Goal: Task Accomplishment & Management: Complete application form

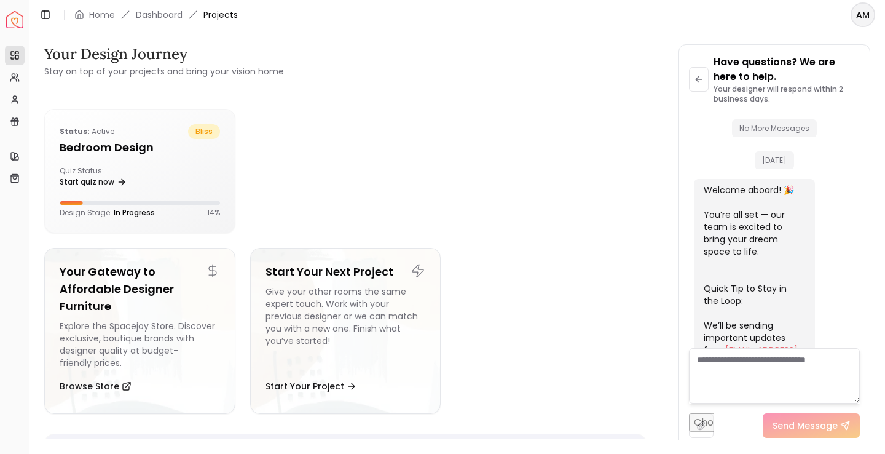
scroll to position [508, 0]
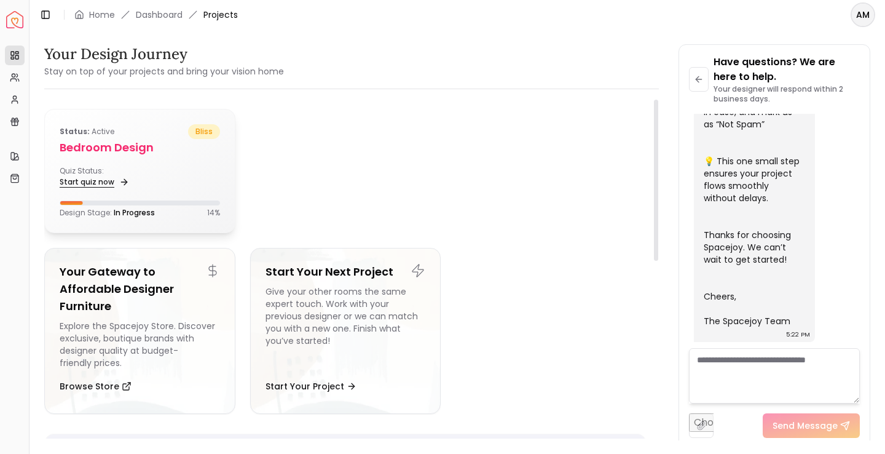
click at [89, 178] on link "Start quiz now" at bounding box center [93, 181] width 67 height 17
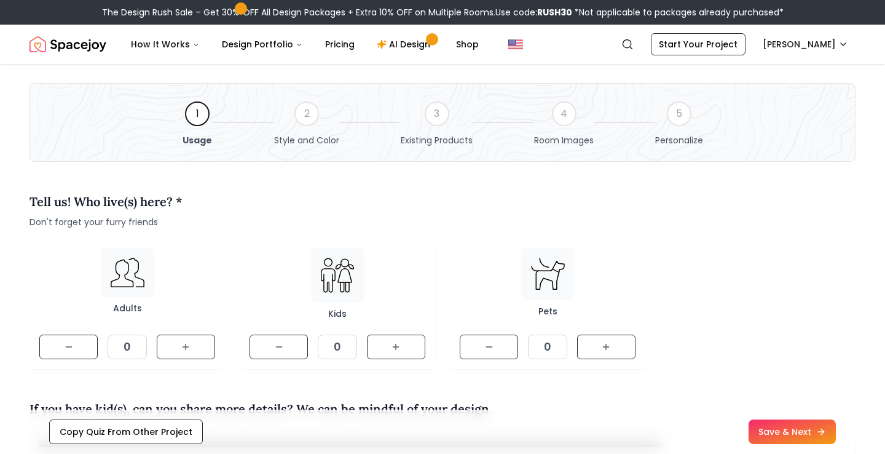
scroll to position [46, 0]
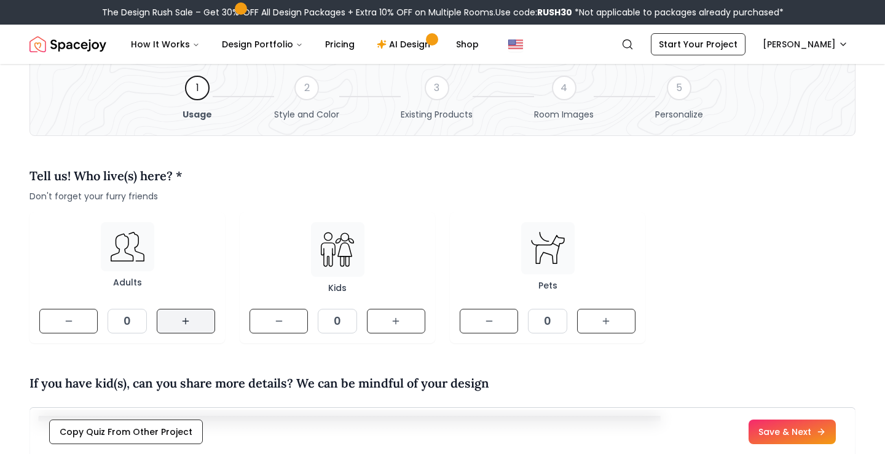
click at [181, 315] on button at bounding box center [186, 321] width 58 height 25
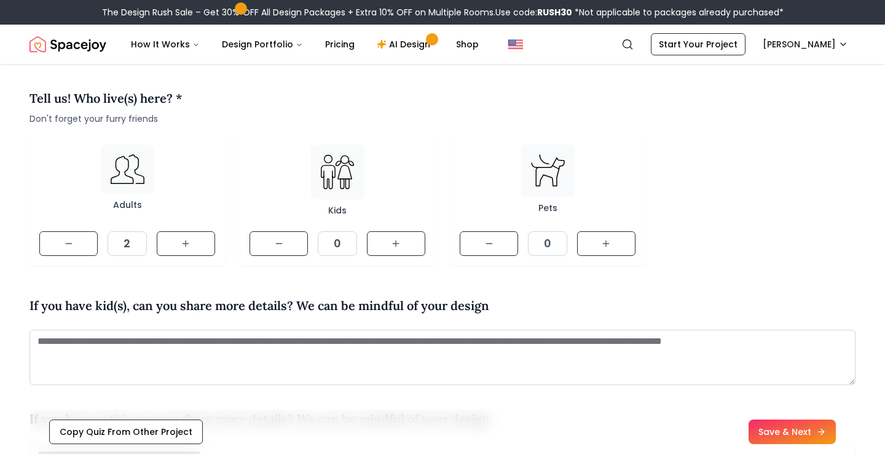
scroll to position [121, 0]
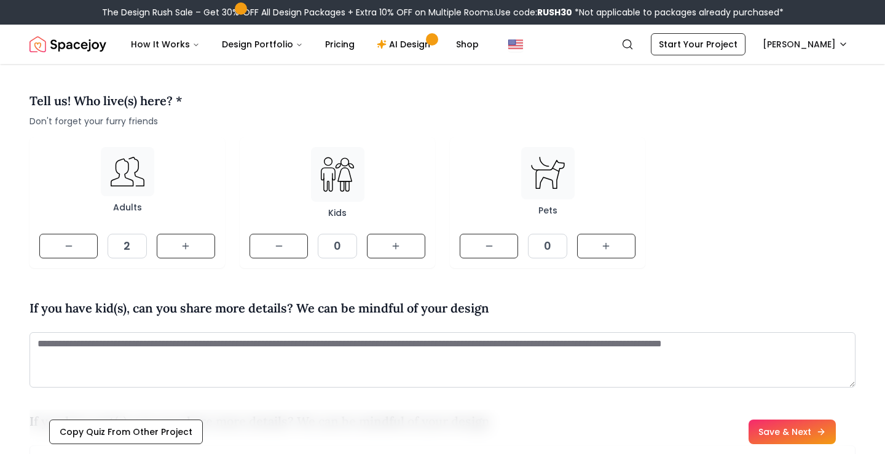
click at [390, 238] on button at bounding box center [396, 246] width 58 height 25
click at [600, 247] on button at bounding box center [606, 246] width 58 height 25
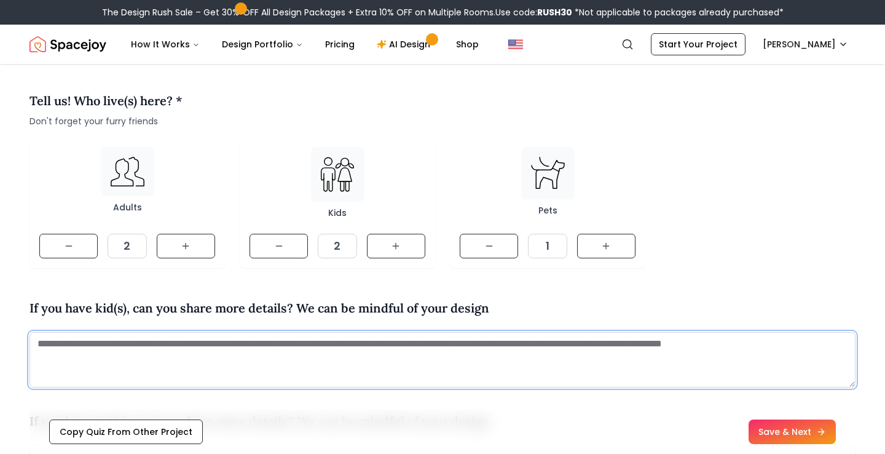
click at [282, 360] on textarea at bounding box center [443, 359] width 826 height 55
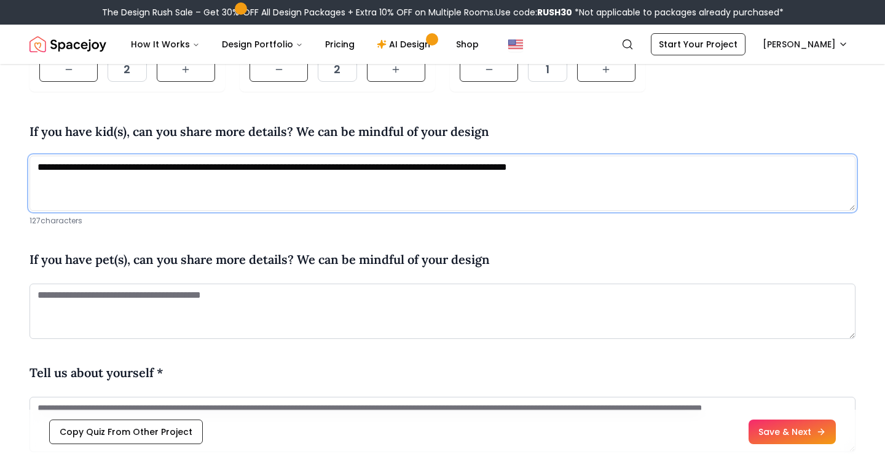
scroll to position [312, 0]
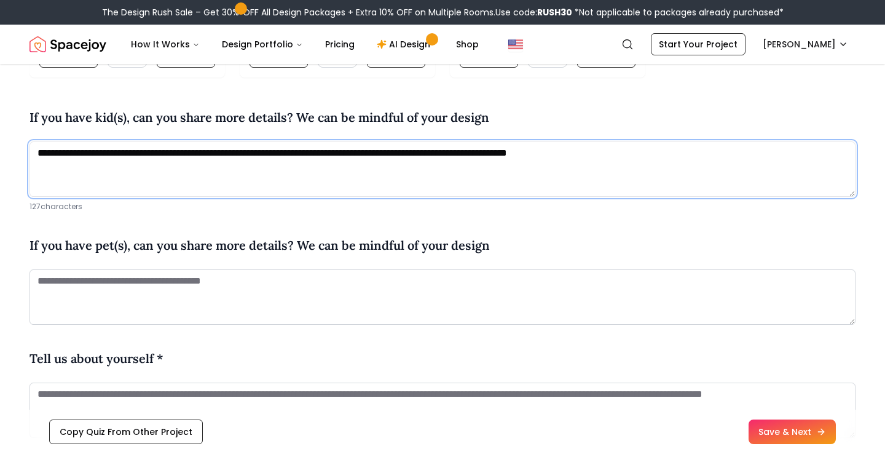
type textarea "**********"
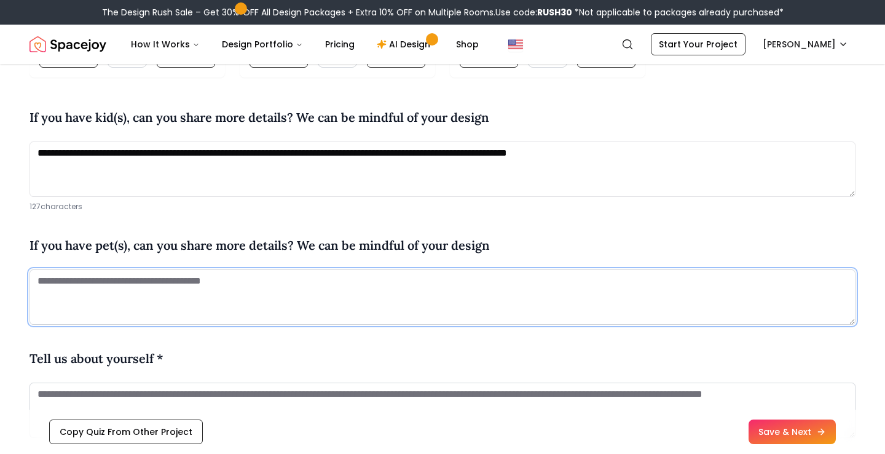
click at [146, 295] on textarea at bounding box center [443, 296] width 826 height 55
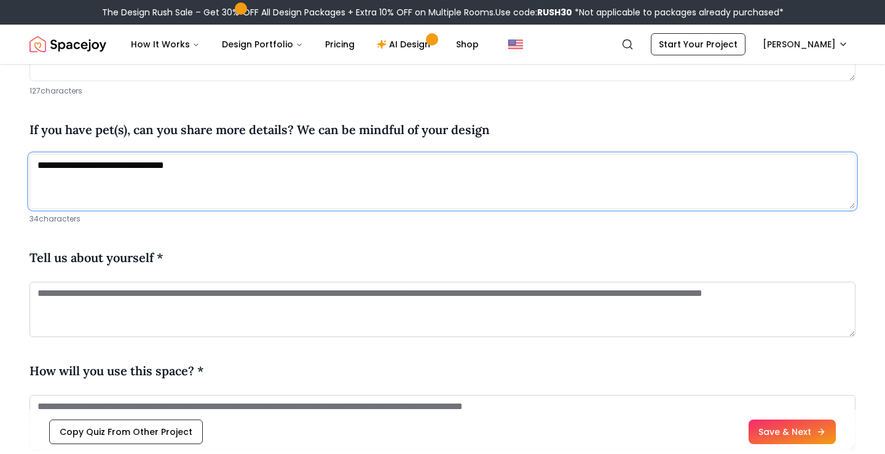
scroll to position [438, 0]
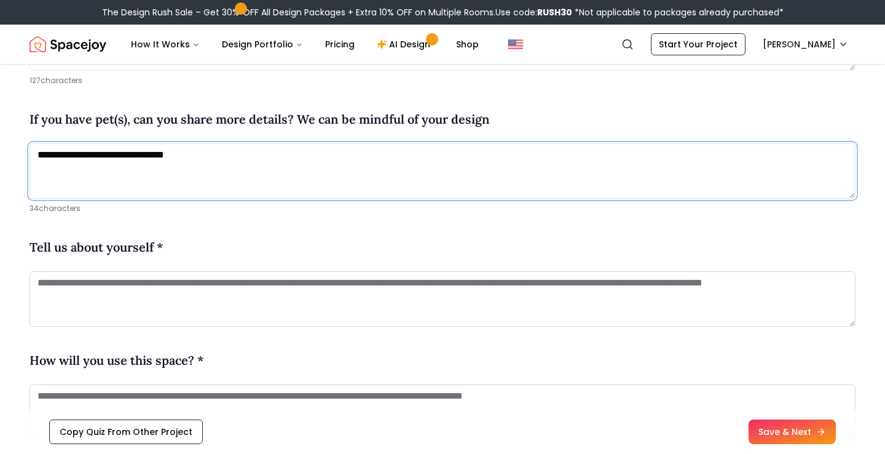
type textarea "**********"
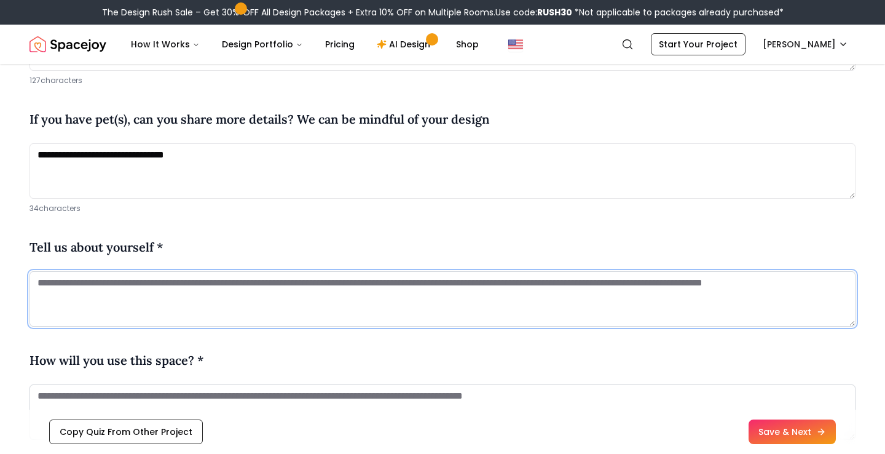
click at [104, 298] on textarea at bounding box center [443, 298] width 826 height 55
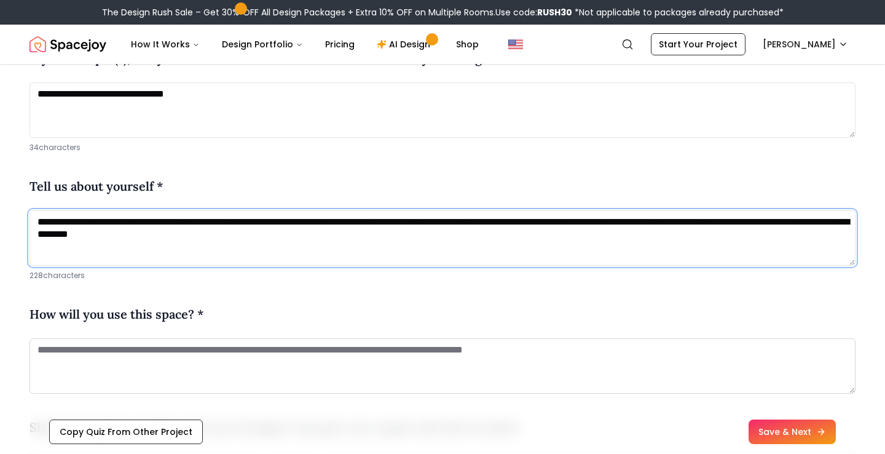
scroll to position [505, 0]
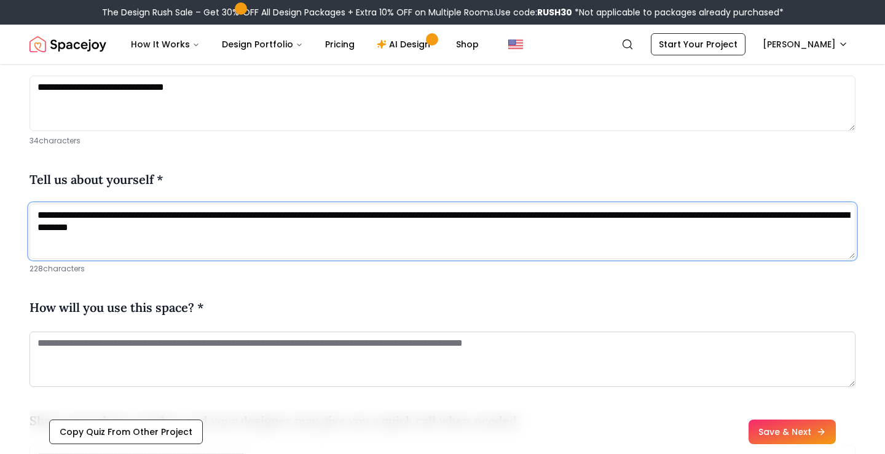
type textarea "**********"
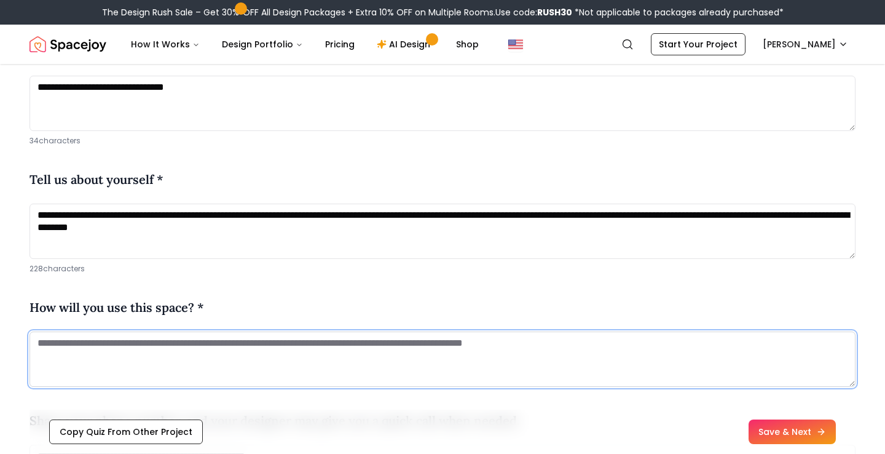
click at [108, 355] on textarea at bounding box center [443, 358] width 826 height 55
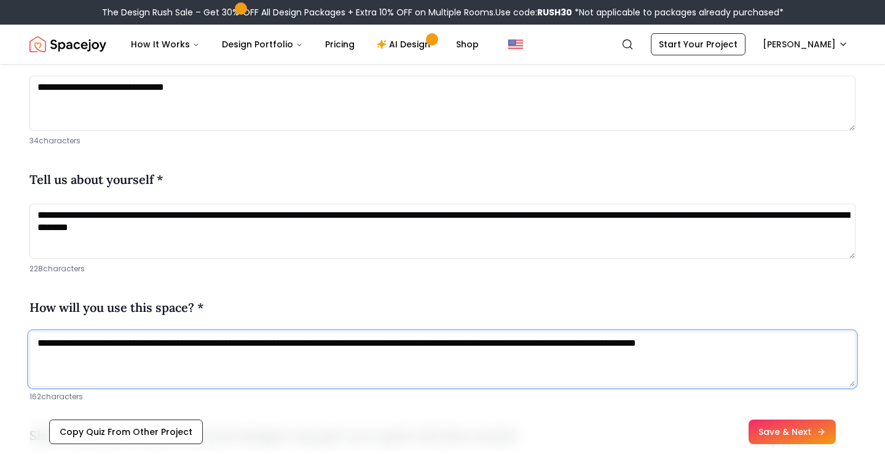
click at [772, 347] on textarea "**********" at bounding box center [443, 358] width 826 height 55
type textarea "**********"
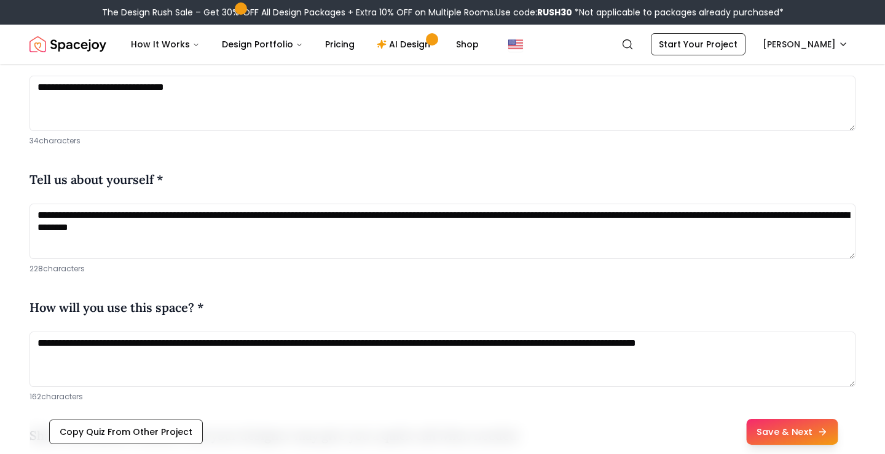
click at [807, 429] on button "Save & Next" at bounding box center [792, 432] width 92 height 26
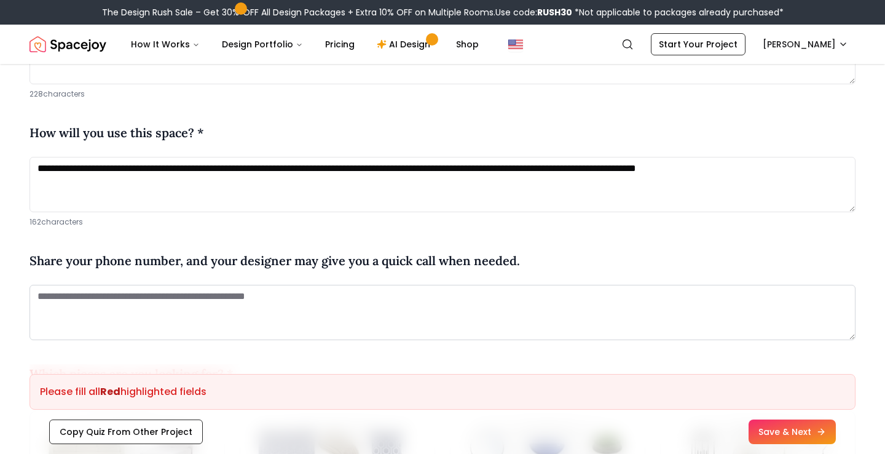
scroll to position [681, 0]
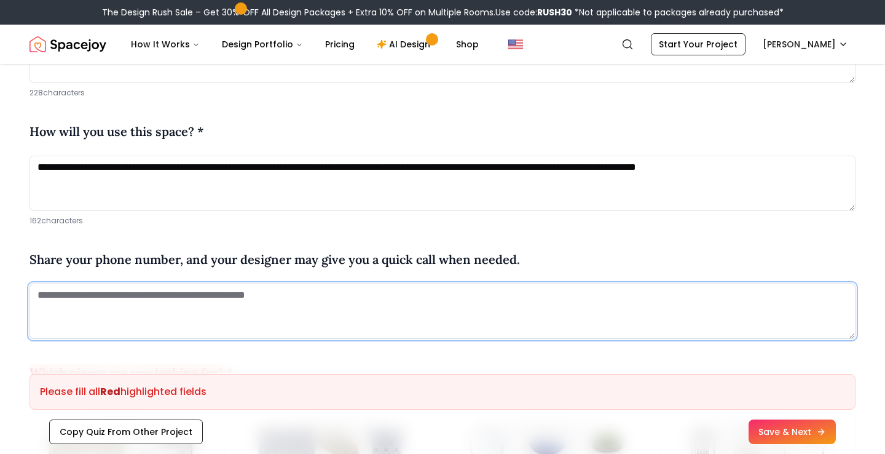
click at [297, 300] on textarea at bounding box center [443, 310] width 826 height 55
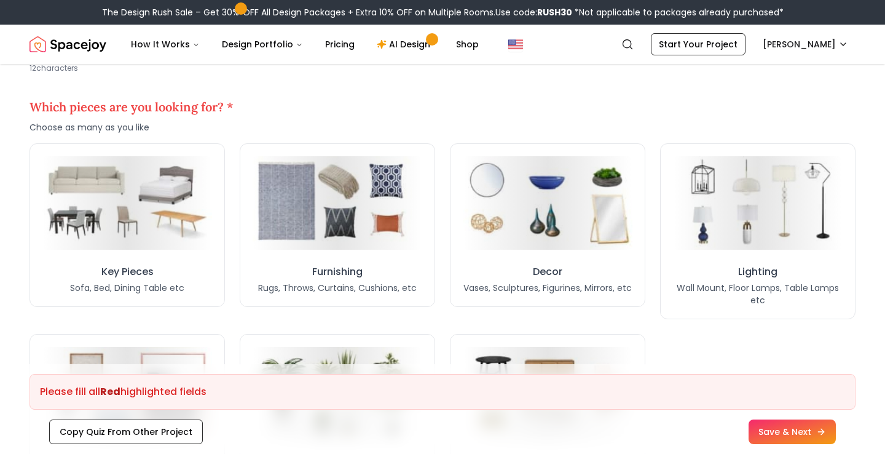
scroll to position [963, 0]
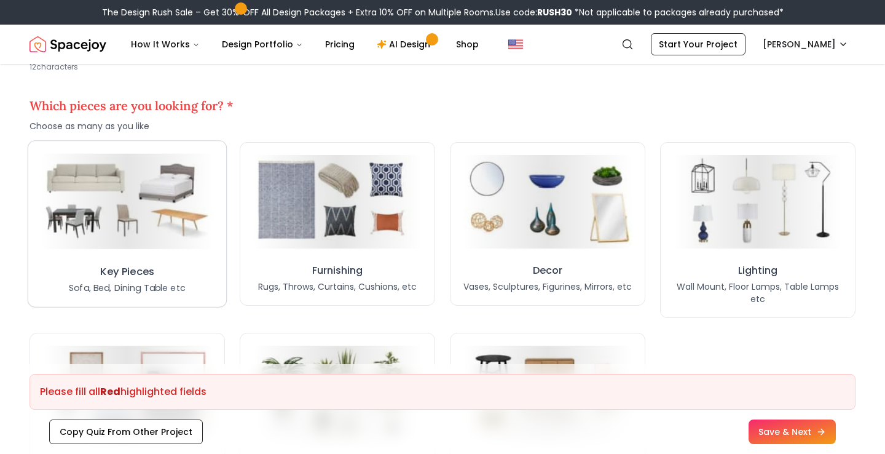
type textarea "**********"
click at [107, 264] on h3 "Key Pieces" at bounding box center [127, 271] width 54 height 15
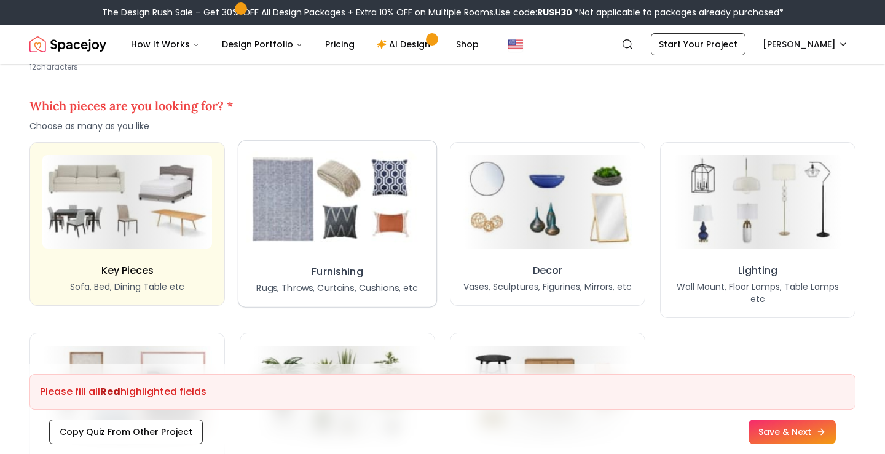
click at [322, 236] on img at bounding box center [338, 201] width 182 height 100
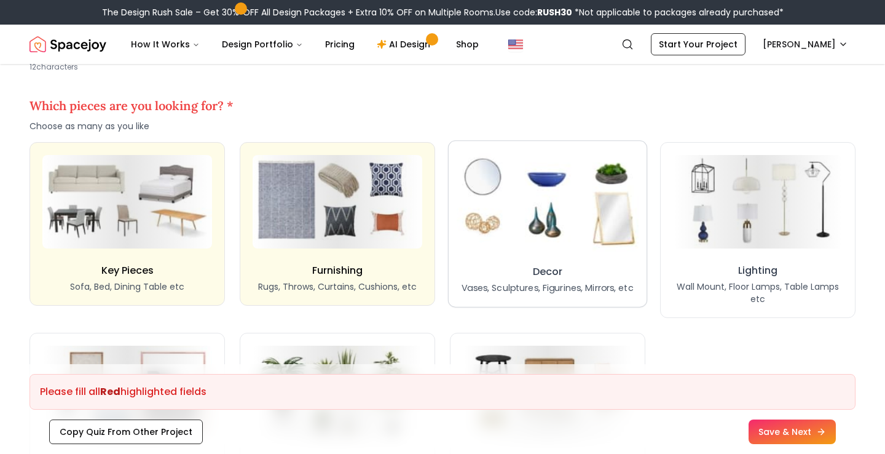
click at [559, 247] on img at bounding box center [548, 201] width 182 height 100
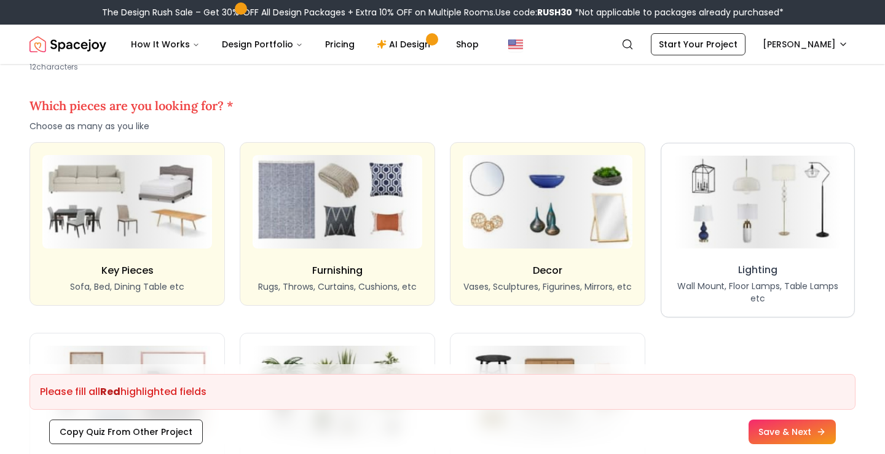
click at [727, 257] on button "Lighting Wall Mount, Floor Lamps, Table Lamps etc" at bounding box center [758, 230] width 194 height 175
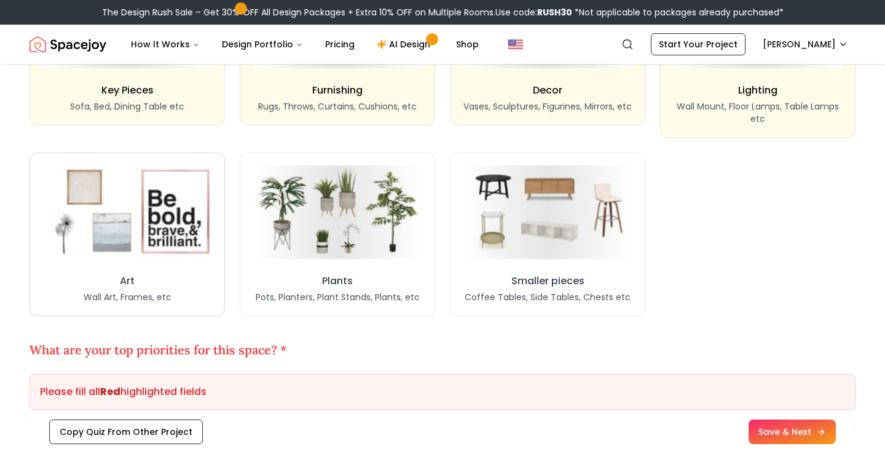
scroll to position [1152, 0]
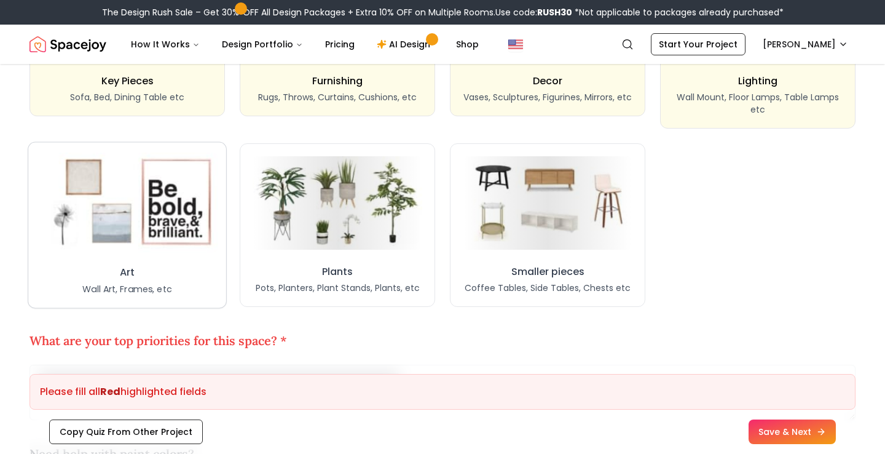
click at [147, 208] on img at bounding box center [126, 202] width 181 height 100
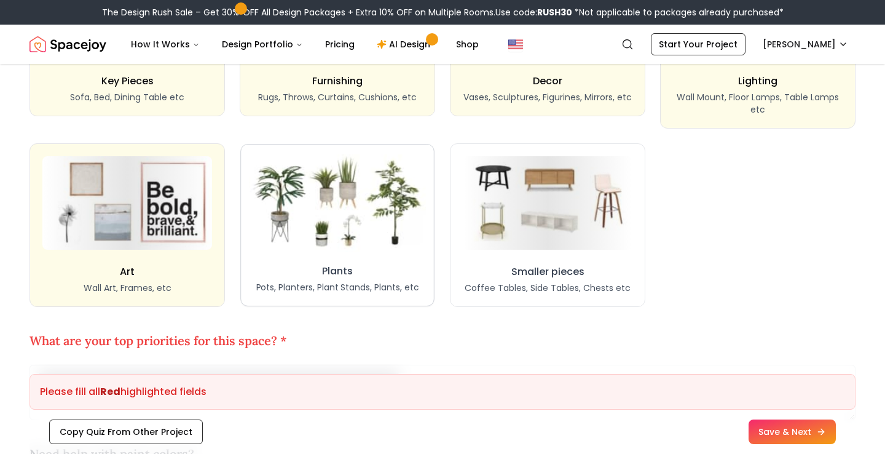
click at [360, 208] on img at bounding box center [337, 202] width 177 height 97
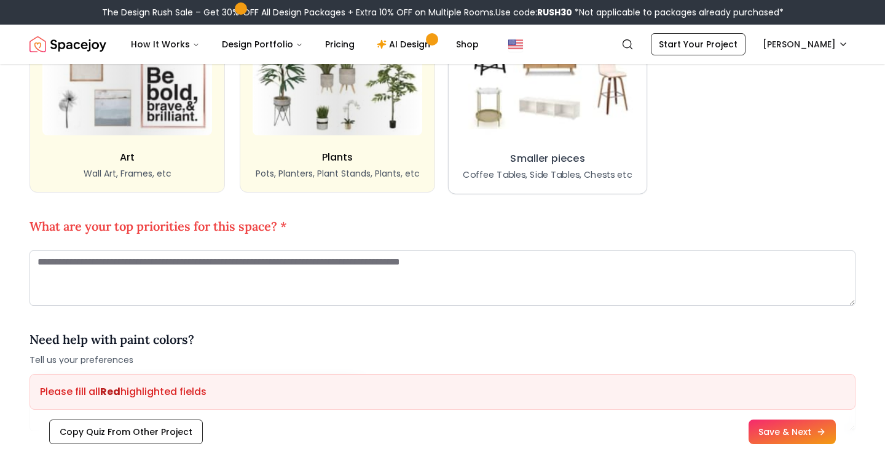
scroll to position [1286, 0]
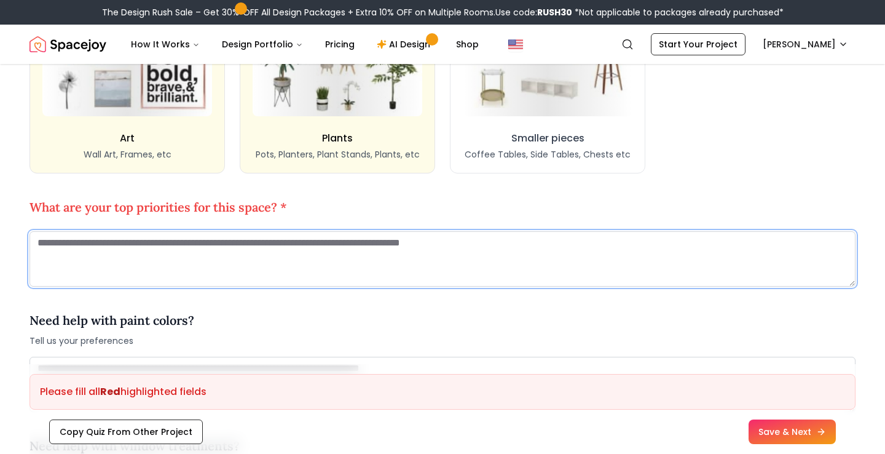
click at [258, 254] on textarea at bounding box center [443, 258] width 826 height 55
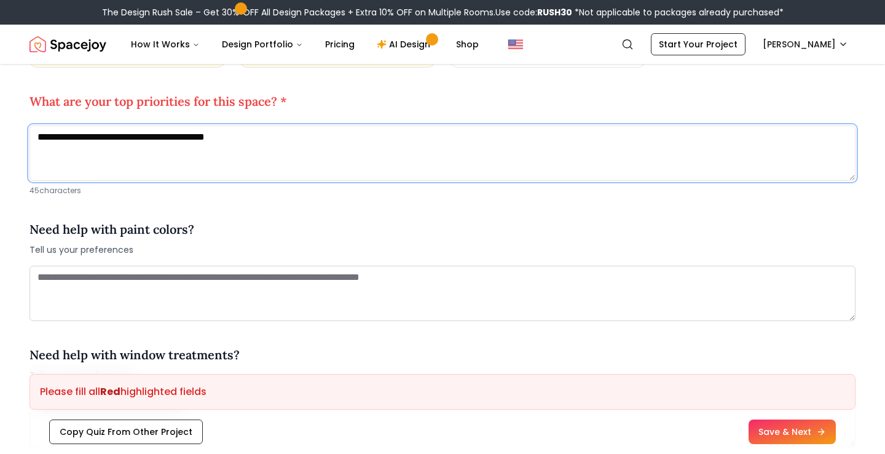
scroll to position [1392, 0]
type textarea "**********"
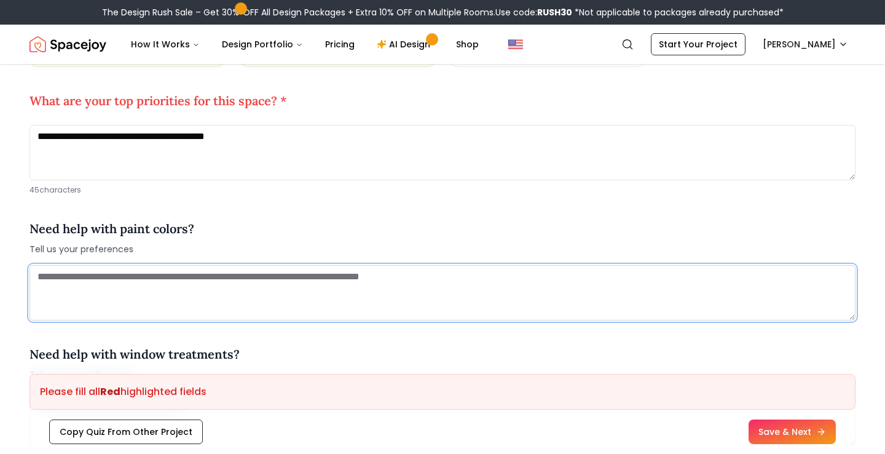
click at [162, 291] on textarea at bounding box center [443, 292] width 826 height 55
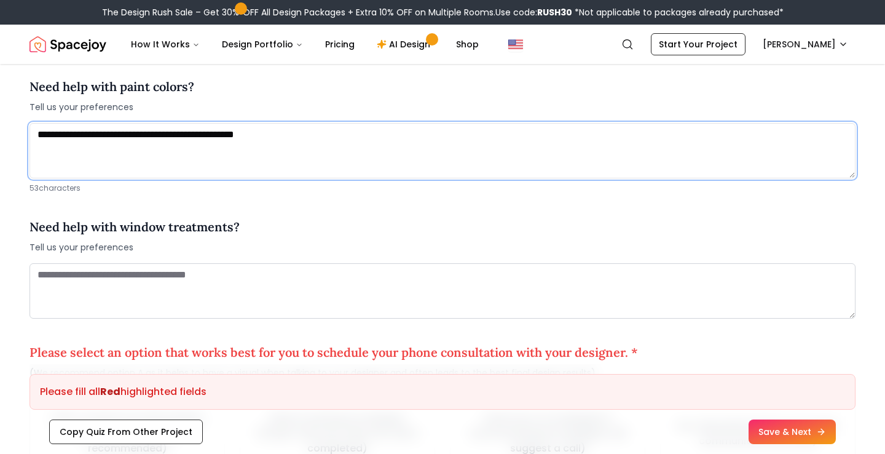
scroll to position [1535, 0]
type textarea "**********"
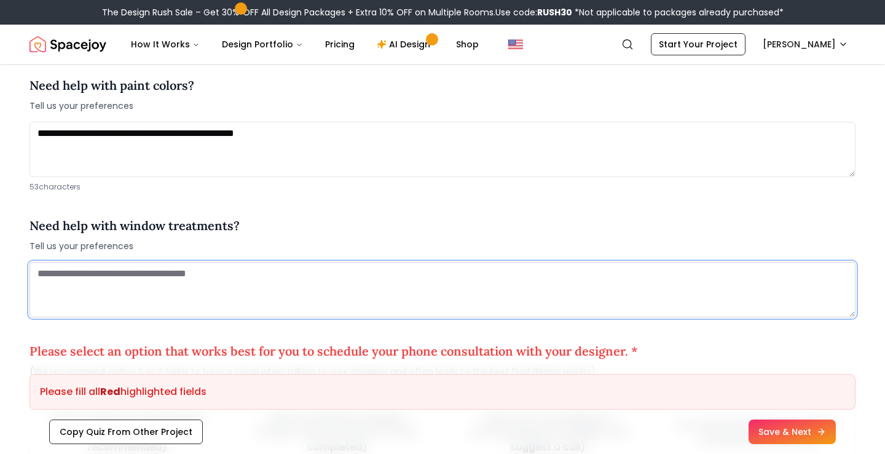
click at [120, 269] on textarea at bounding box center [443, 289] width 826 height 55
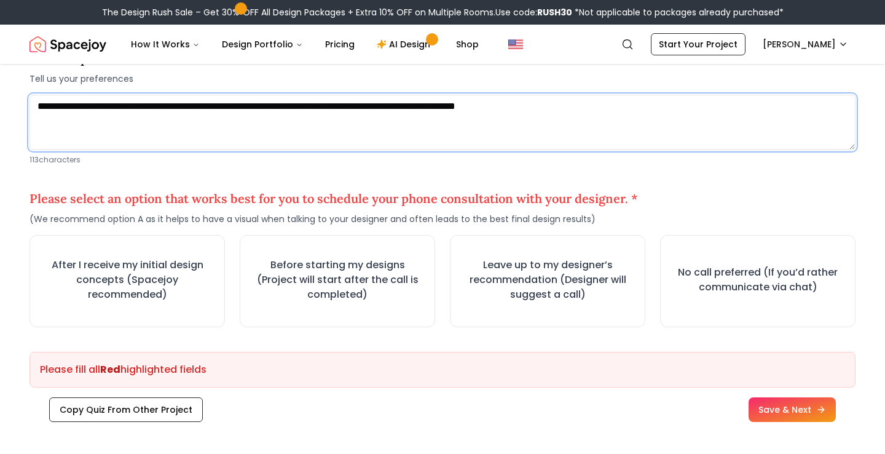
scroll to position [1708, 0]
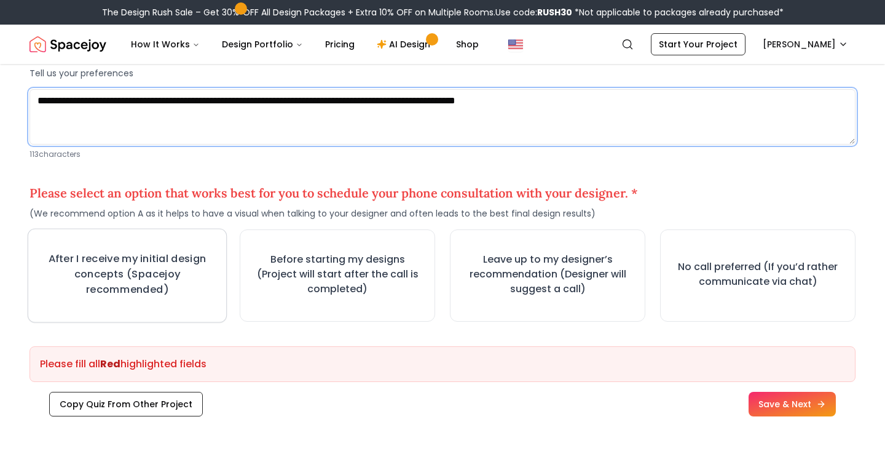
type textarea "**********"
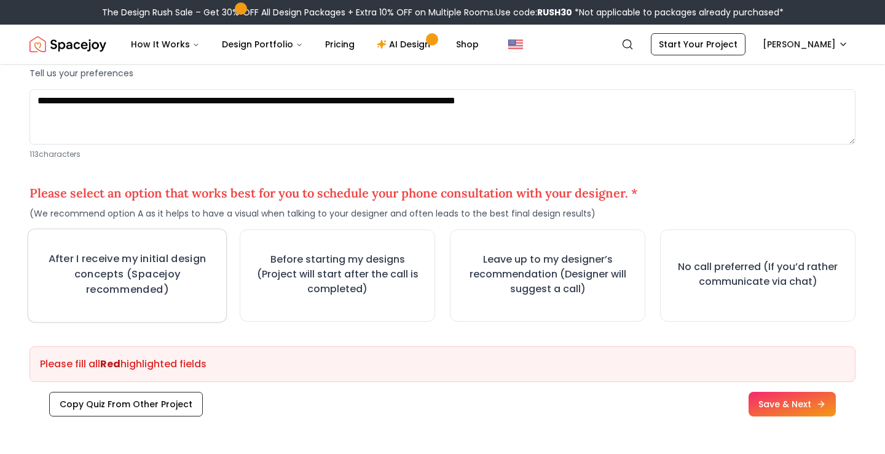
click at [115, 263] on h3 "After I receive my initial design concepts (Spacejoy recommended)" at bounding box center [127, 274] width 176 height 46
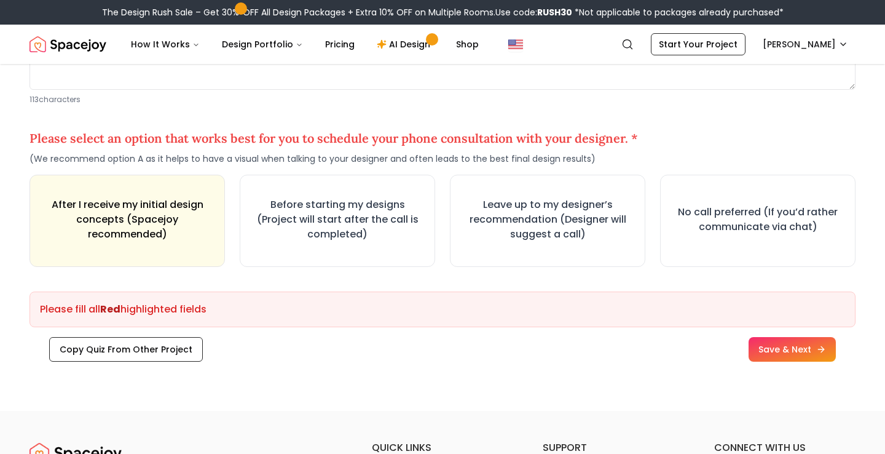
scroll to position [1768, 0]
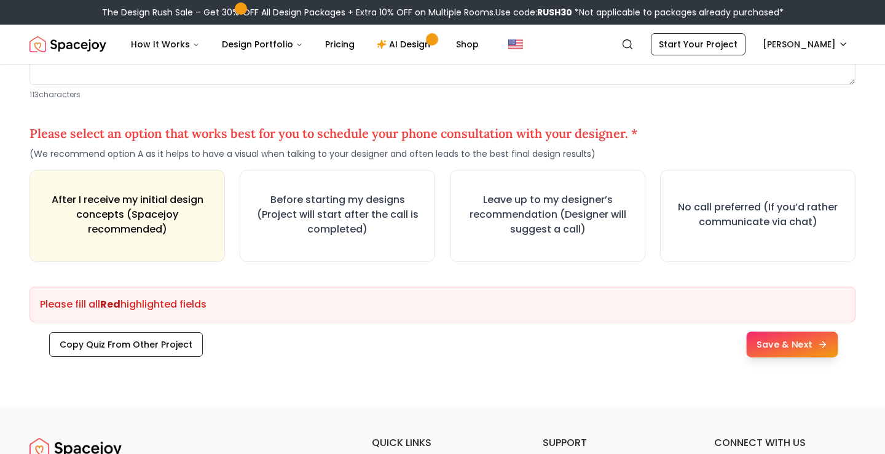
click at [797, 336] on button "Save & Next" at bounding box center [792, 344] width 92 height 26
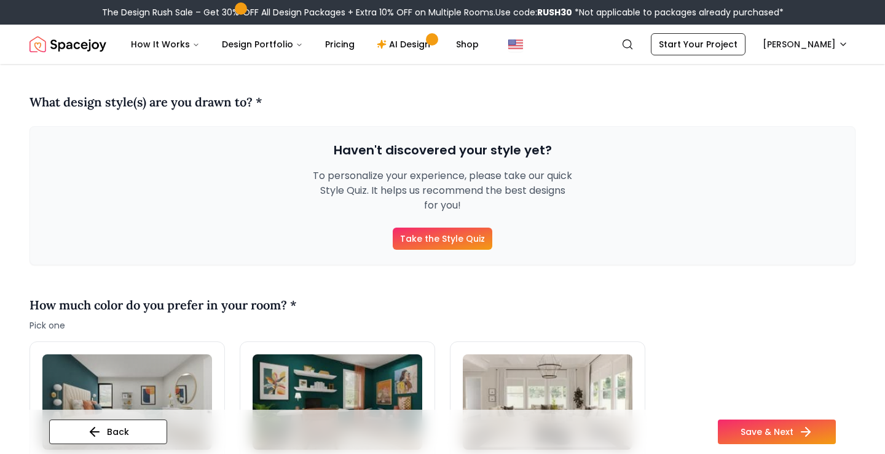
scroll to position [120, 0]
click at [445, 229] on link "Take the Style Quiz" at bounding box center [443, 238] width 100 height 22
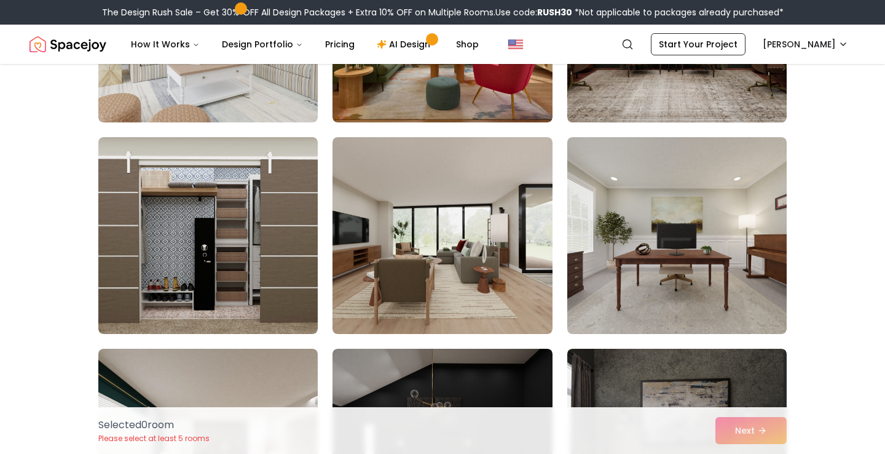
scroll to position [248, 0]
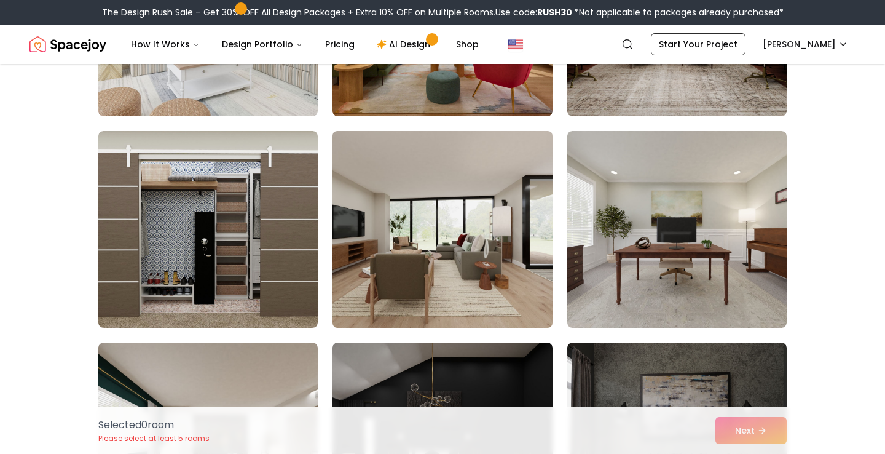
click at [437, 237] on img at bounding box center [442, 229] width 231 height 207
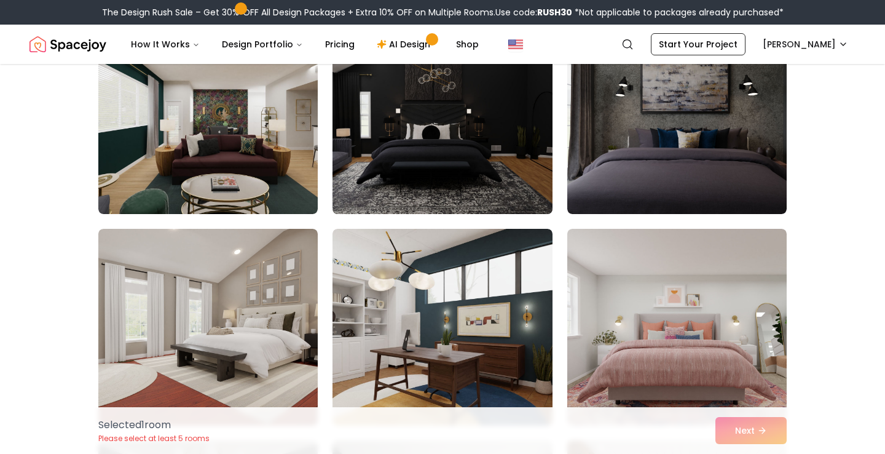
scroll to position [576, 0]
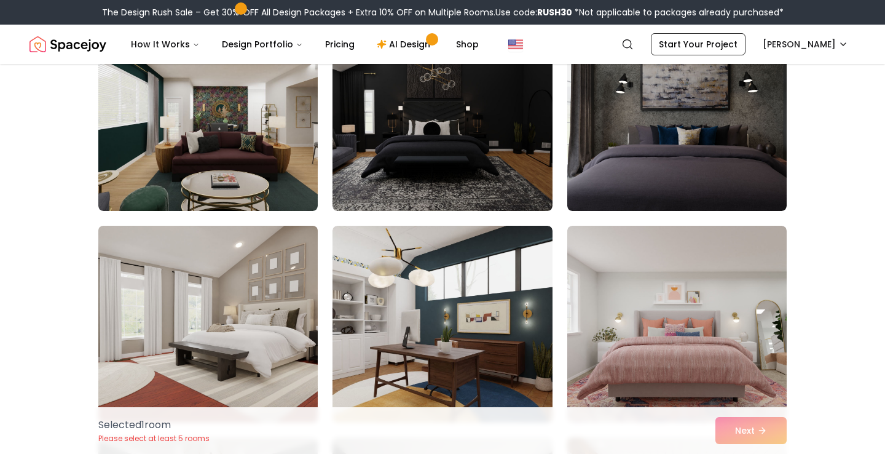
click at [269, 339] on img at bounding box center [208, 324] width 231 height 207
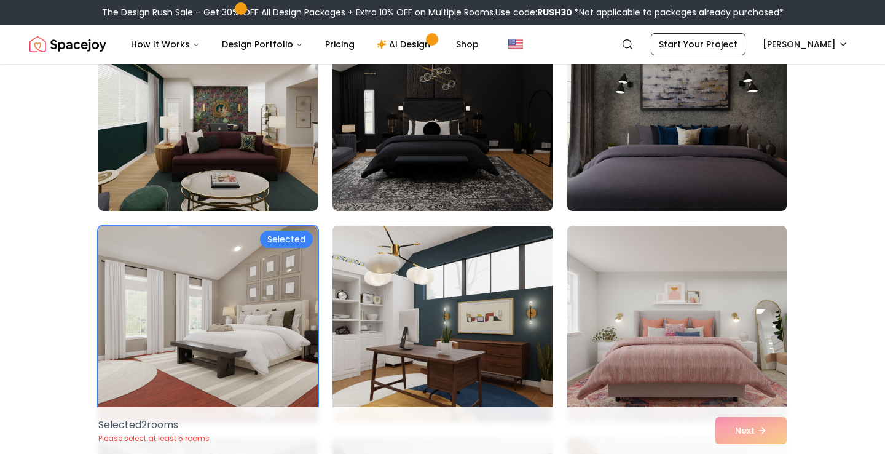
click at [424, 325] on img at bounding box center [442, 324] width 231 height 207
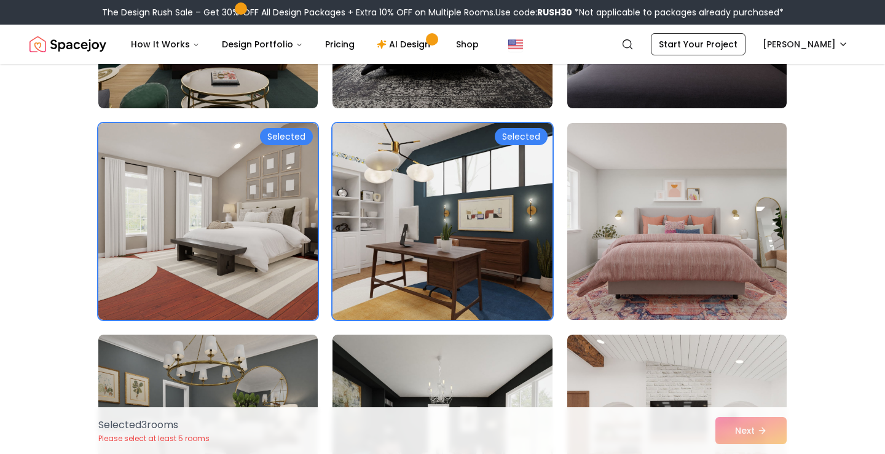
scroll to position [681, 0]
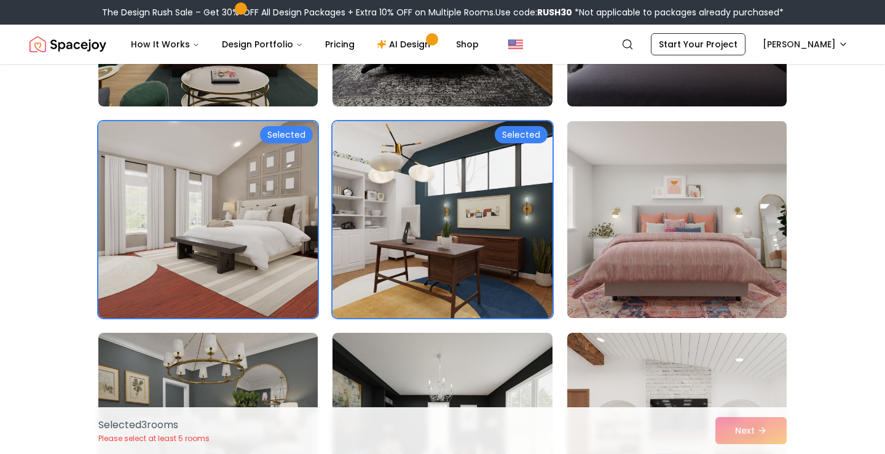
click at [695, 218] on img at bounding box center [677, 219] width 231 height 207
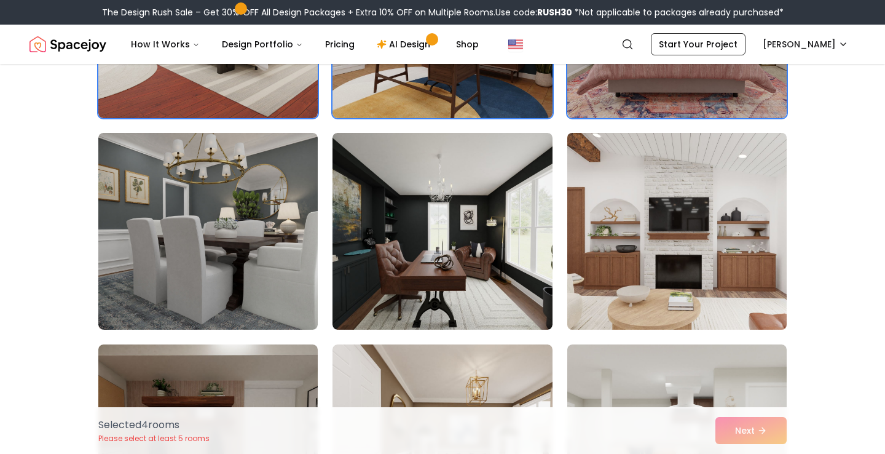
scroll to position [891, 0]
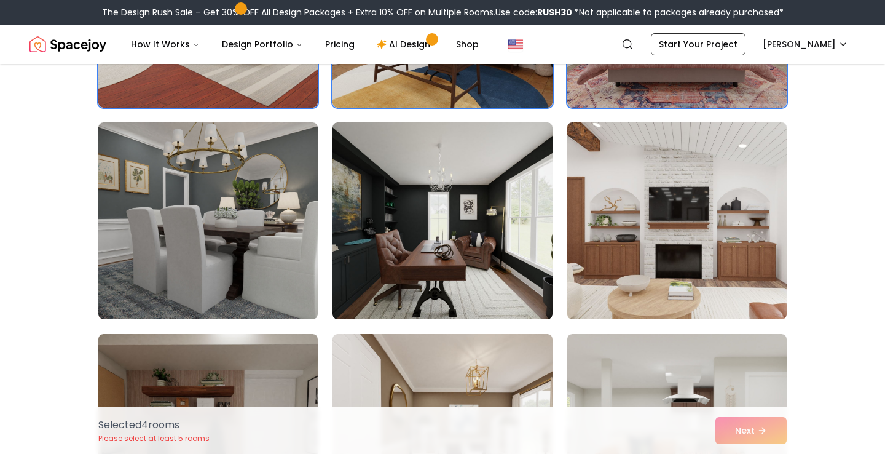
click at [722, 210] on img at bounding box center [677, 220] width 231 height 207
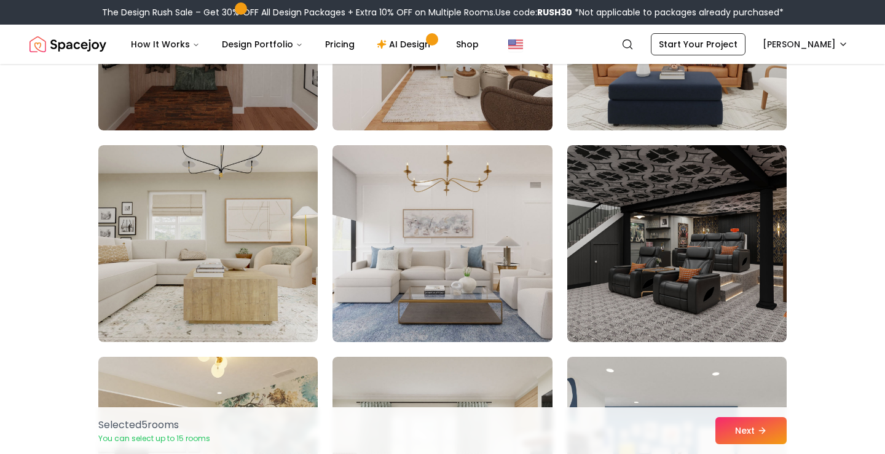
scroll to position [1298, 0]
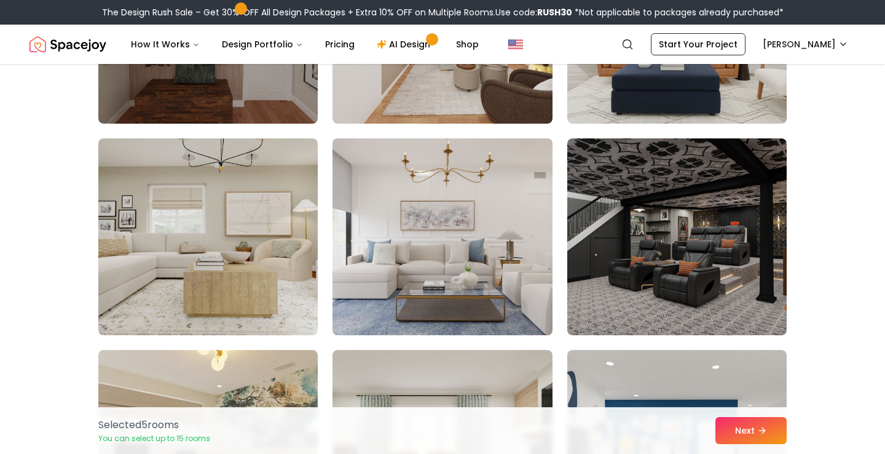
click at [442, 260] on img at bounding box center [442, 236] width 231 height 207
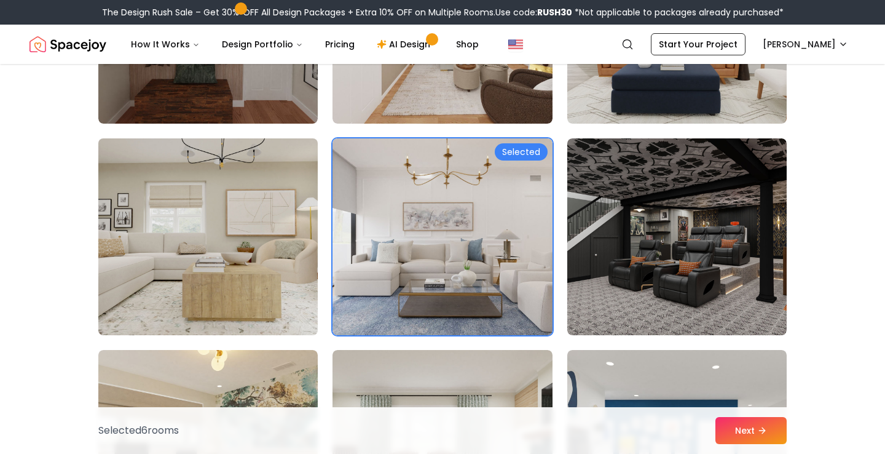
click at [200, 271] on img at bounding box center [208, 236] width 231 height 207
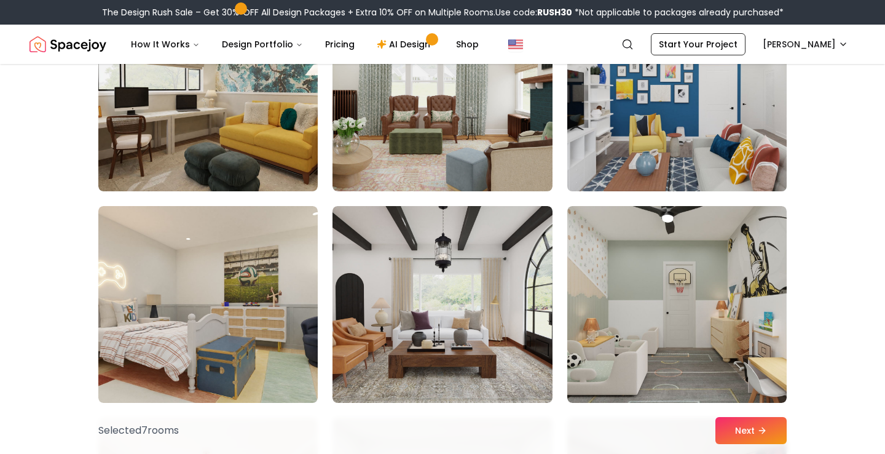
scroll to position [1691, 0]
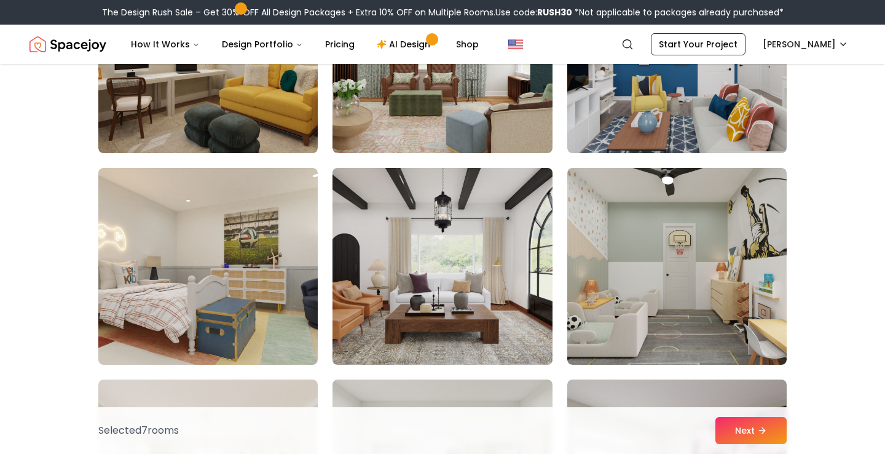
click at [437, 271] on img at bounding box center [442, 266] width 231 height 207
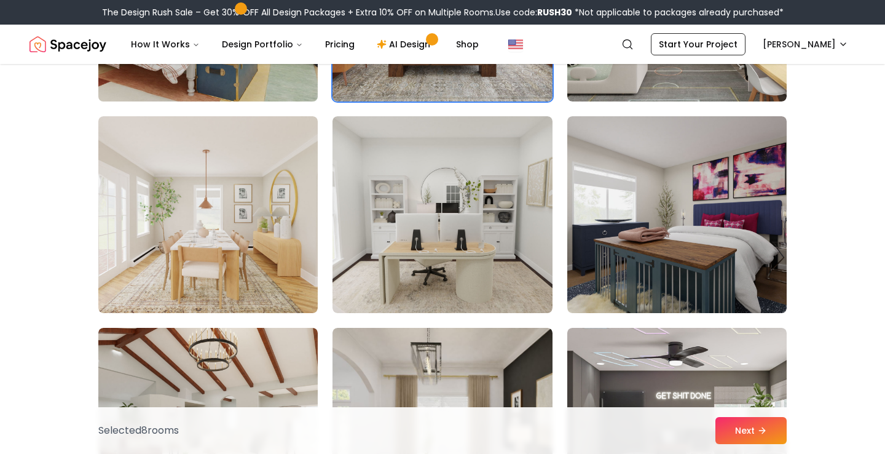
scroll to position [1956, 0]
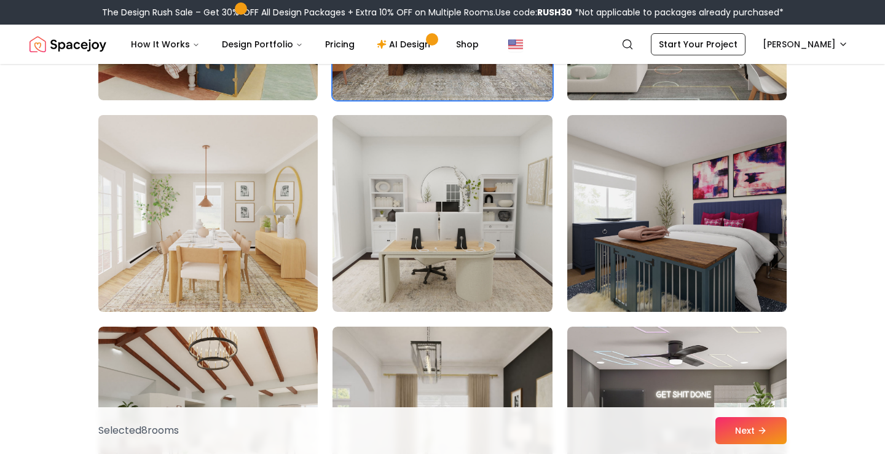
click at [239, 236] on img at bounding box center [208, 213] width 231 height 207
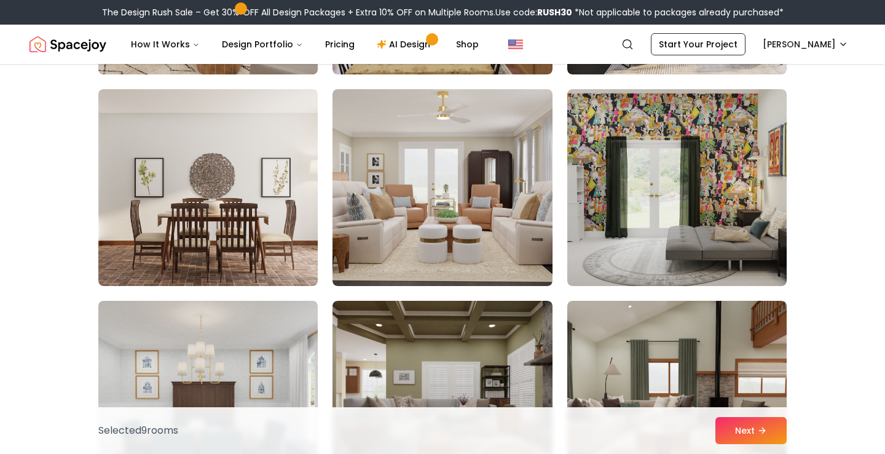
scroll to position [2542, 0]
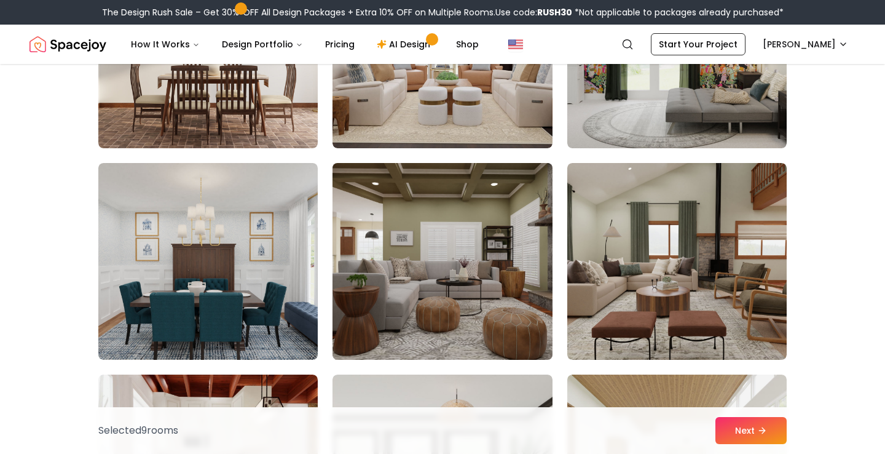
click at [471, 272] on img at bounding box center [442, 261] width 231 height 207
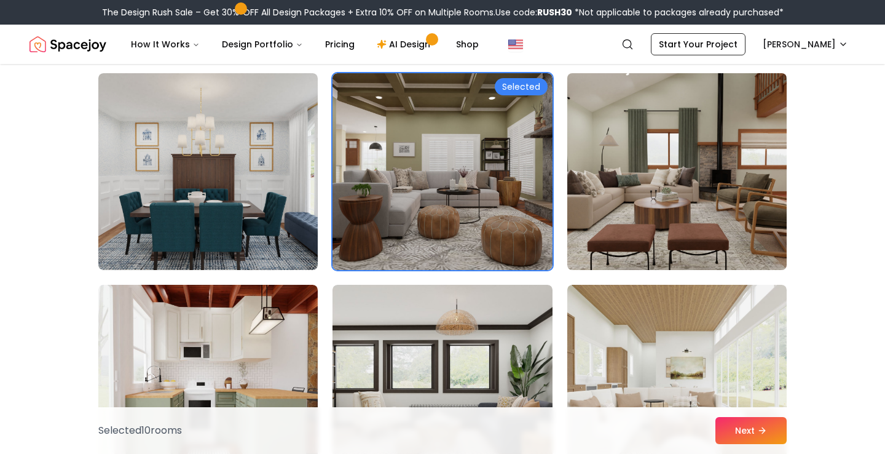
click at [735, 173] on img at bounding box center [677, 171] width 231 height 207
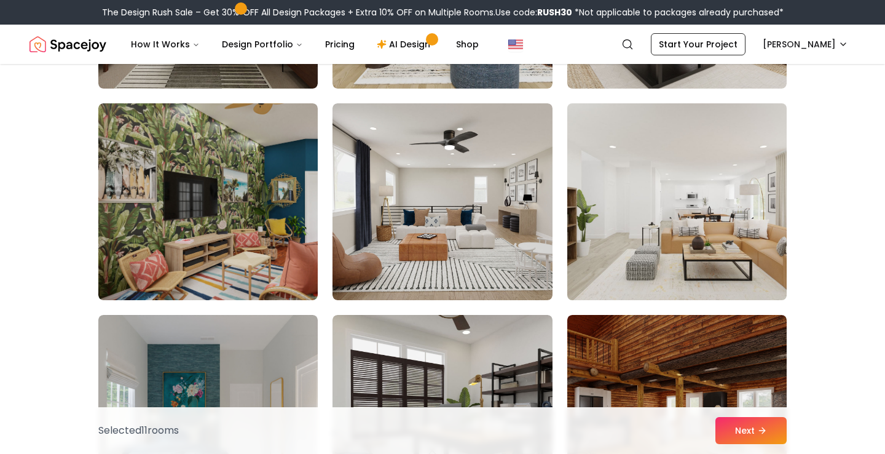
click at [662, 240] on img at bounding box center [677, 201] width 231 height 207
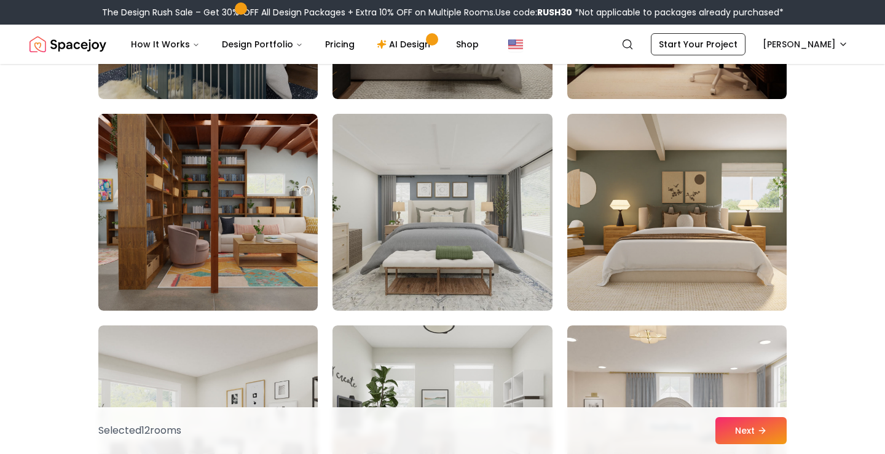
scroll to position [4287, 0]
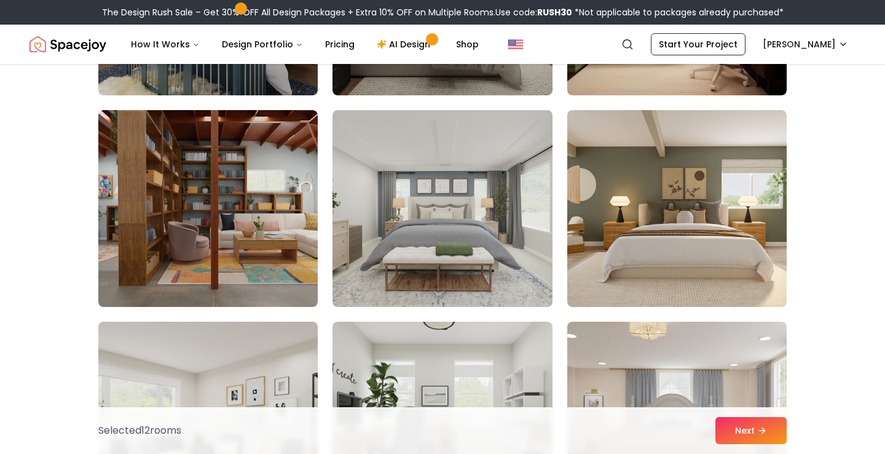
click at [662, 240] on img at bounding box center [676, 208] width 219 height 197
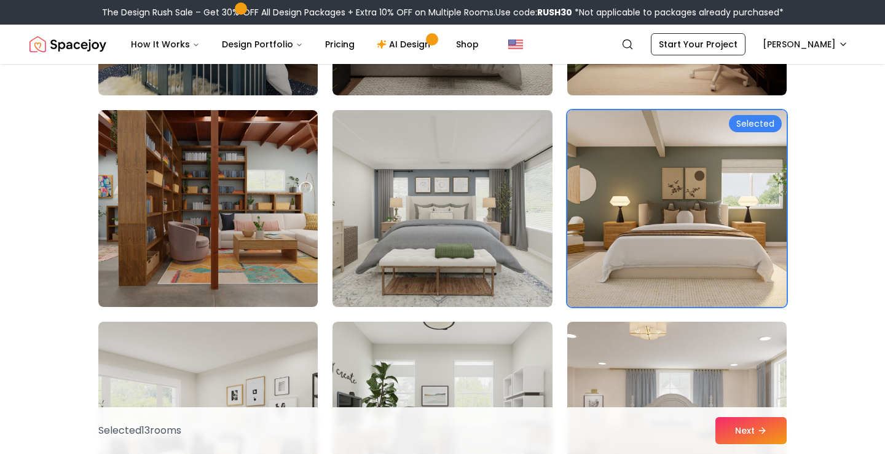
click at [424, 252] on img at bounding box center [442, 208] width 231 height 207
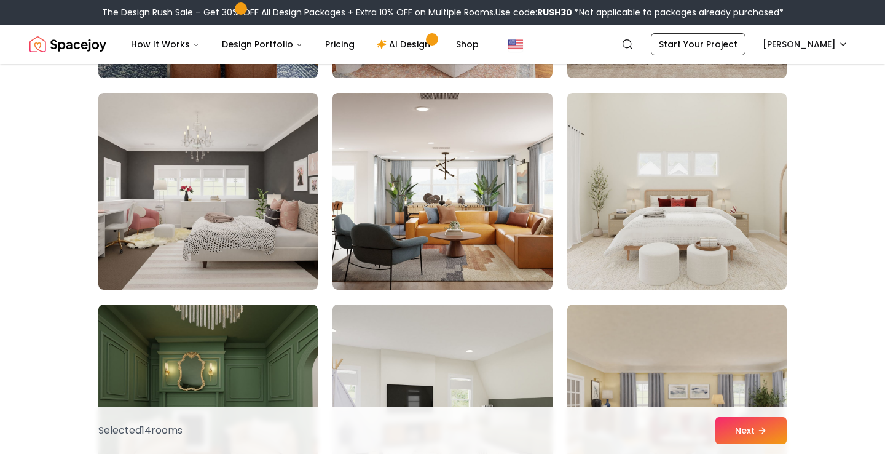
scroll to position [5150, 0]
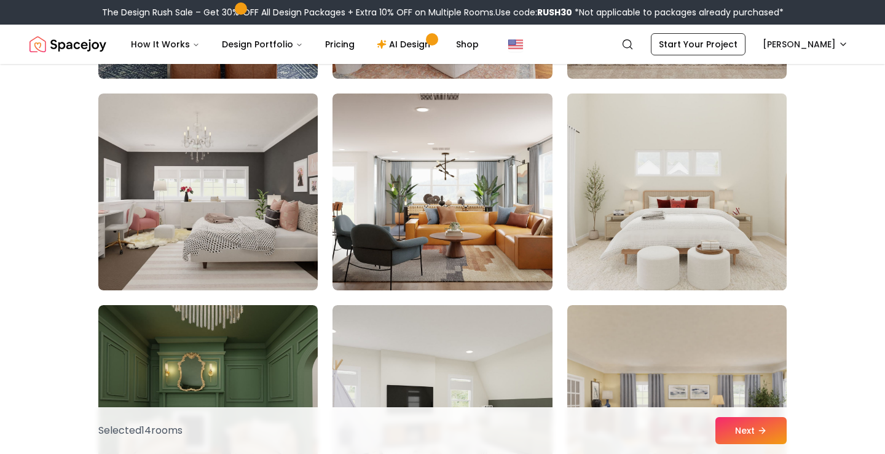
click at [655, 203] on img at bounding box center [677, 192] width 231 height 207
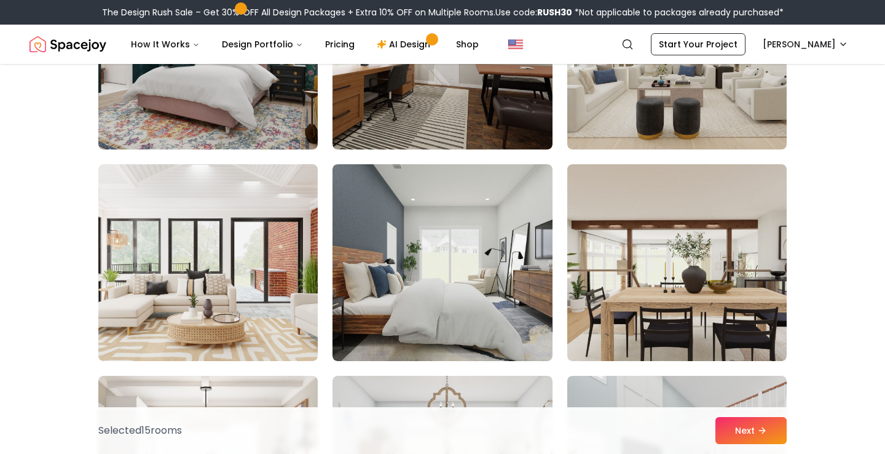
scroll to position [5926, 0]
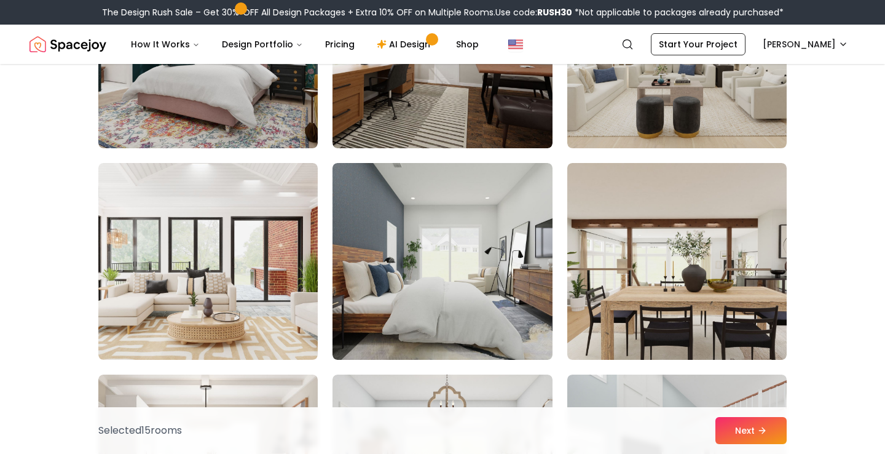
click at [364, 279] on img at bounding box center [442, 261] width 219 height 197
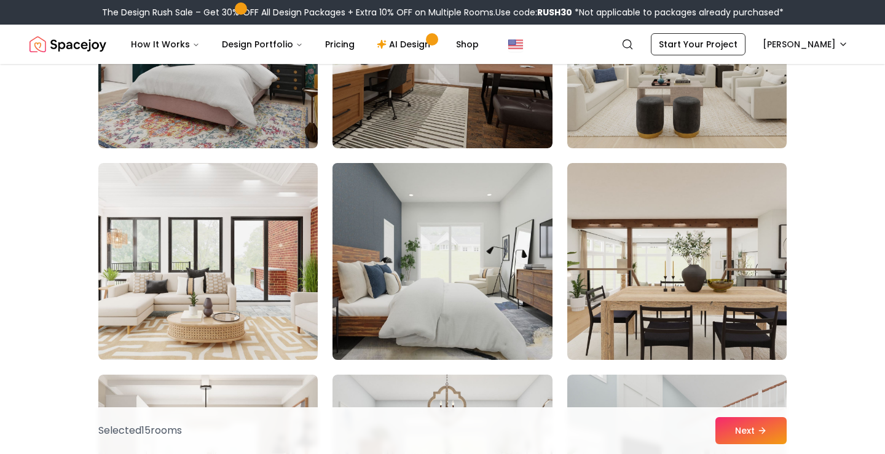
click at [440, 226] on img at bounding box center [442, 261] width 231 height 207
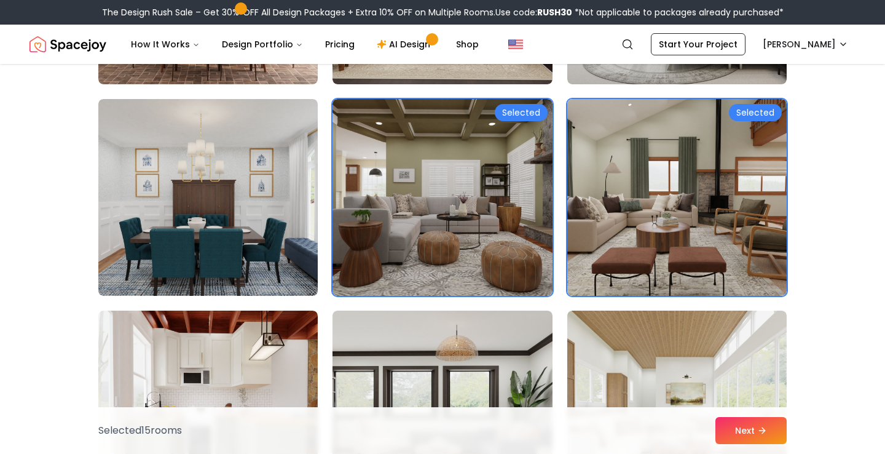
scroll to position [2603, 0]
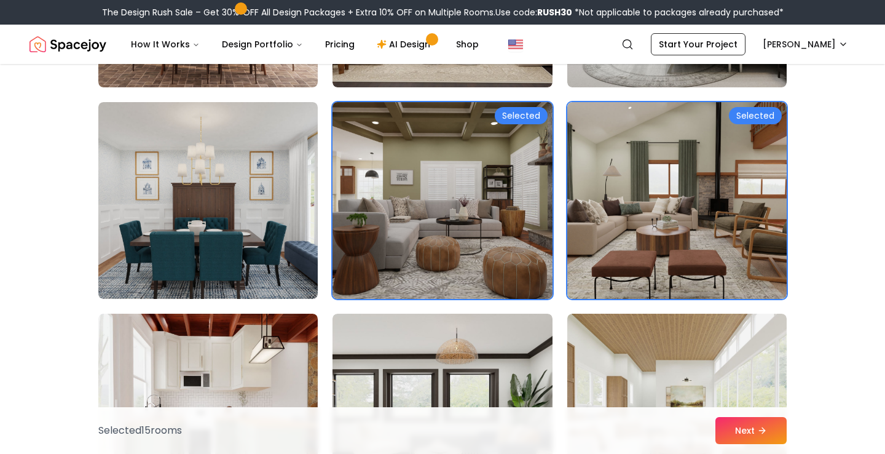
click at [510, 210] on img at bounding box center [442, 200] width 231 height 207
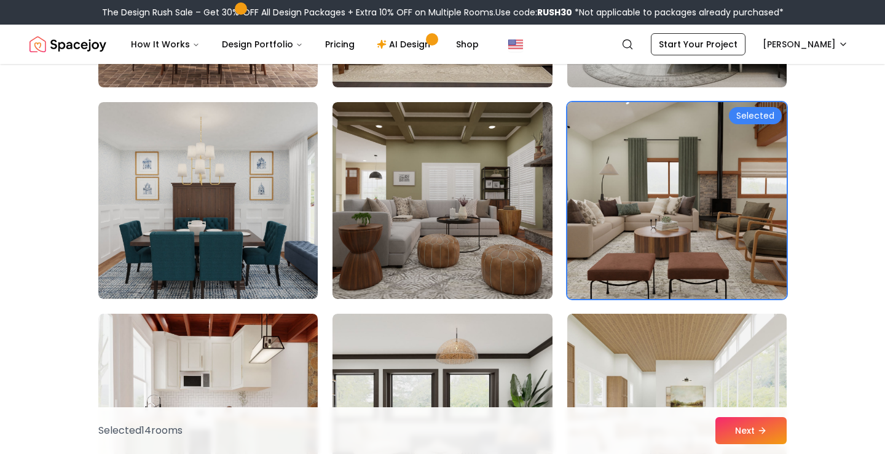
click at [631, 213] on img at bounding box center [677, 200] width 231 height 207
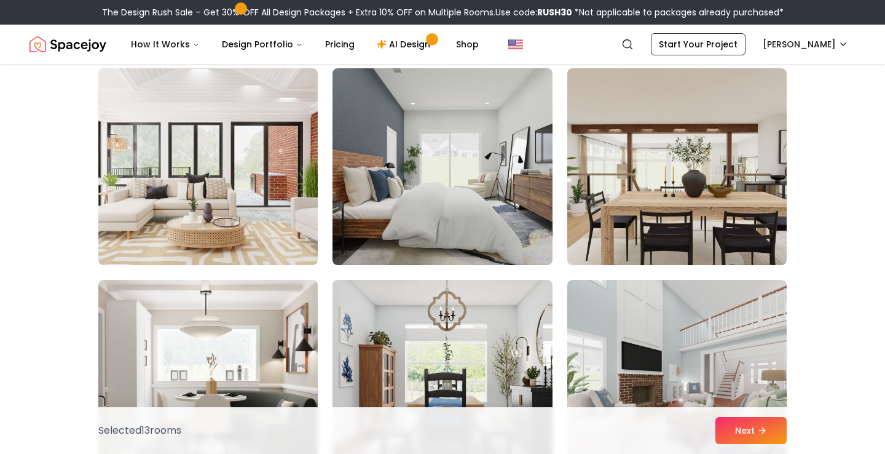
scroll to position [6021, 0]
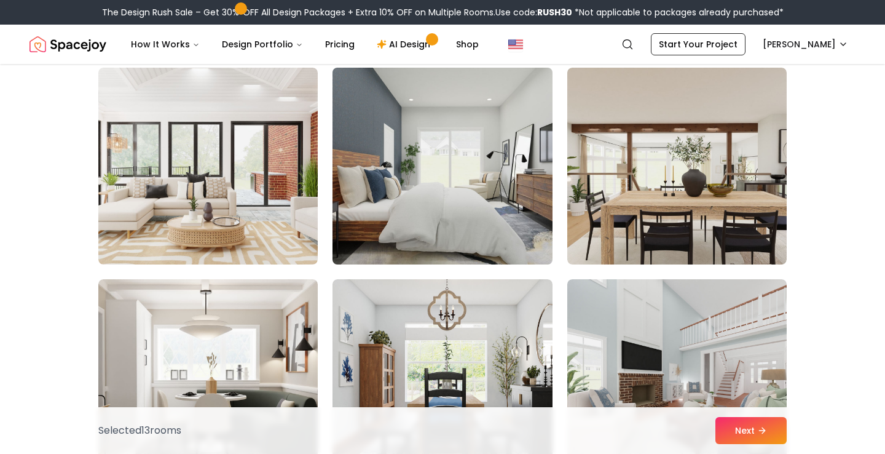
click at [435, 200] on img at bounding box center [442, 166] width 231 height 207
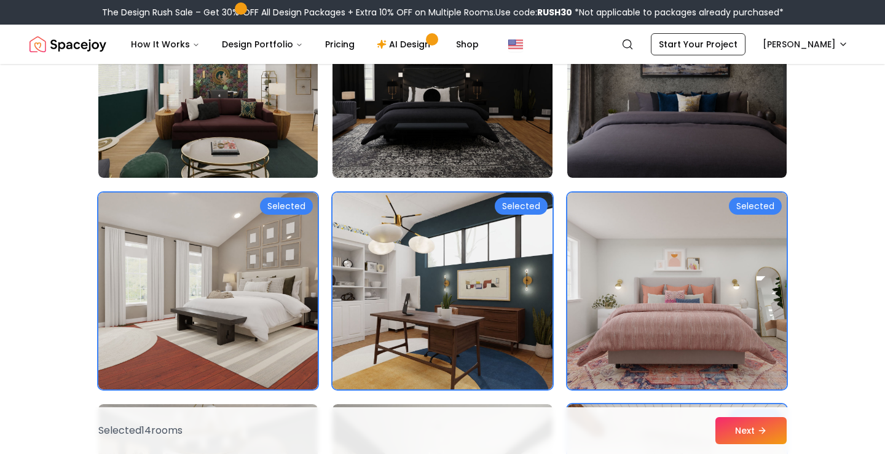
scroll to position [610, 0]
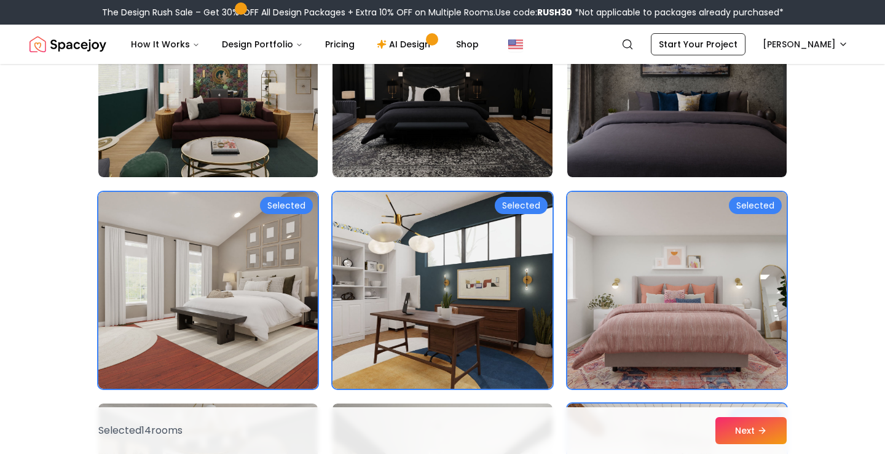
click at [669, 309] on img at bounding box center [677, 290] width 231 height 207
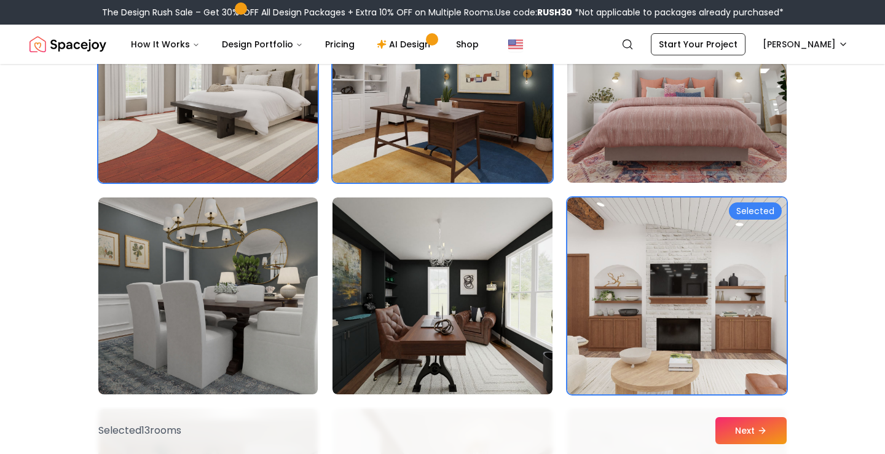
scroll to position [818, 0]
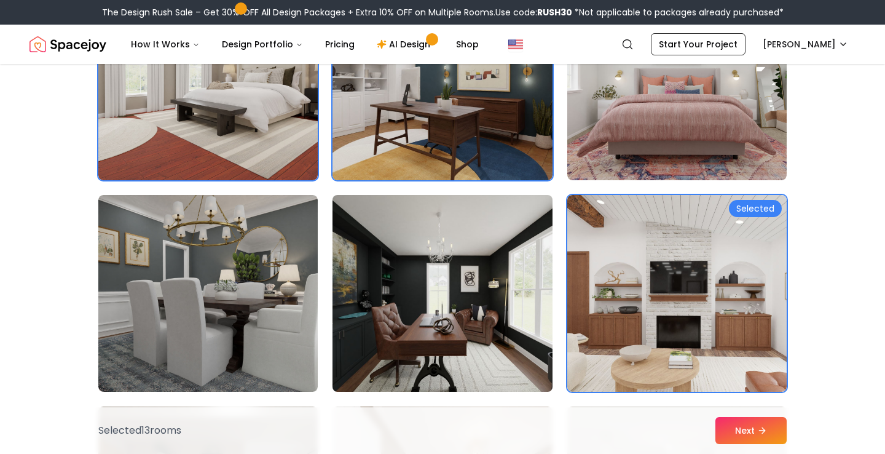
click at [443, 258] on img at bounding box center [442, 293] width 231 height 207
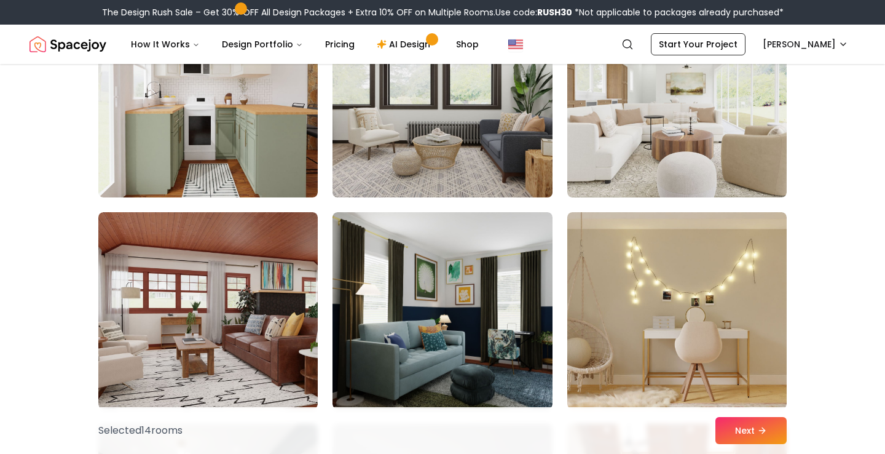
scroll to position [2858, 0]
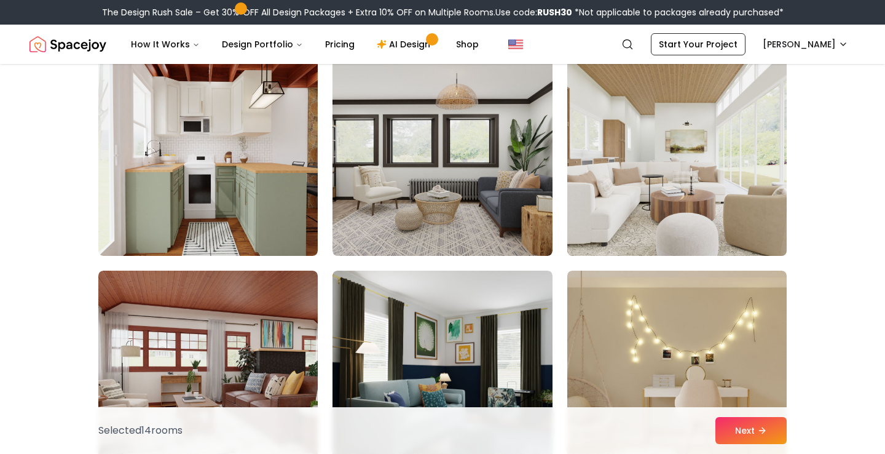
click at [676, 149] on img at bounding box center [677, 157] width 231 height 207
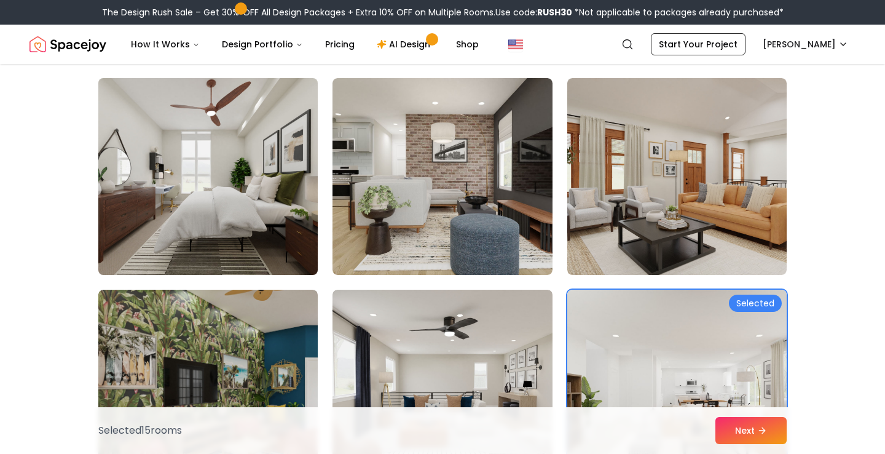
scroll to position [3484, 0]
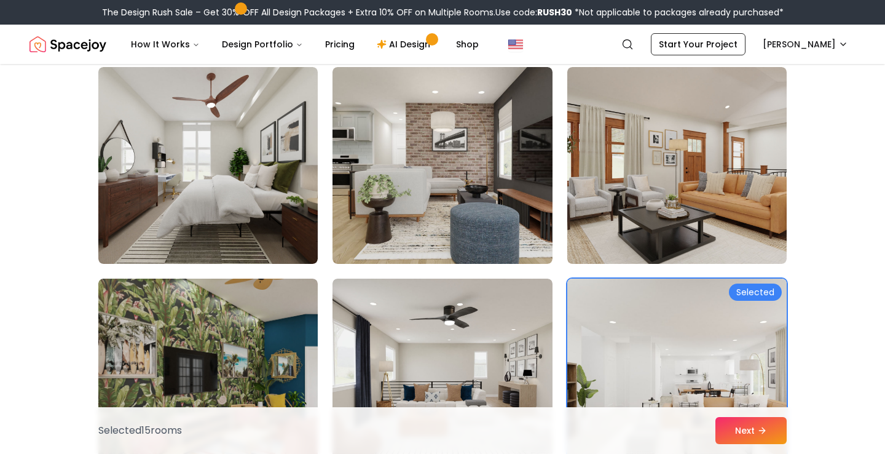
click at [624, 386] on img at bounding box center [677, 377] width 231 height 207
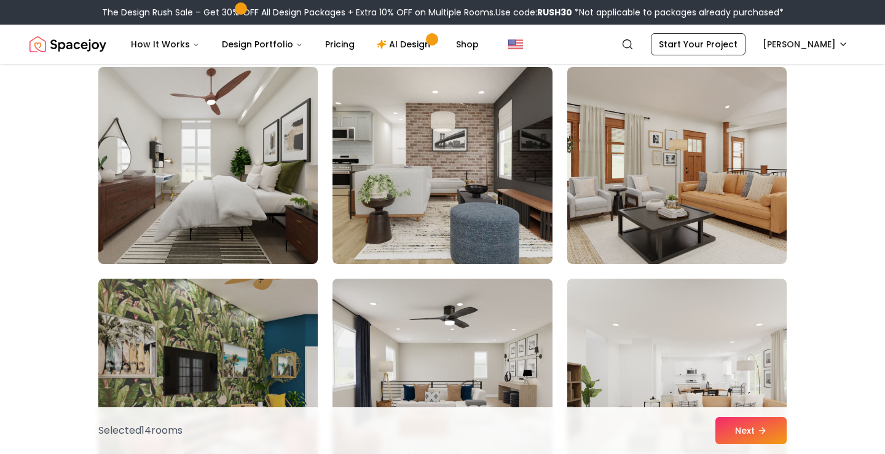
click at [239, 70] on img at bounding box center [208, 165] width 231 height 207
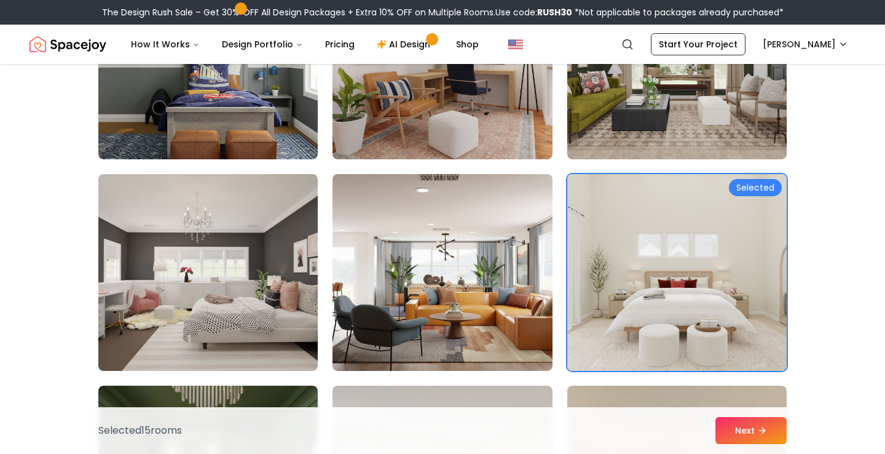
scroll to position [5073, 0]
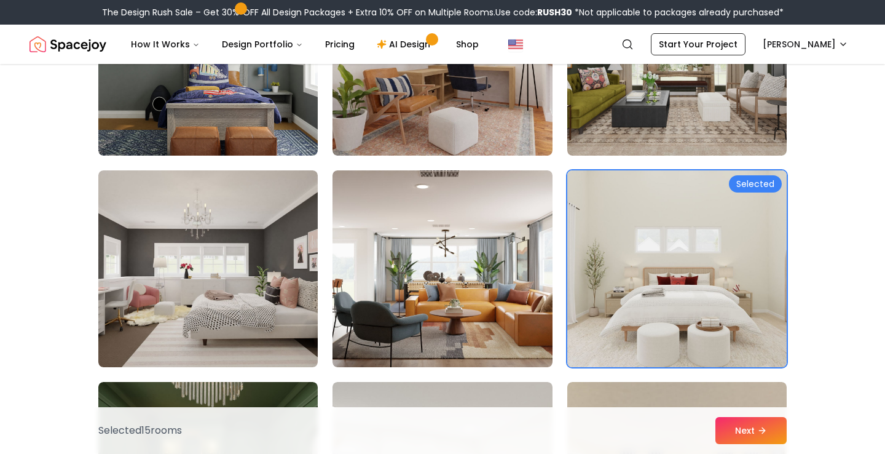
click at [697, 255] on img at bounding box center [677, 268] width 231 height 207
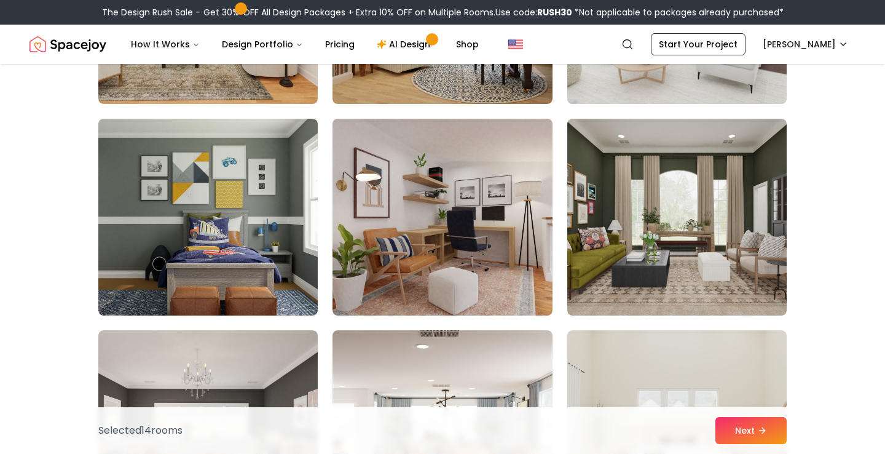
scroll to position [4914, 0]
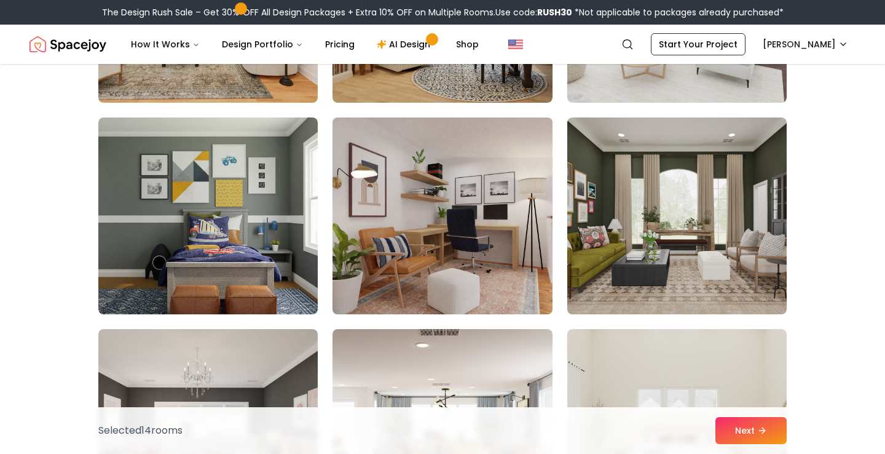
click at [504, 204] on img at bounding box center [442, 216] width 231 height 207
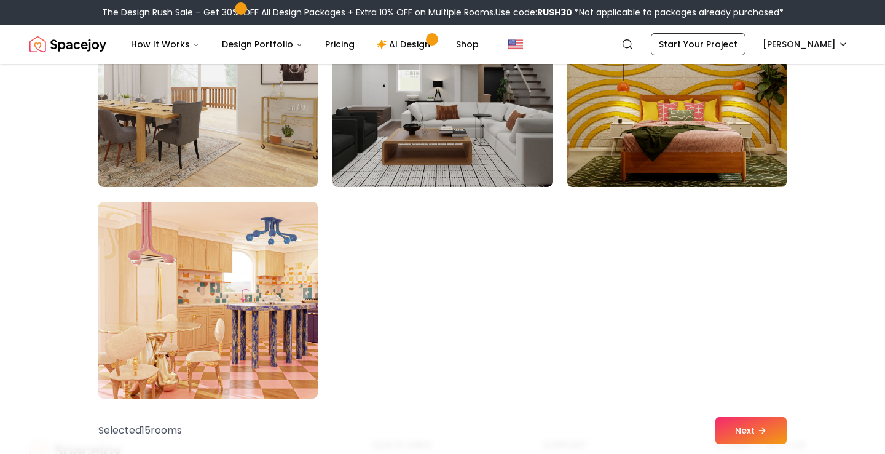
scroll to position [6945, 0]
click at [741, 430] on button "Next" at bounding box center [751, 430] width 71 height 27
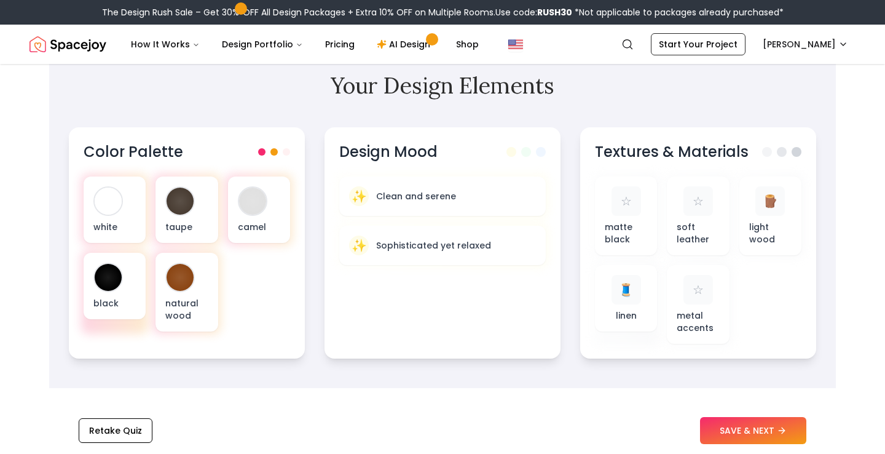
scroll to position [381, 0]
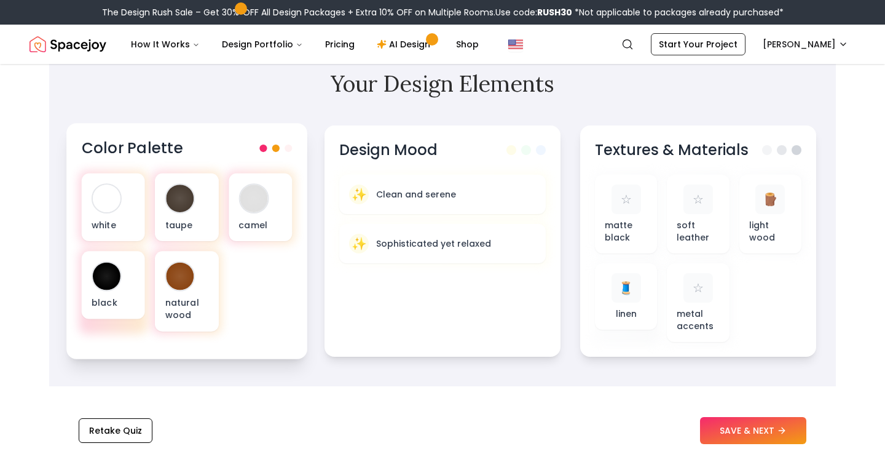
click at [275, 152] on div "Color Palette" at bounding box center [187, 148] width 211 height 20
click at [290, 149] on span at bounding box center [288, 147] width 7 height 7
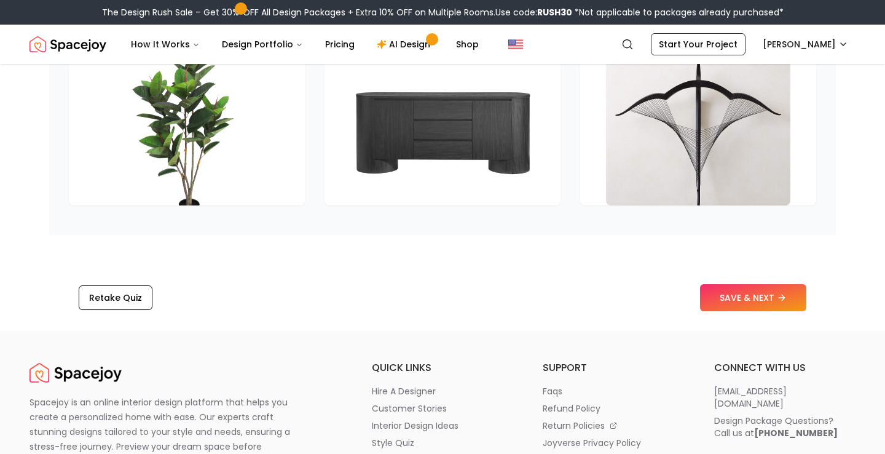
scroll to position [1911, 0]
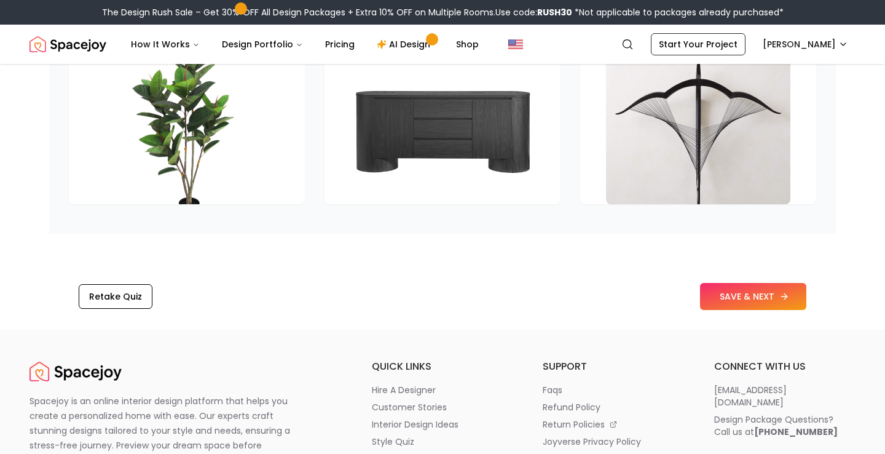
click at [744, 310] on button "SAVE & NEXT" at bounding box center [753, 296] width 106 height 27
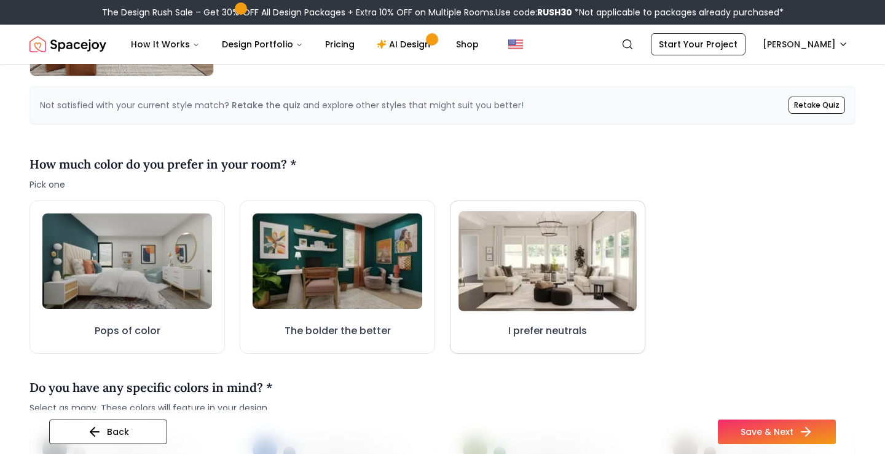
scroll to position [294, 0]
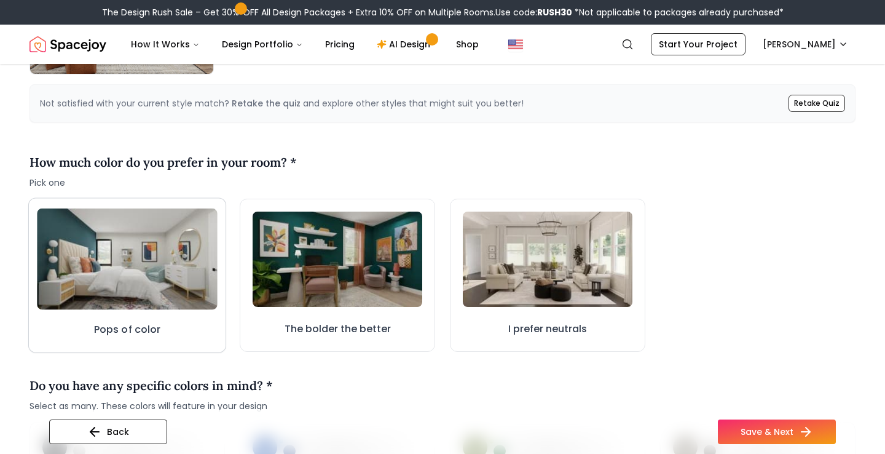
click at [192, 280] on img at bounding box center [127, 258] width 181 height 101
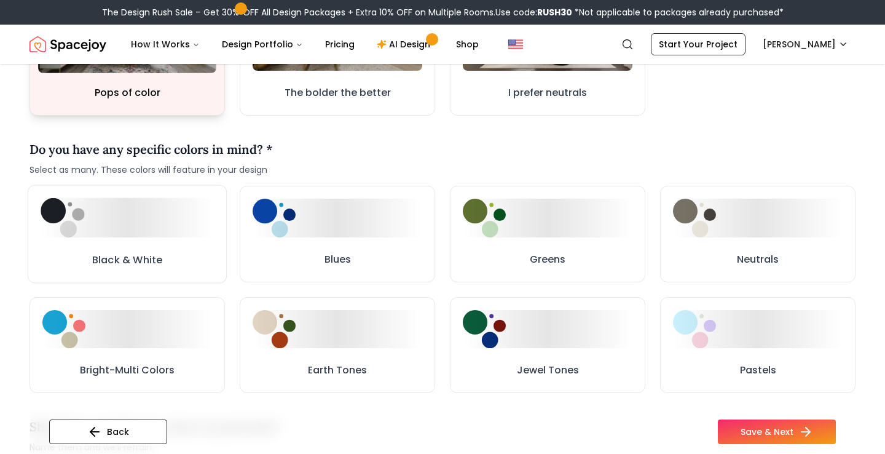
scroll to position [548, 0]
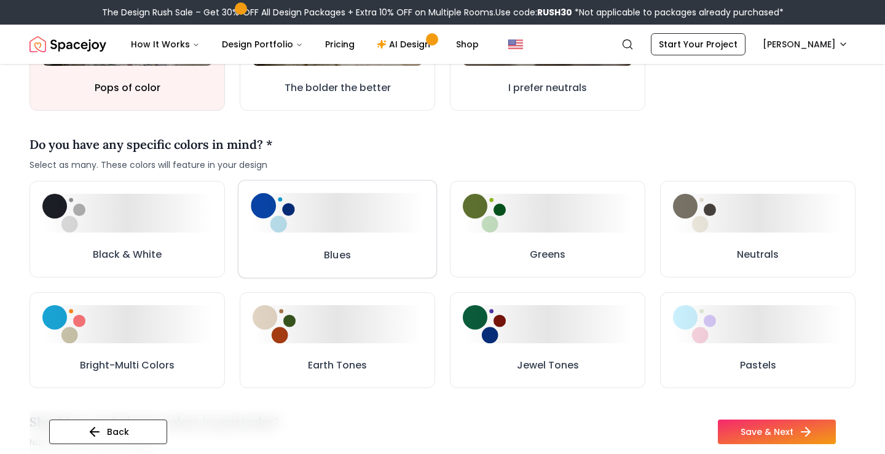
click at [333, 215] on div at bounding box center [337, 212] width 173 height 39
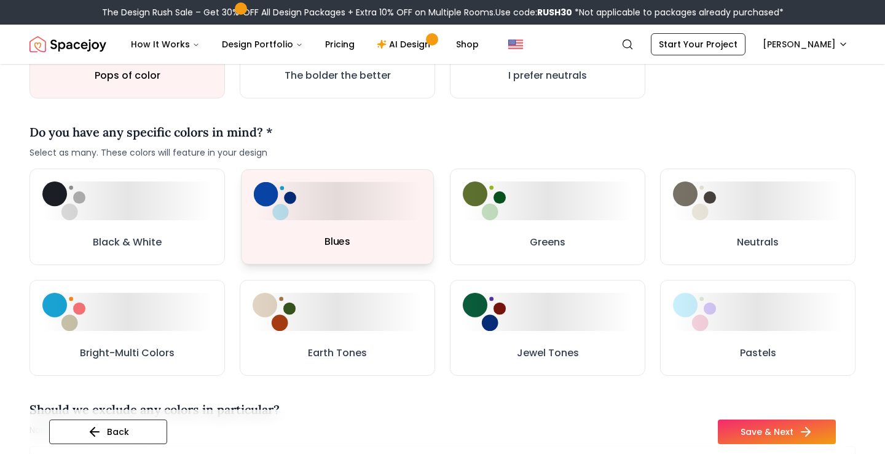
scroll to position [535, 0]
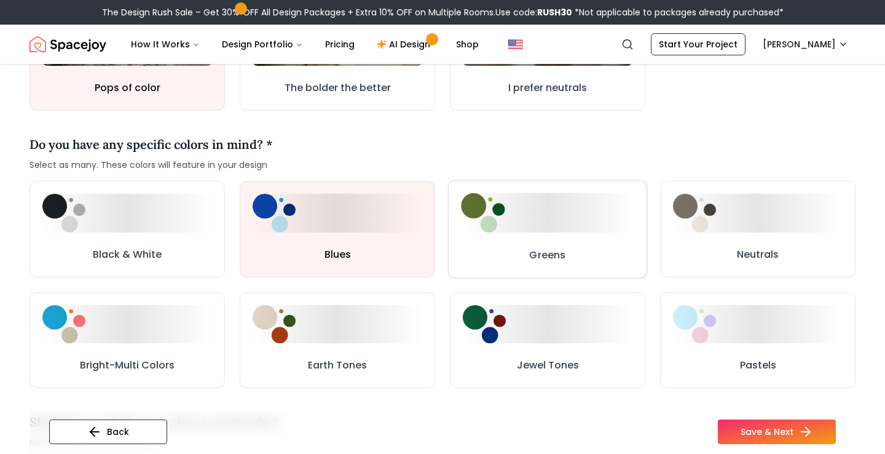
click at [571, 239] on button "Greens" at bounding box center [547, 229] width 199 height 98
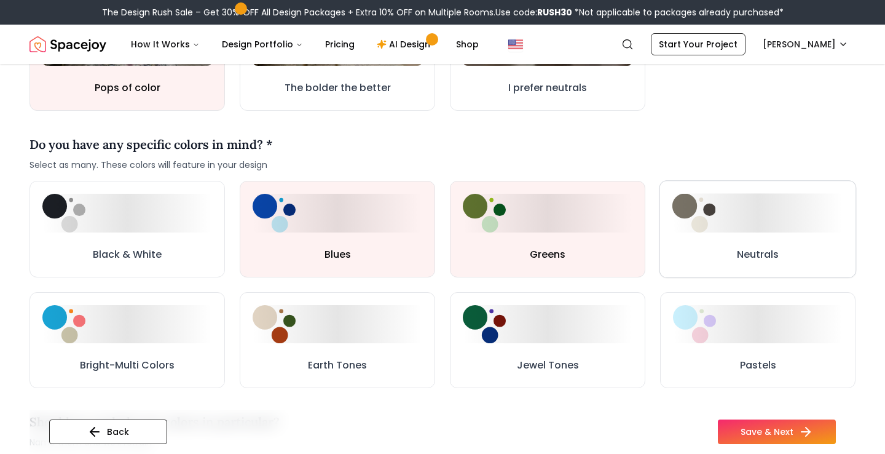
click at [732, 234] on button "Neutrals" at bounding box center [758, 229] width 197 height 97
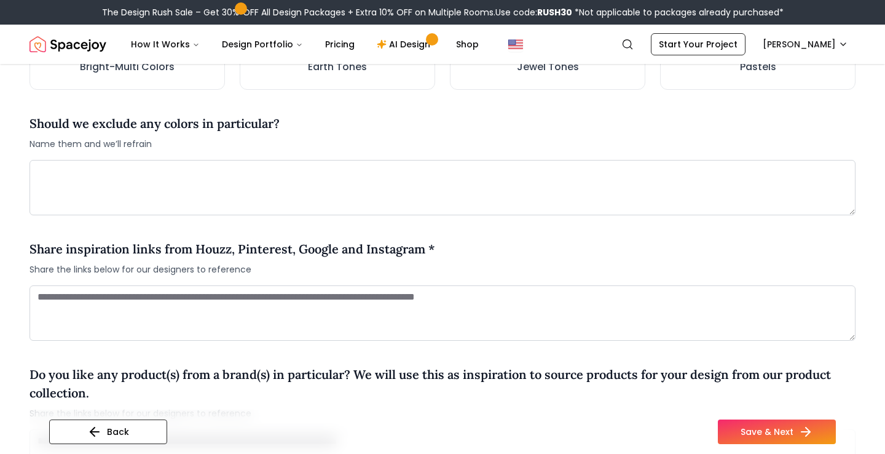
scroll to position [848, 0]
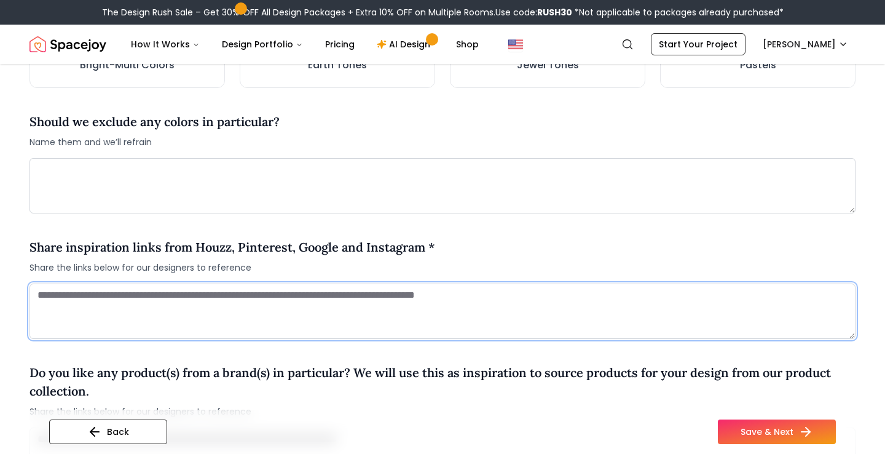
click at [175, 331] on textarea at bounding box center [443, 310] width 826 height 55
paste textarea "**********"
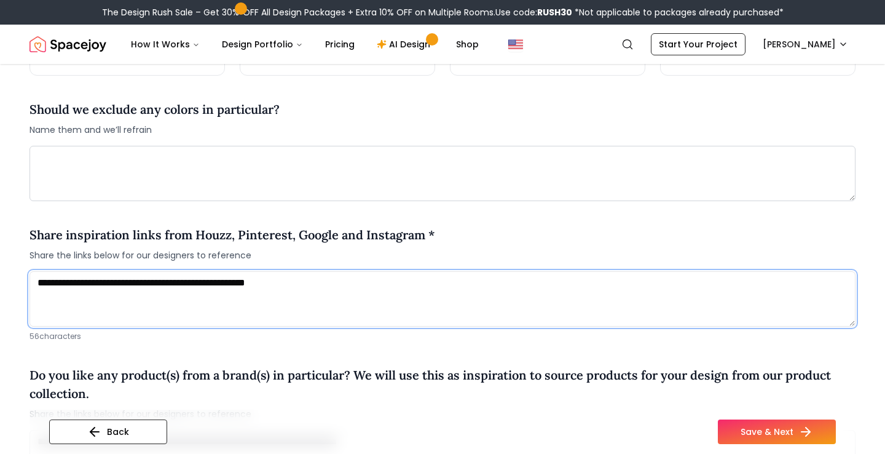
scroll to position [836, 0]
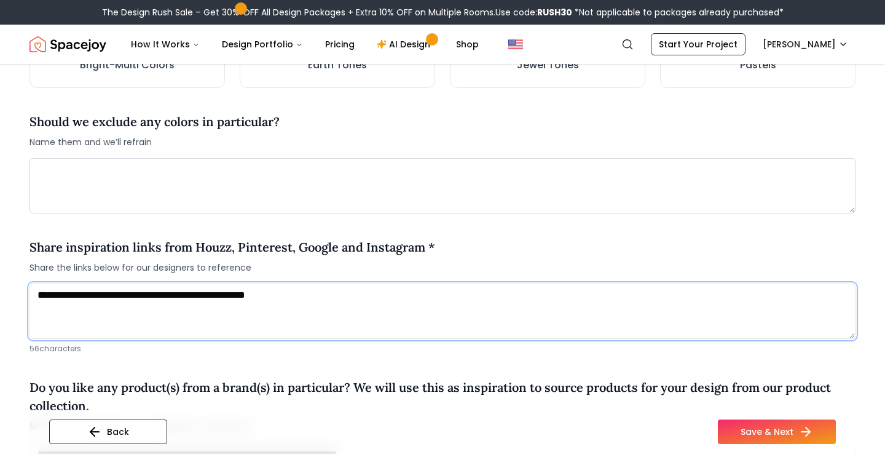
type textarea "**********"
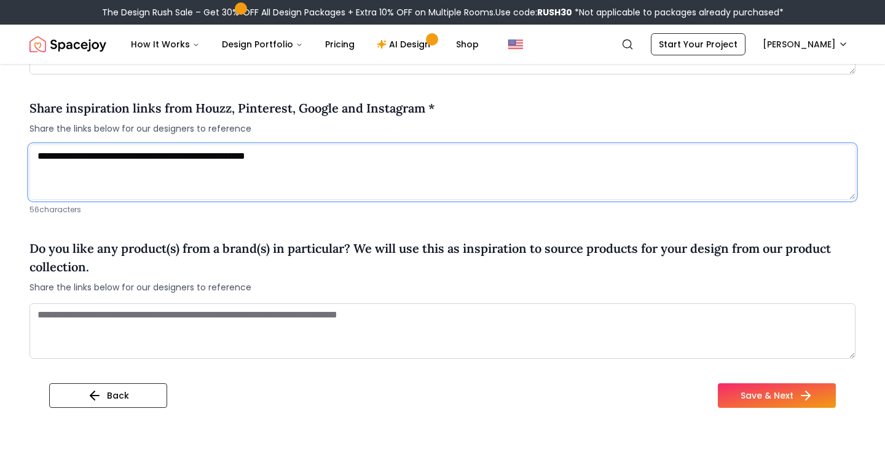
scroll to position [979, 0]
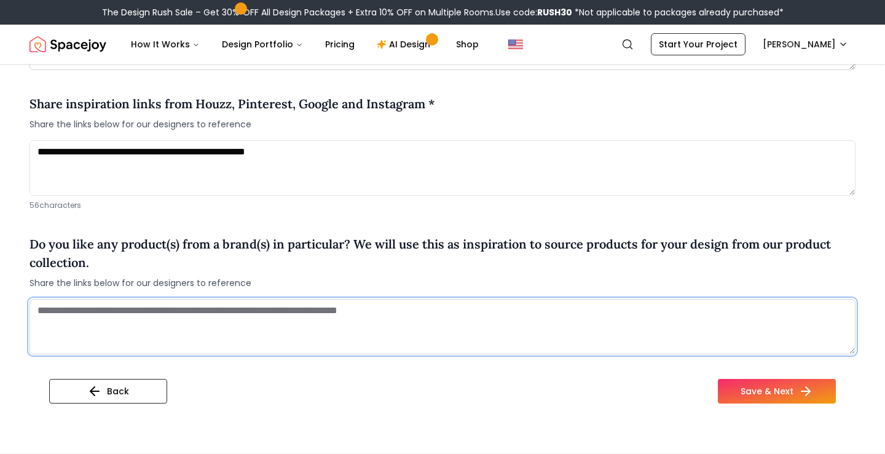
click at [250, 327] on textarea at bounding box center [443, 326] width 826 height 55
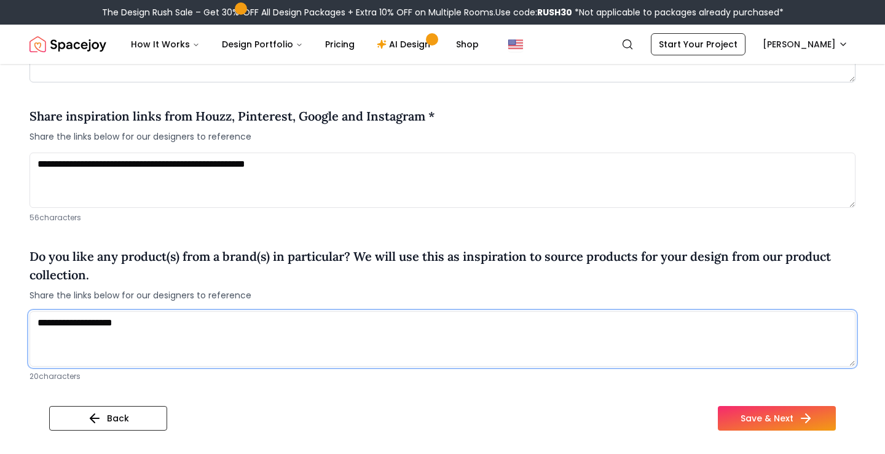
drag, startPoint x: 160, startPoint y: 309, endPoint x: 0, endPoint y: 317, distance: 160.7
type textarea "**********"
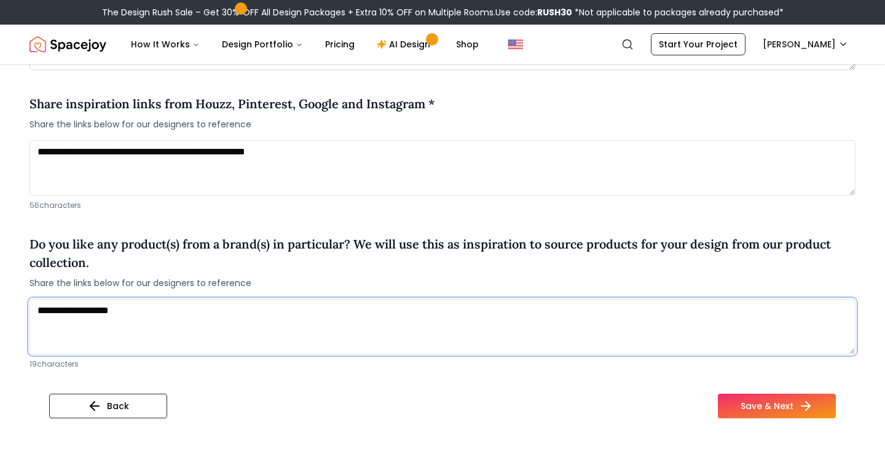
click at [53, 308] on textarea "**********" at bounding box center [443, 326] width 826 height 55
click at [53, 309] on textarea "**********" at bounding box center [443, 326] width 826 height 55
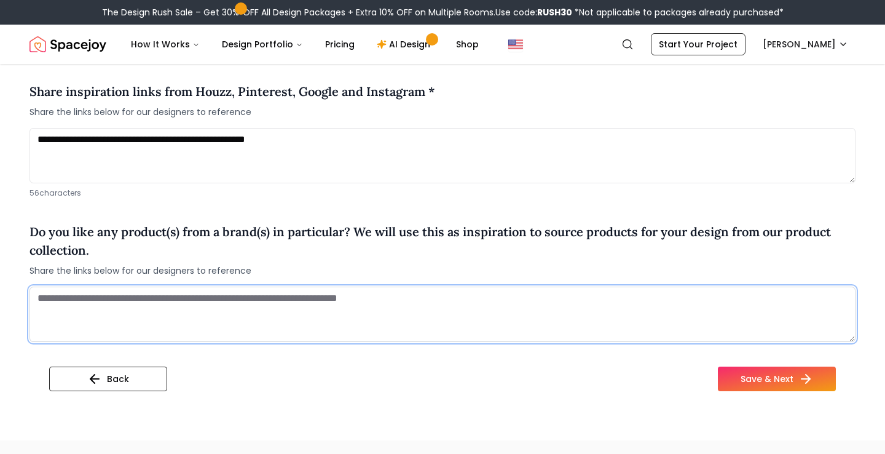
scroll to position [979, 0]
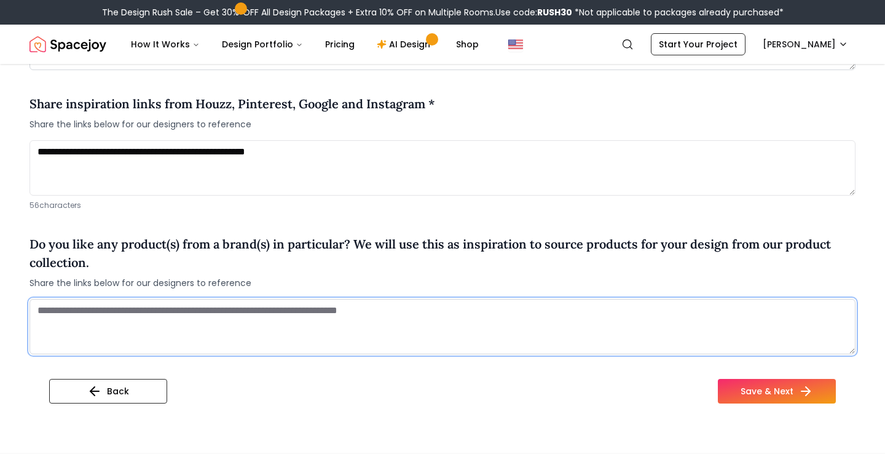
type textarea "*"
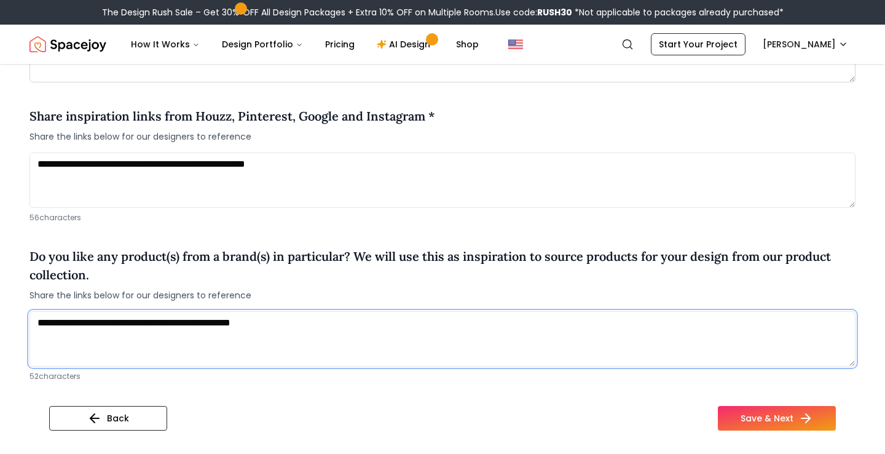
scroll to position [991, 0]
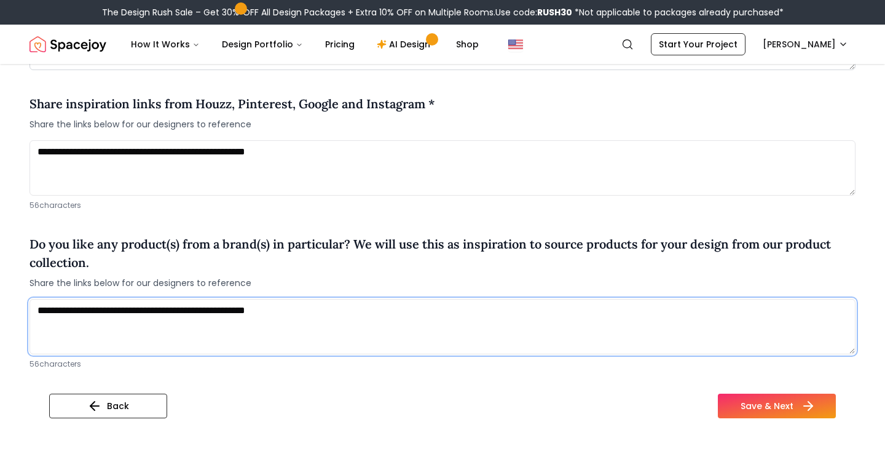
type textarea "**********"
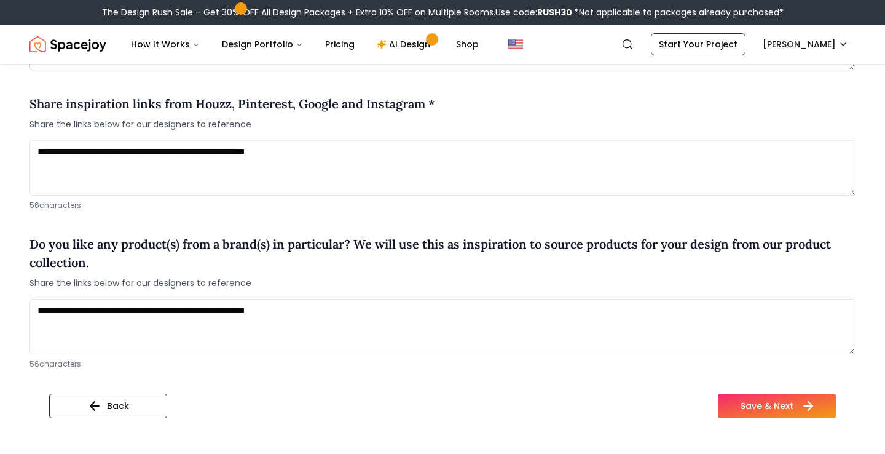
click at [795, 406] on button "Save & Next" at bounding box center [777, 405] width 118 height 25
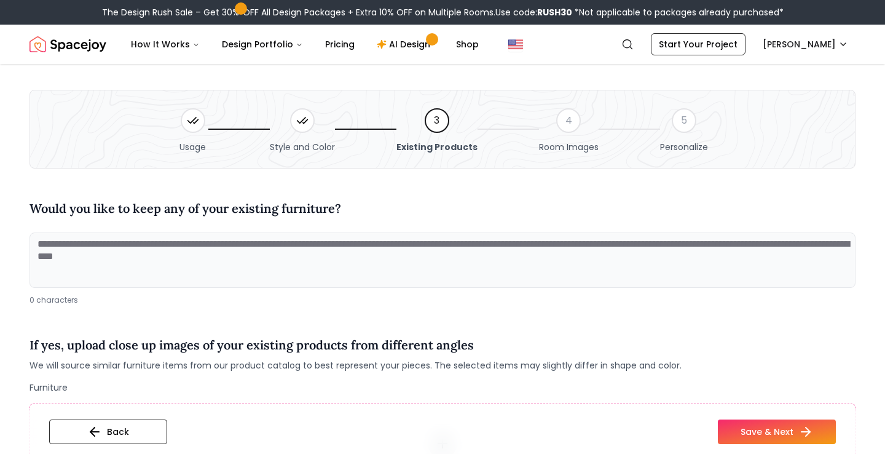
scroll to position [15, 0]
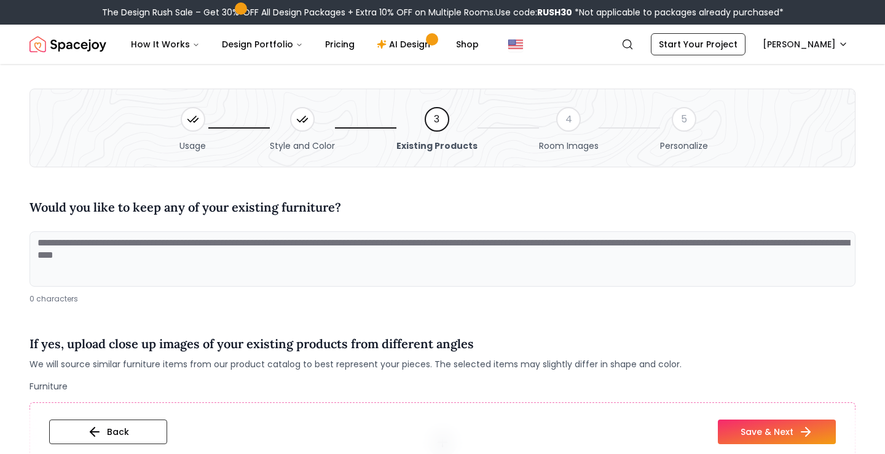
click at [251, 270] on textarea at bounding box center [443, 258] width 826 height 55
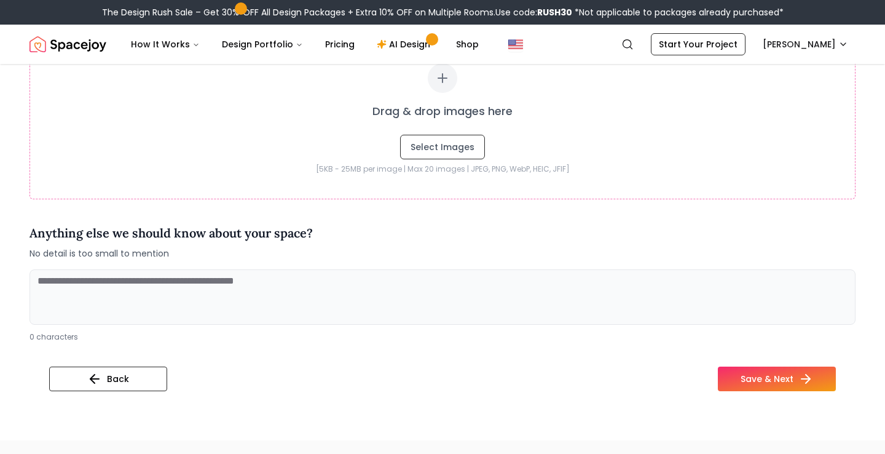
scroll to position [381, 0]
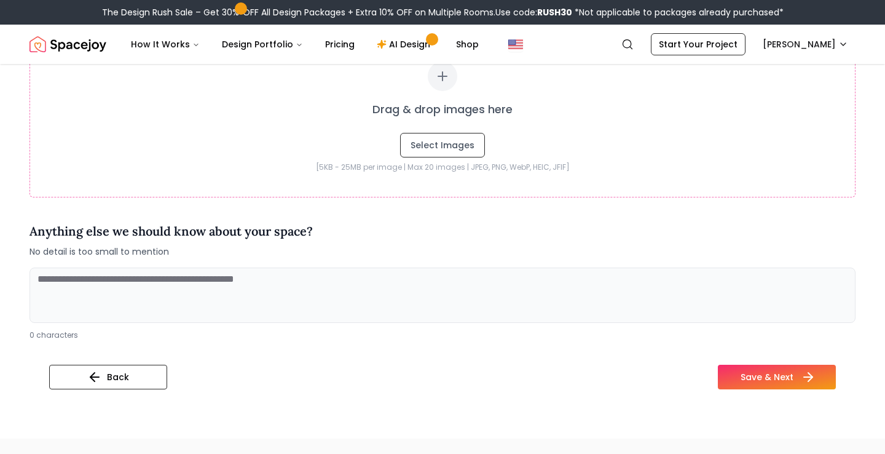
type textarea "**********"
click at [778, 375] on button "Save & Next" at bounding box center [777, 377] width 118 height 25
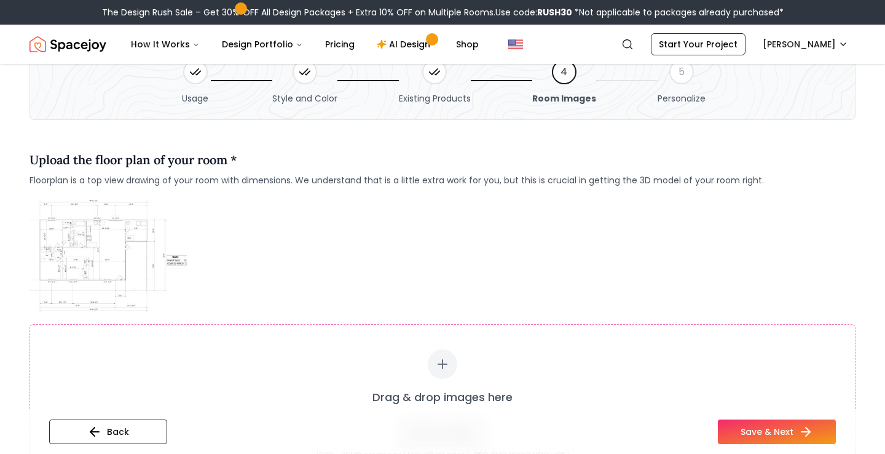
scroll to position [92, 0]
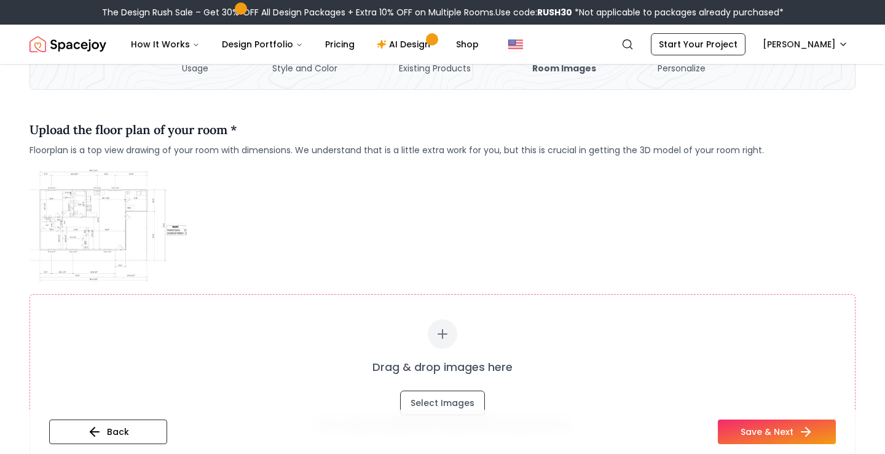
click at [143, 228] on img at bounding box center [108, 225] width 157 height 118
click at [113, 224] on img at bounding box center [108, 225] width 157 height 118
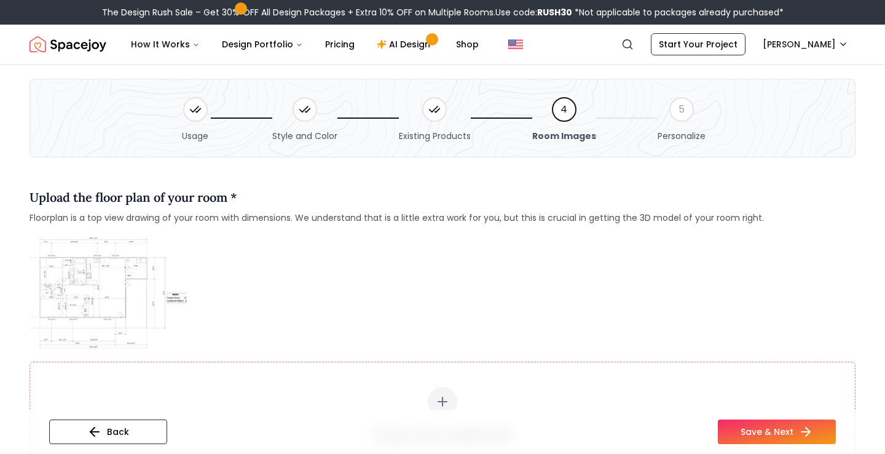
scroll to position [25, 0]
click at [106, 284] on img at bounding box center [108, 292] width 157 height 118
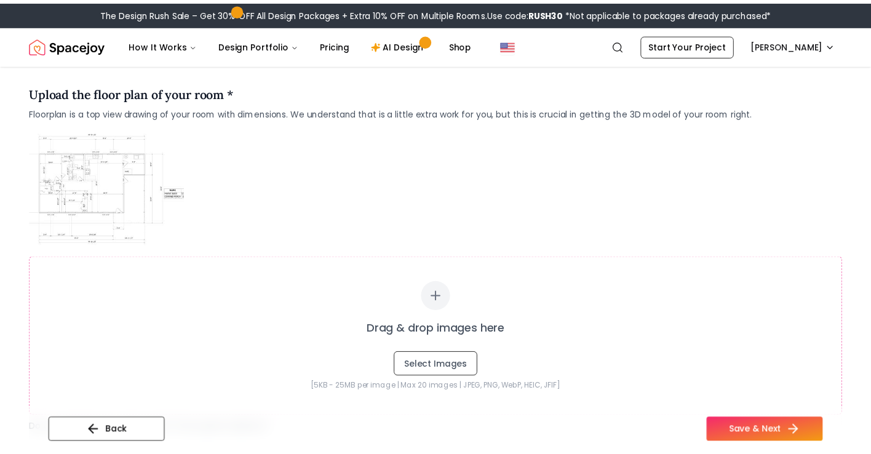
scroll to position [167, 0]
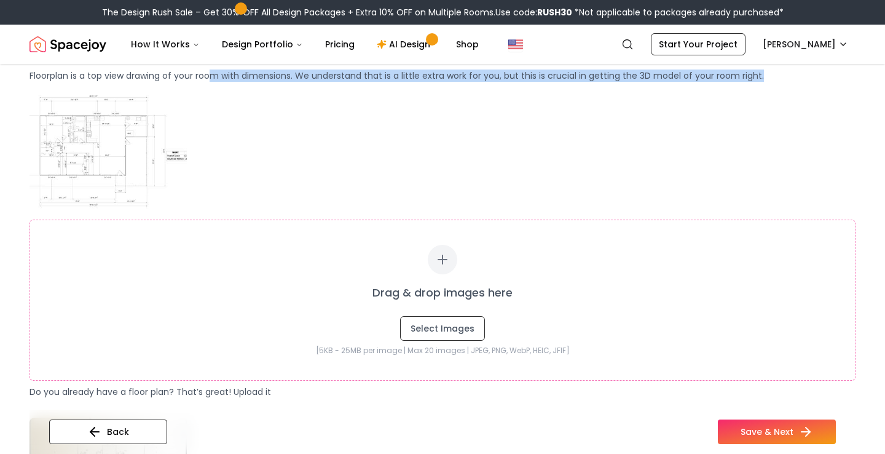
drag, startPoint x: 2, startPoint y: 83, endPoint x: 212, endPoint y: 80, distance: 209.7
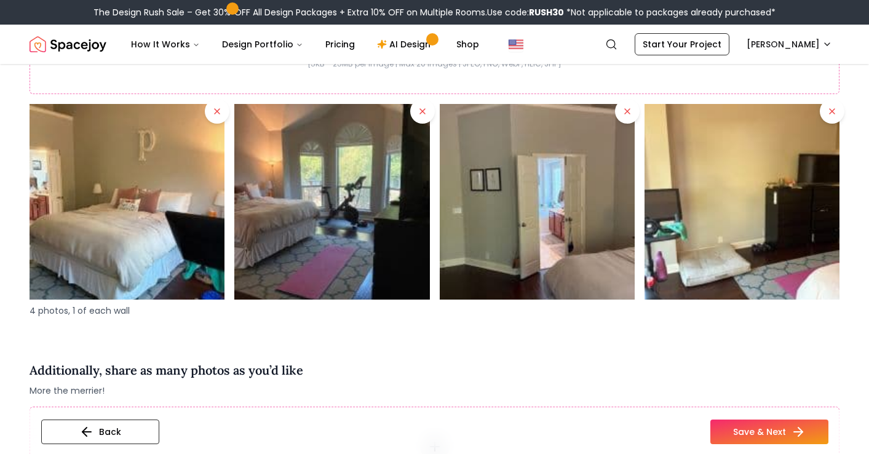
scroll to position [2009, 0]
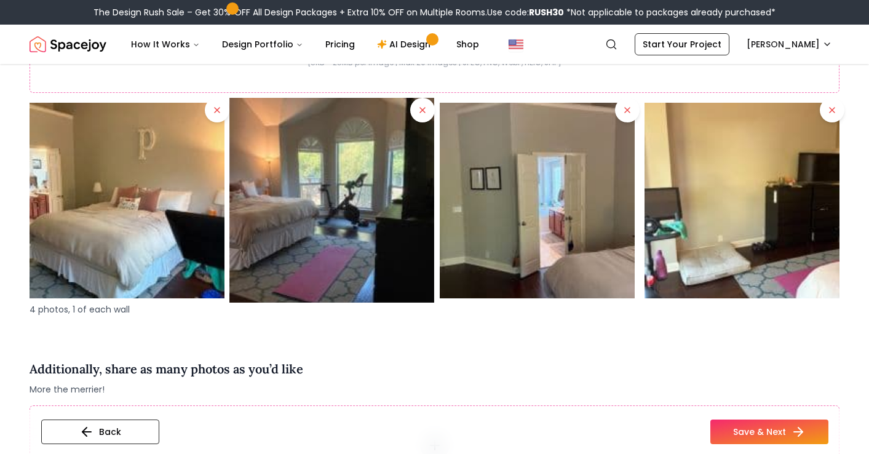
click at [331, 201] on img at bounding box center [331, 200] width 205 height 205
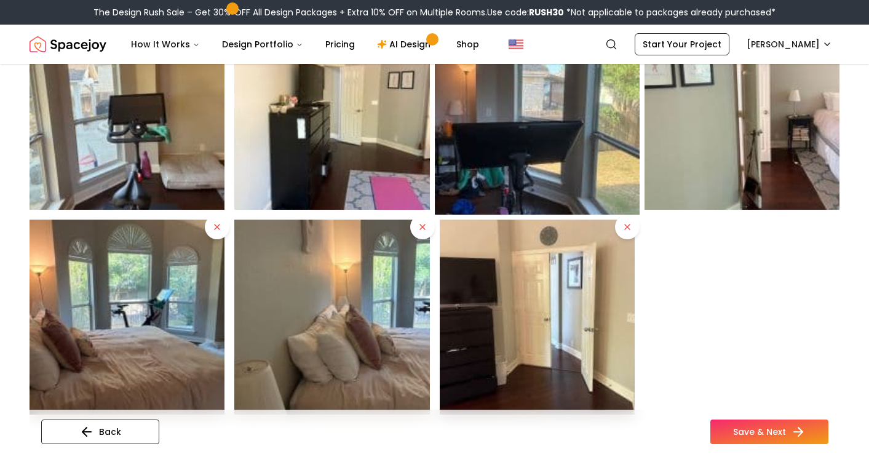
scroll to position [2545, 0]
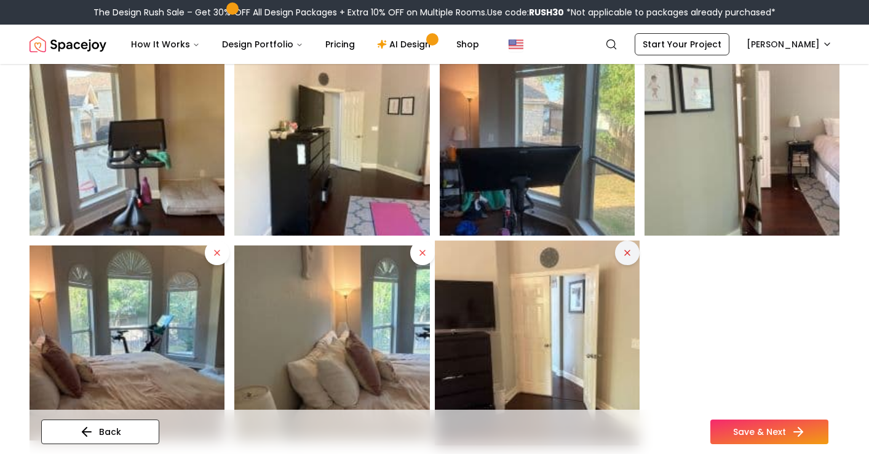
click at [623, 248] on icon at bounding box center [627, 253] width 10 height 10
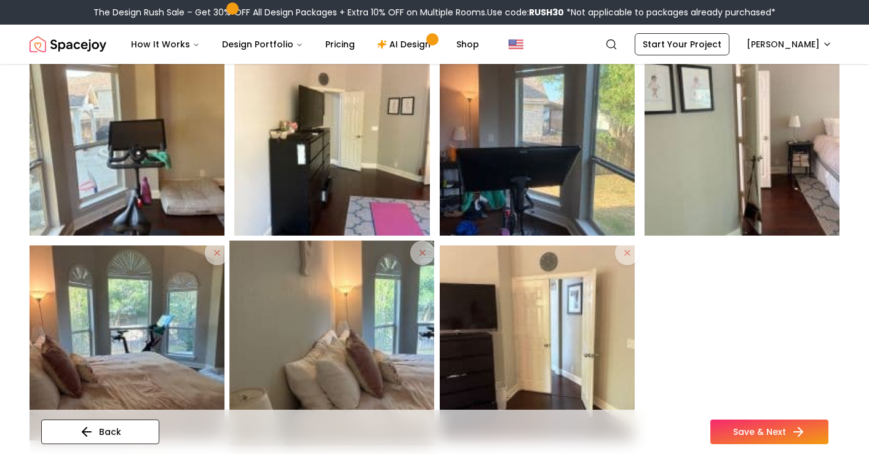
click at [424, 250] on img at bounding box center [331, 342] width 205 height 205
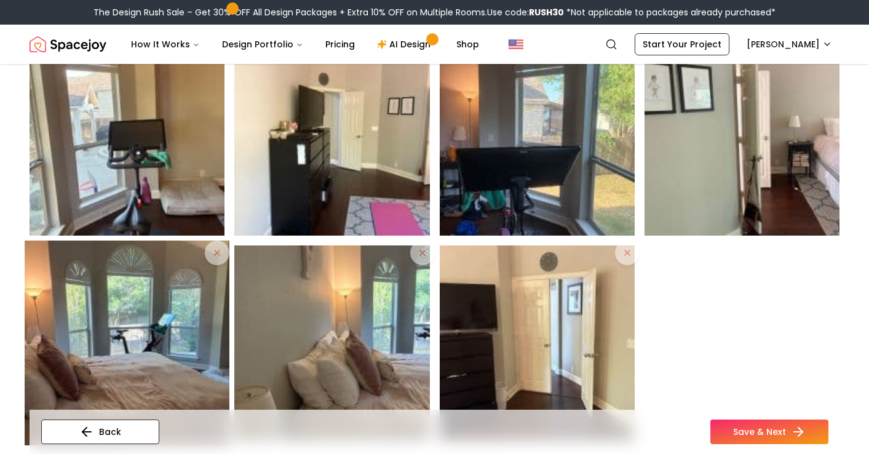
click at [217, 255] on icon at bounding box center [217, 253] width 10 height 10
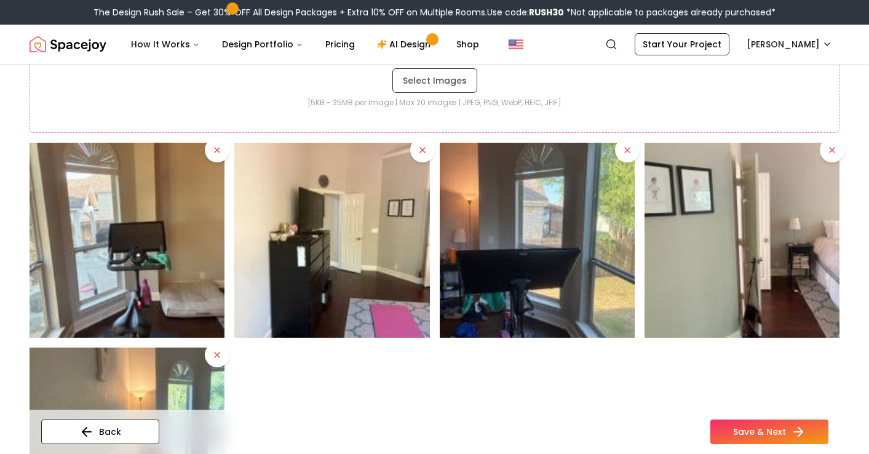
scroll to position [2438, 0]
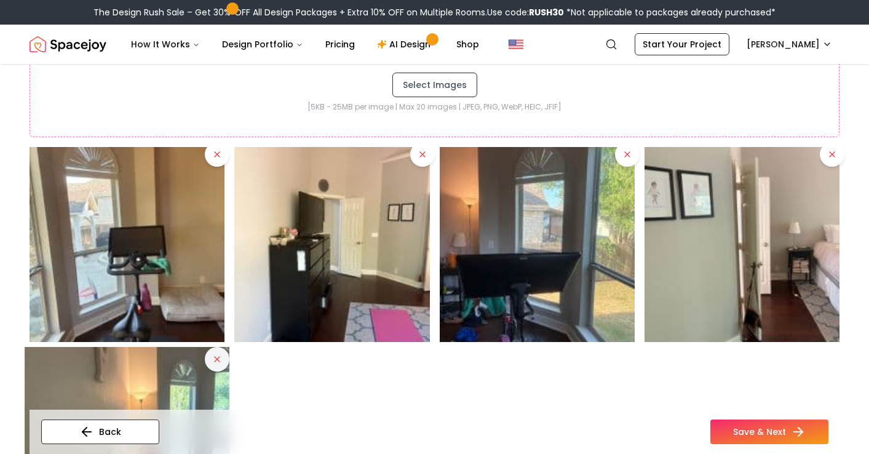
click at [212, 351] on button at bounding box center [217, 359] width 25 height 25
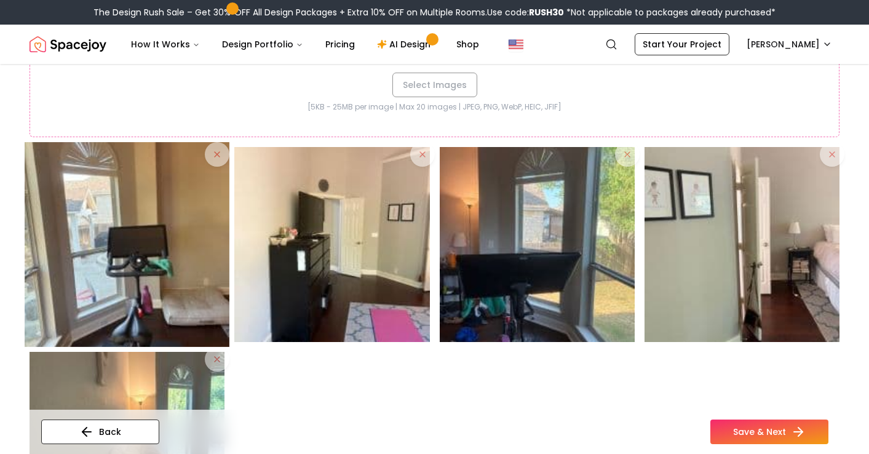
click at [216, 152] on img at bounding box center [127, 244] width 205 height 205
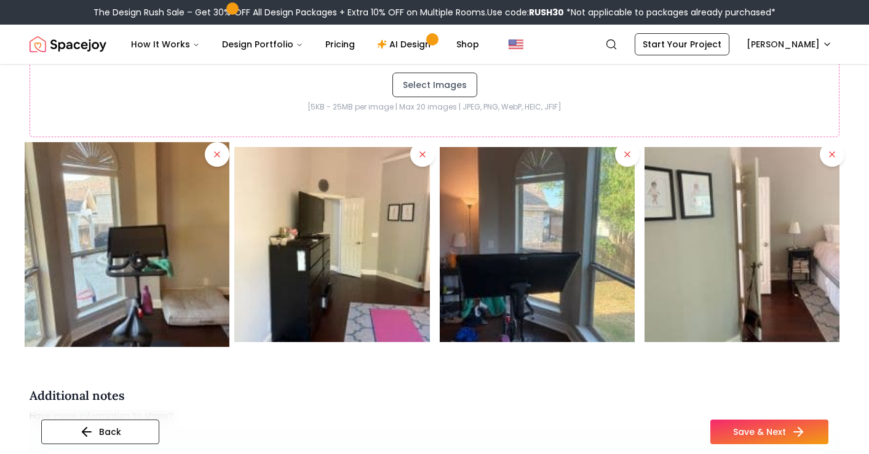
click at [215, 157] on icon at bounding box center [217, 154] width 10 height 10
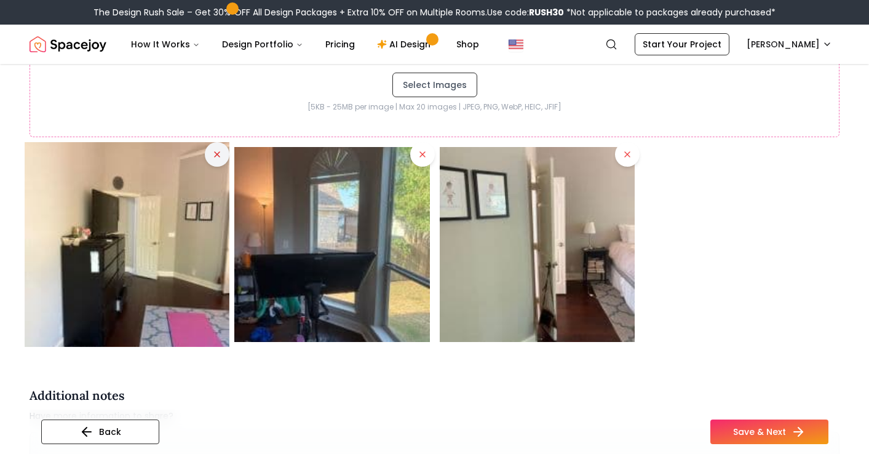
click at [212, 154] on icon at bounding box center [217, 154] width 10 height 10
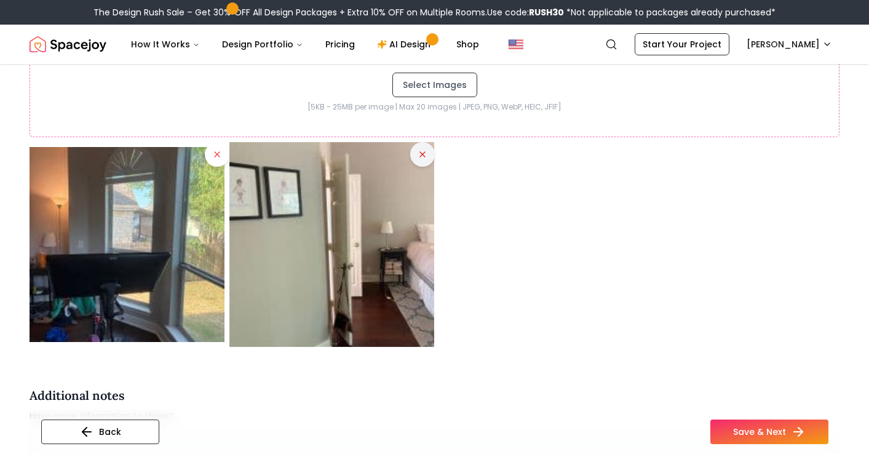
click at [421, 156] on icon at bounding box center [422, 154] width 10 height 10
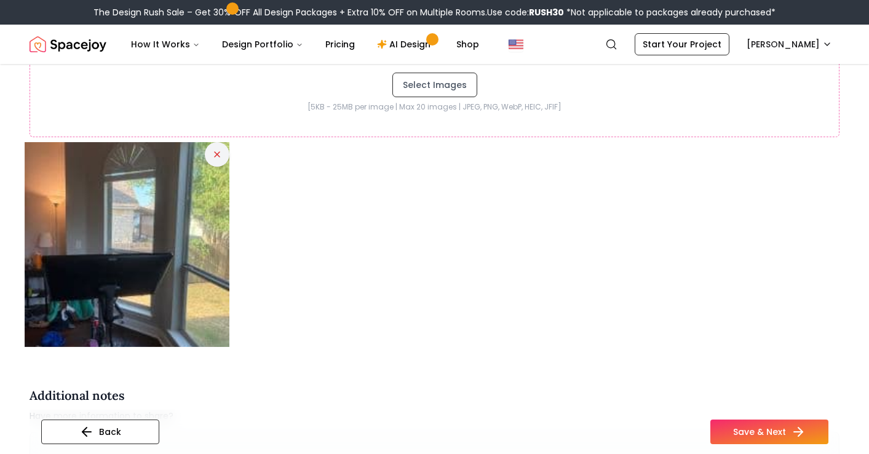
click at [219, 156] on icon at bounding box center [217, 154] width 10 height 10
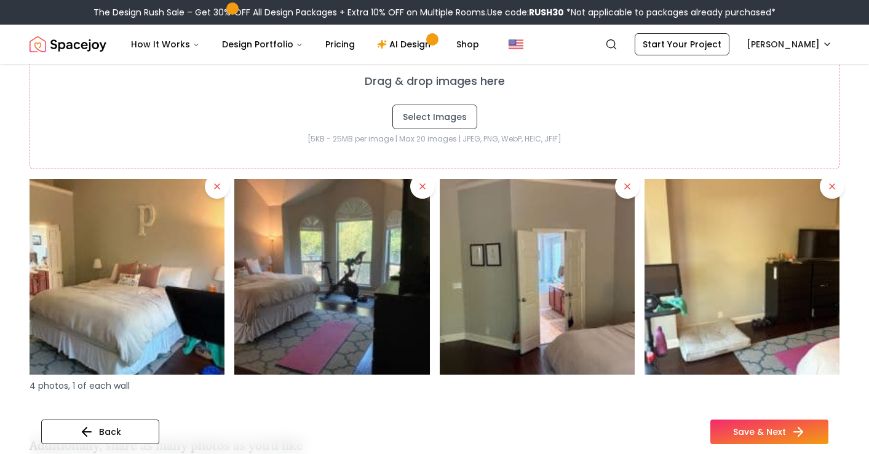
scroll to position [1898, 0]
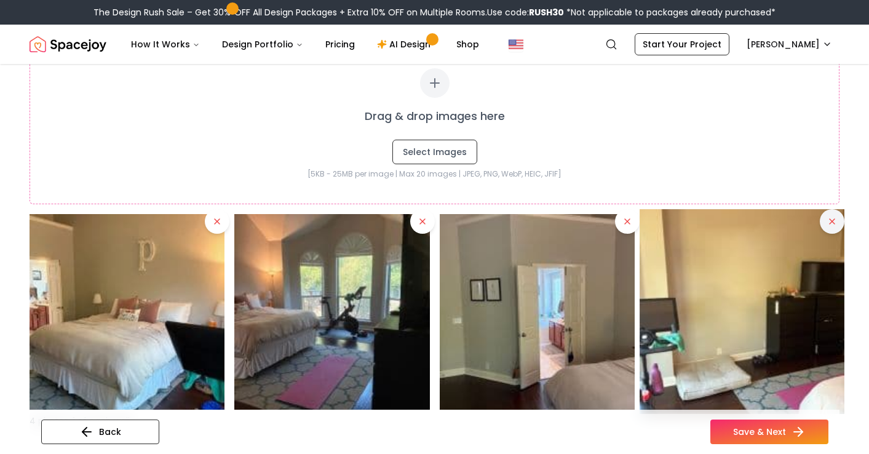
click at [837, 225] on button at bounding box center [832, 221] width 25 height 25
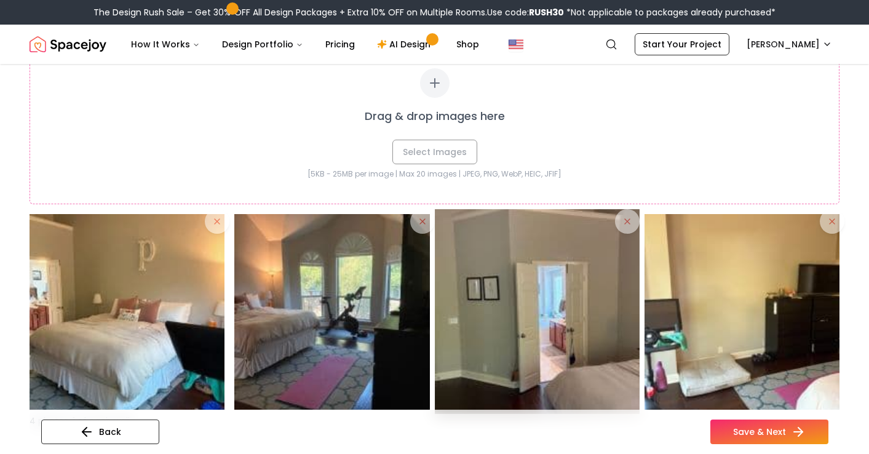
click at [631, 224] on img at bounding box center [537, 311] width 205 height 205
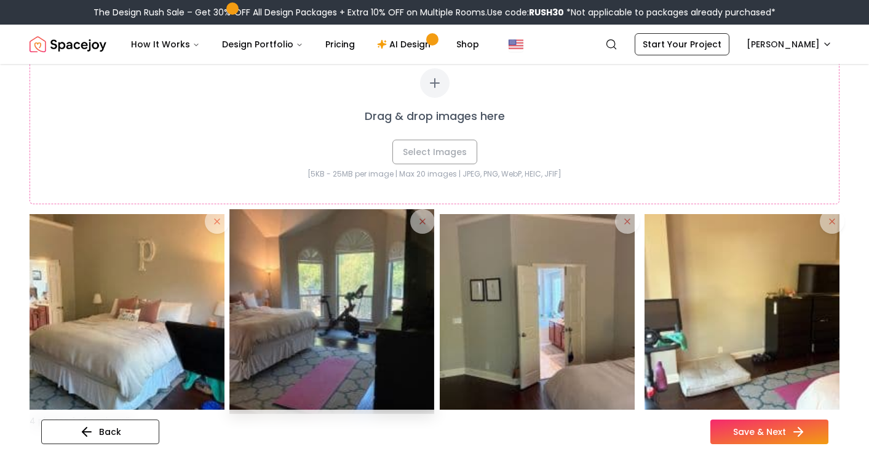
click at [423, 226] on img at bounding box center [331, 311] width 205 height 205
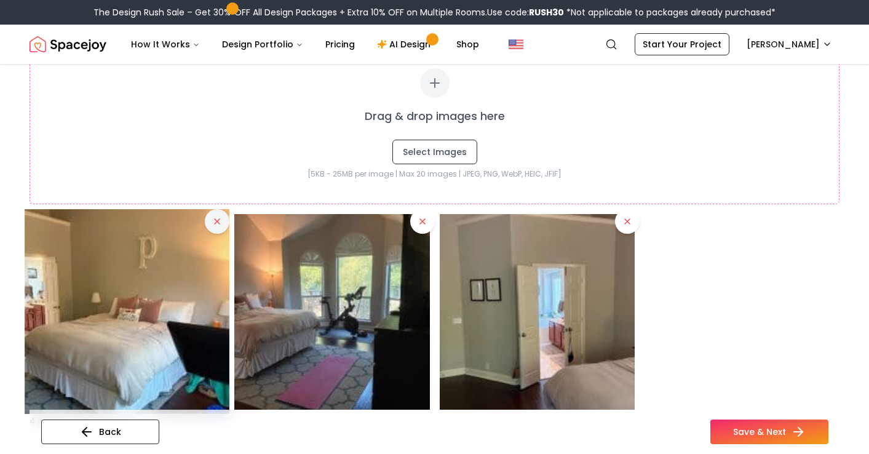
click at [217, 215] on button at bounding box center [217, 221] width 25 height 25
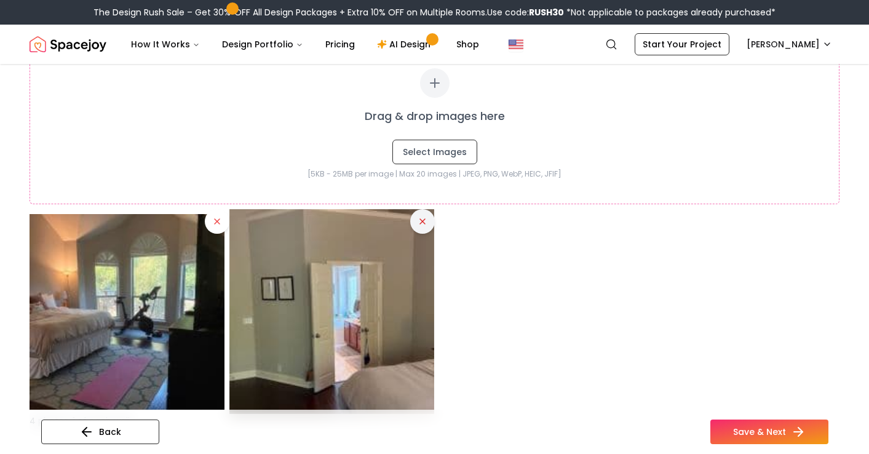
click at [419, 222] on icon at bounding box center [422, 221] width 10 height 10
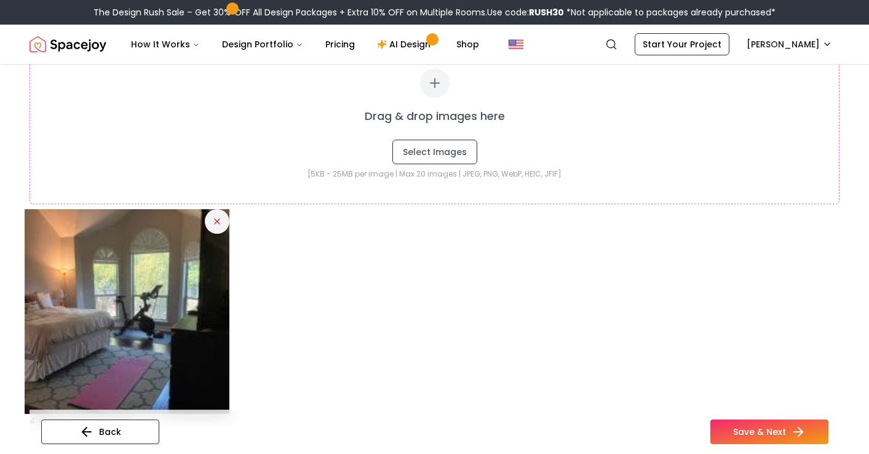
click at [215, 222] on icon at bounding box center [217, 221] width 10 height 10
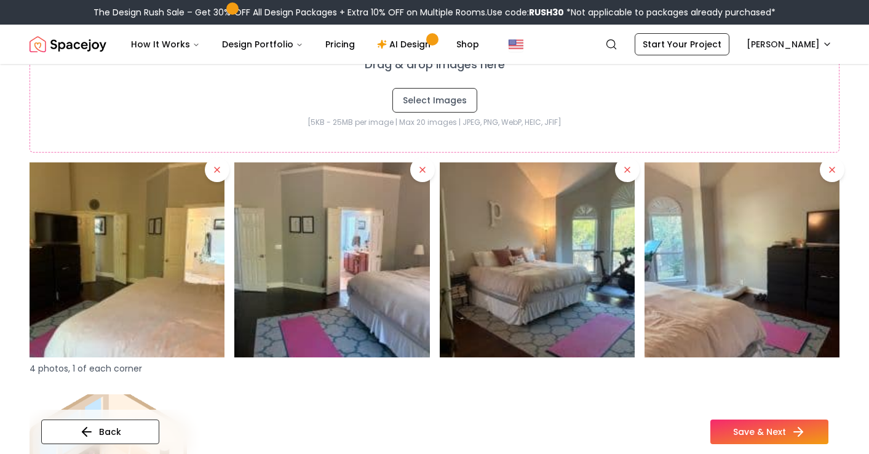
scroll to position [1395, 0]
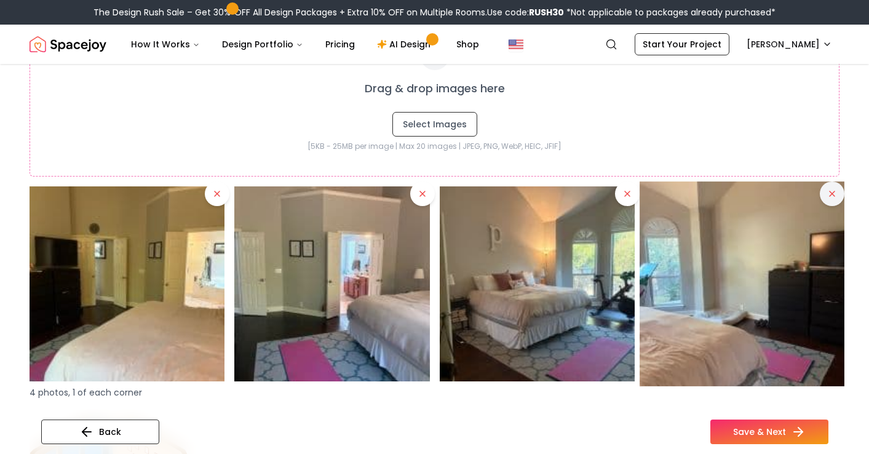
click at [823, 196] on button at bounding box center [832, 193] width 25 height 25
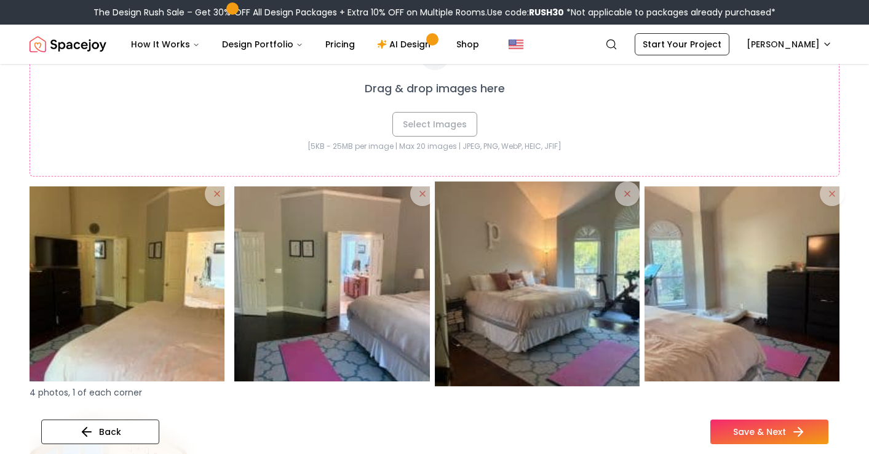
click at [627, 197] on img at bounding box center [537, 283] width 205 height 205
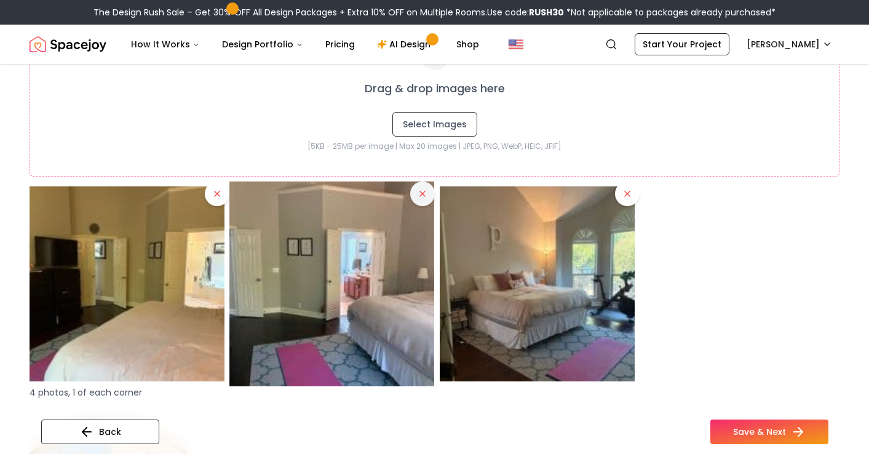
click at [430, 194] on button at bounding box center [422, 193] width 25 height 25
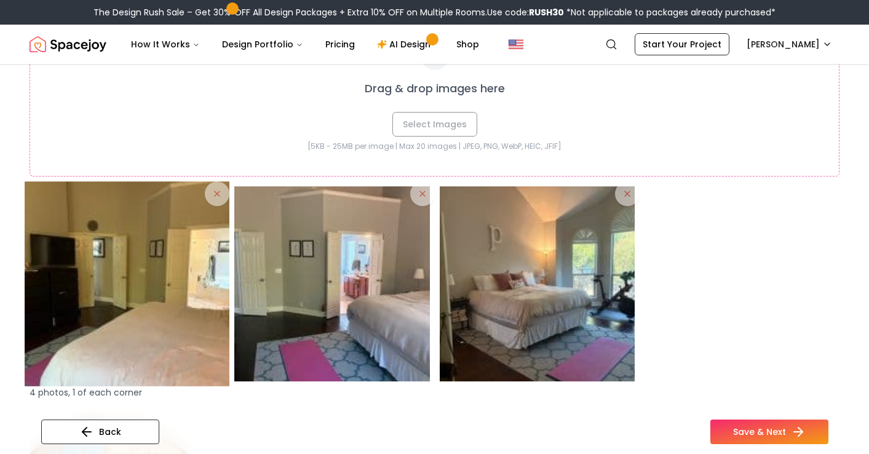
click at [212, 191] on img at bounding box center [127, 283] width 205 height 205
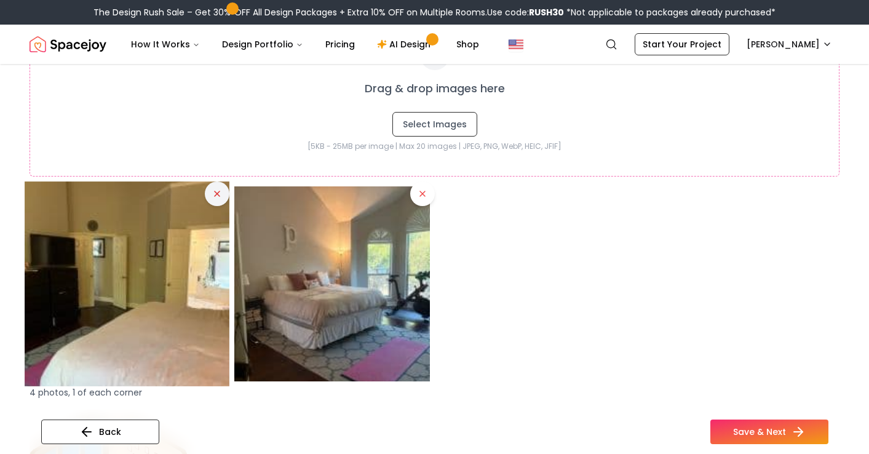
click at [214, 196] on icon at bounding box center [217, 194] width 10 height 10
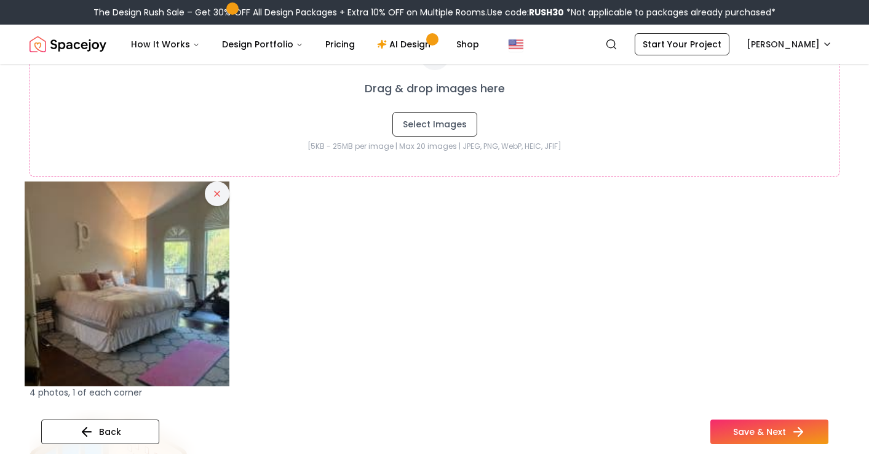
click at [223, 189] on button at bounding box center [217, 193] width 25 height 25
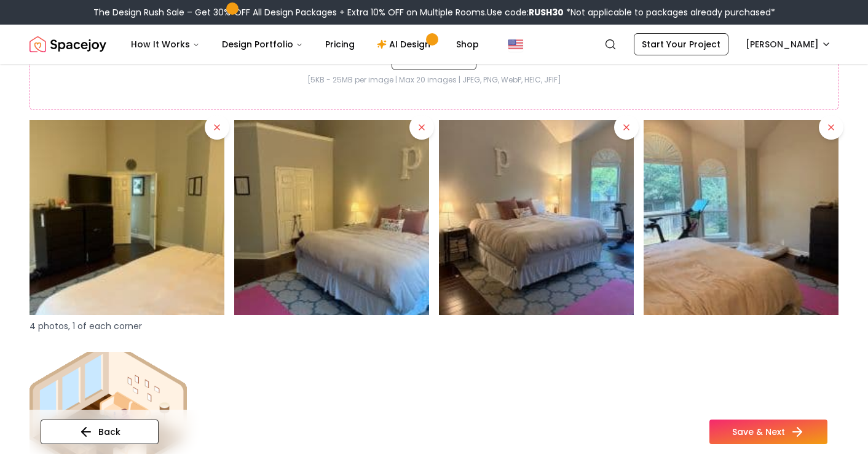
scroll to position [1459, 0]
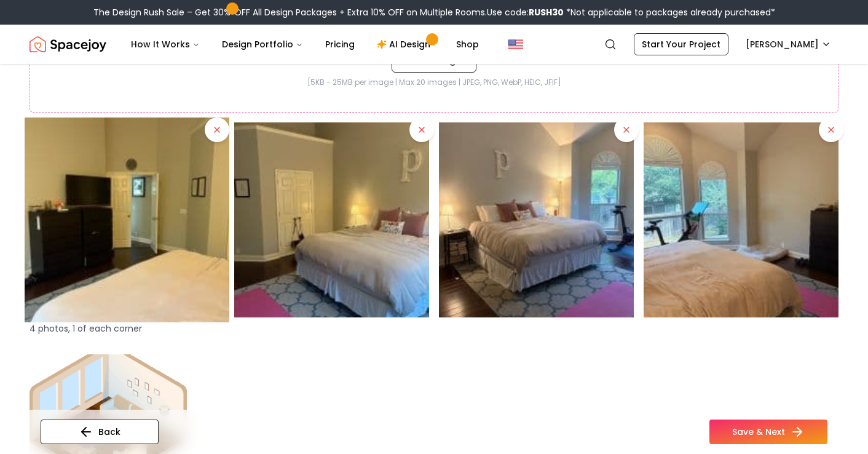
click at [171, 230] on img at bounding box center [127, 219] width 205 height 205
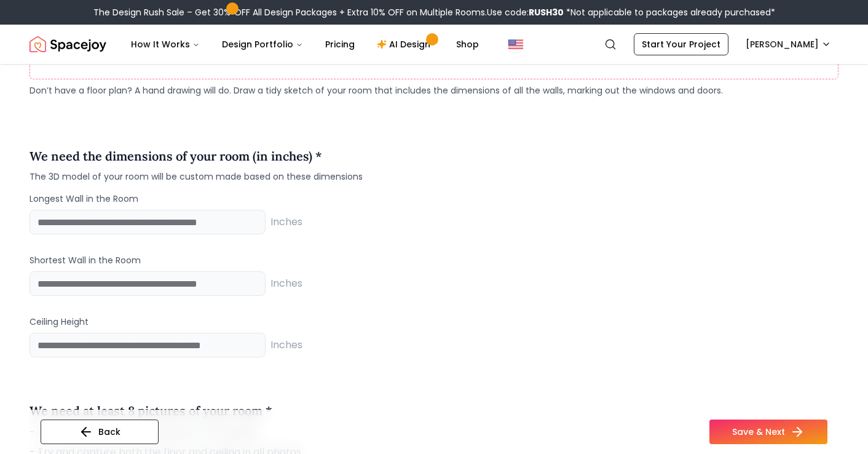
scroll to position [798, 0]
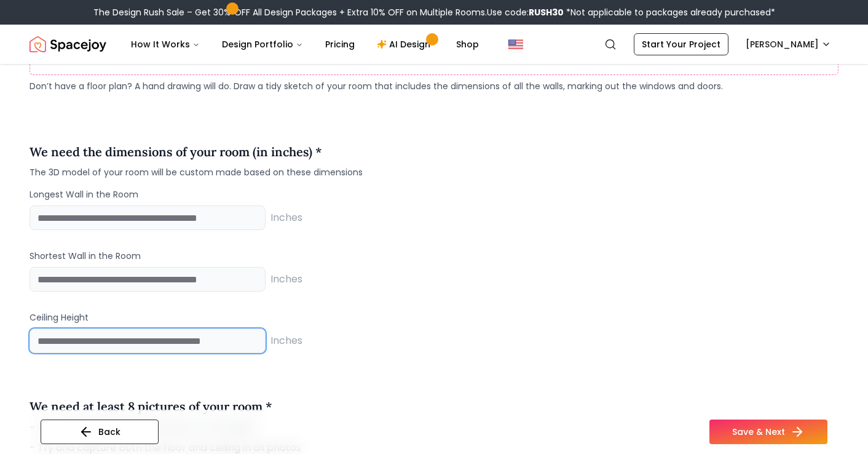
click at [160, 345] on input "number" at bounding box center [148, 340] width 236 height 25
type input "***"
click at [411, 320] on p "Ceiling Height" at bounding box center [434, 317] width 809 height 12
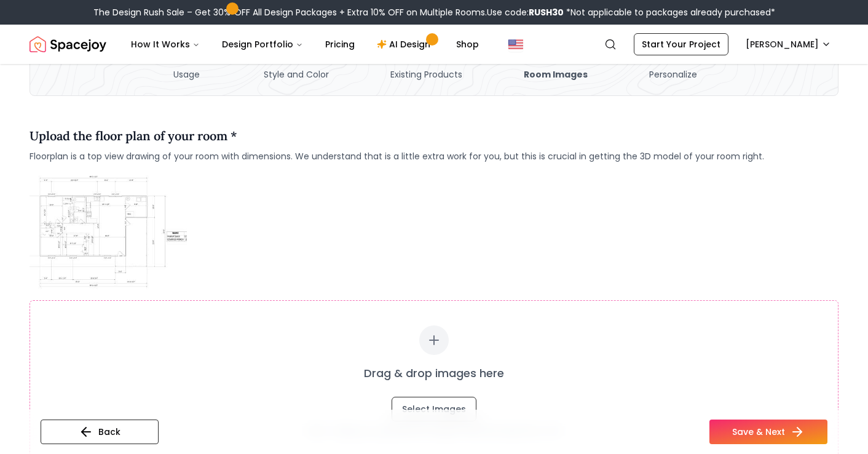
scroll to position [160, 0]
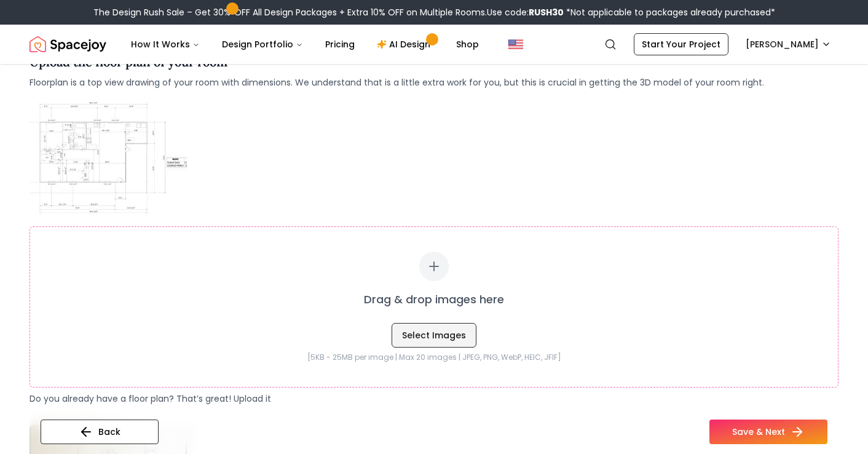
click at [416, 326] on button "Select Images" at bounding box center [434, 335] width 85 height 25
type input "**********"
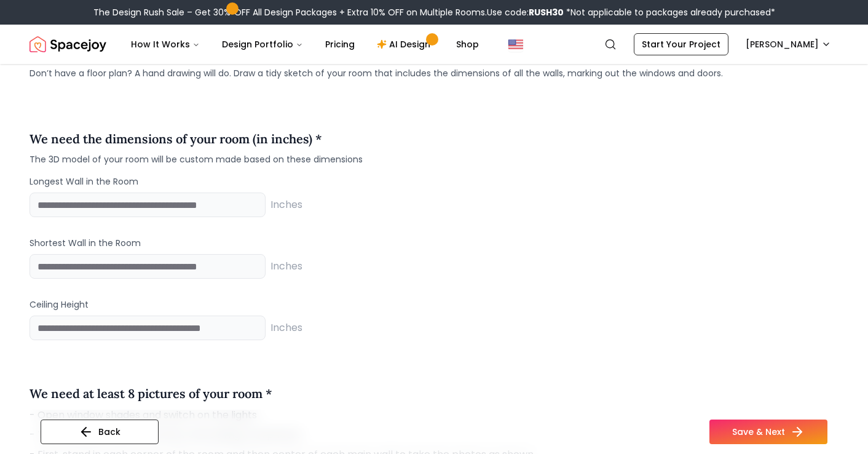
scroll to position [1019, 0]
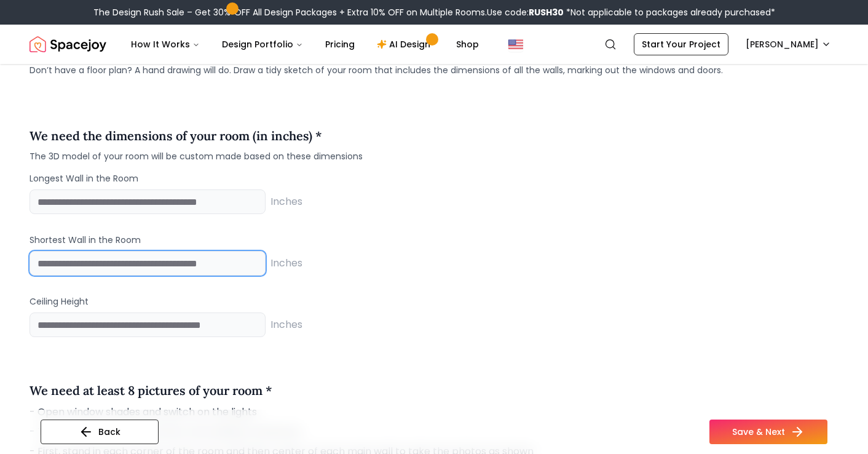
click at [163, 260] on input "number" at bounding box center [148, 263] width 236 height 25
type input "**"
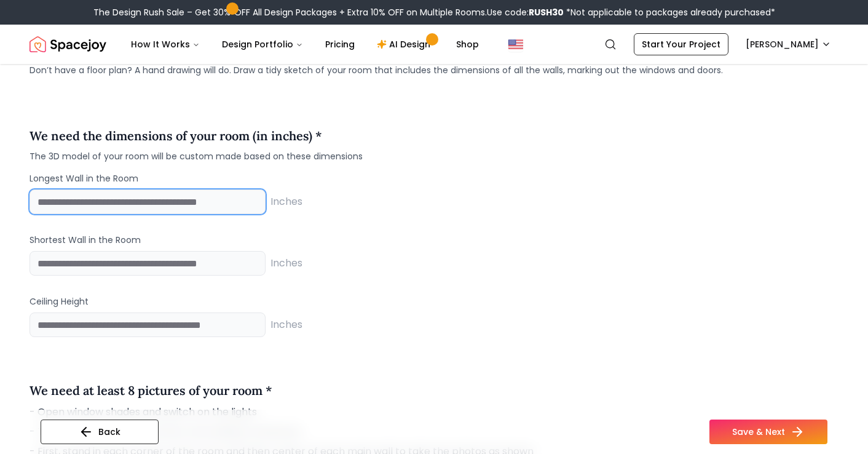
click at [177, 198] on input "number" at bounding box center [148, 201] width 236 height 25
type input "***"
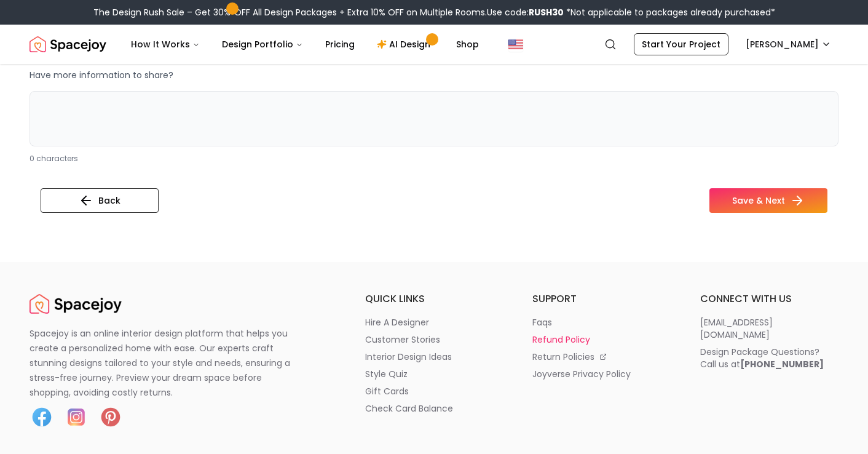
scroll to position [2778, 0]
click at [774, 194] on button "Save & Next" at bounding box center [768, 201] width 118 height 25
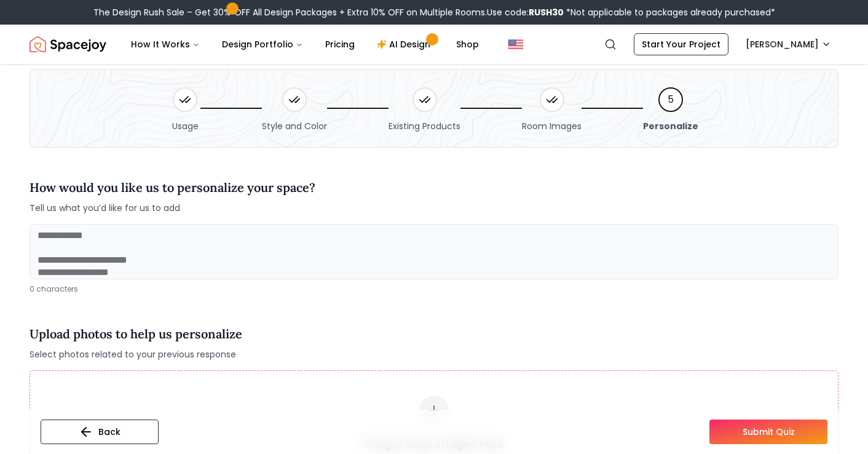
click at [113, 268] on textarea at bounding box center [434, 251] width 809 height 55
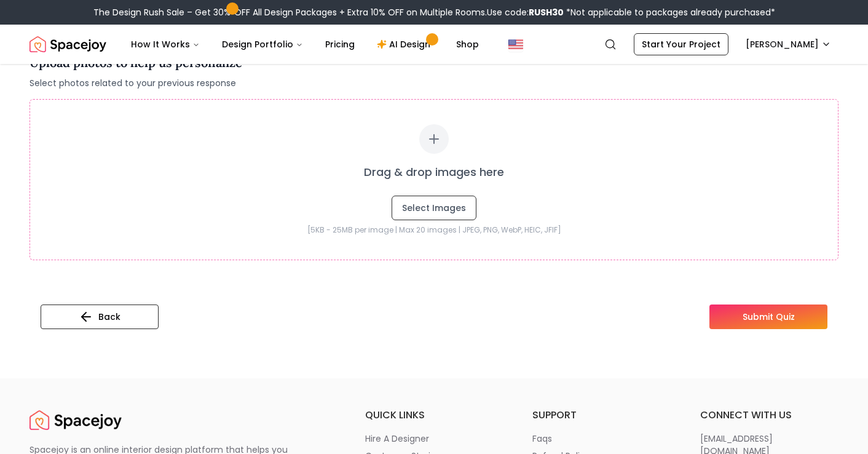
scroll to position [306, 0]
type textarea "**********"
click at [758, 311] on button "Submit Quiz" at bounding box center [768, 316] width 118 height 25
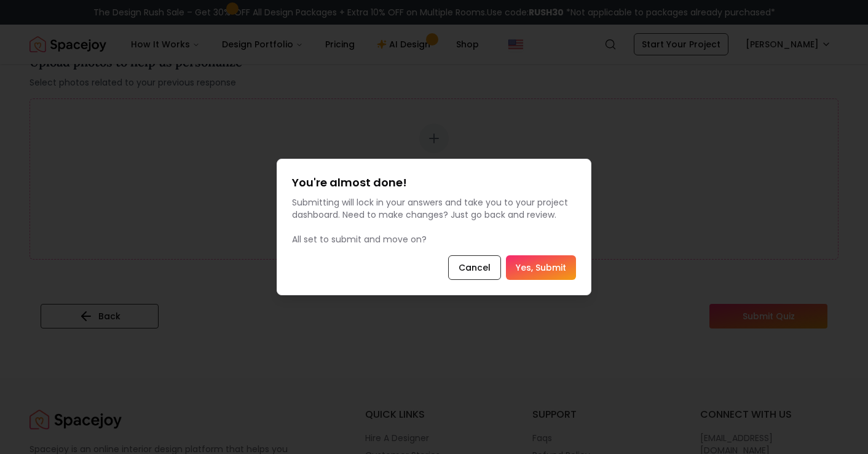
click at [542, 262] on button "Yes, Submit" at bounding box center [541, 267] width 70 height 25
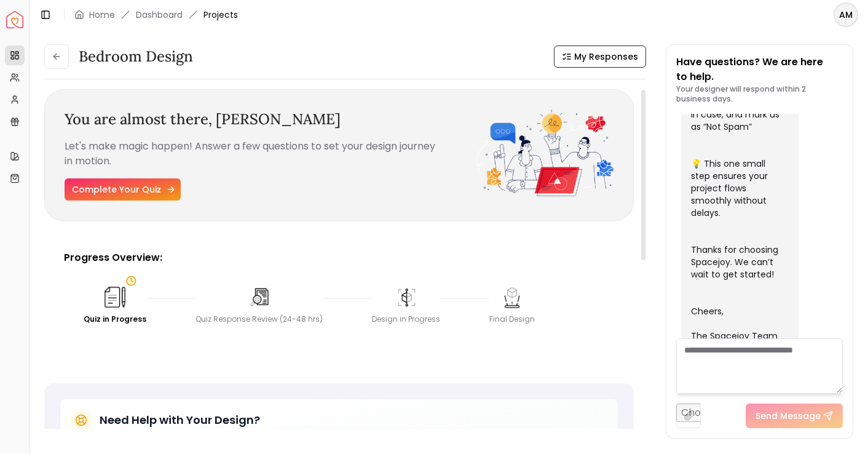
click at [105, 185] on link "Complete Your Quiz" at bounding box center [123, 189] width 116 height 22
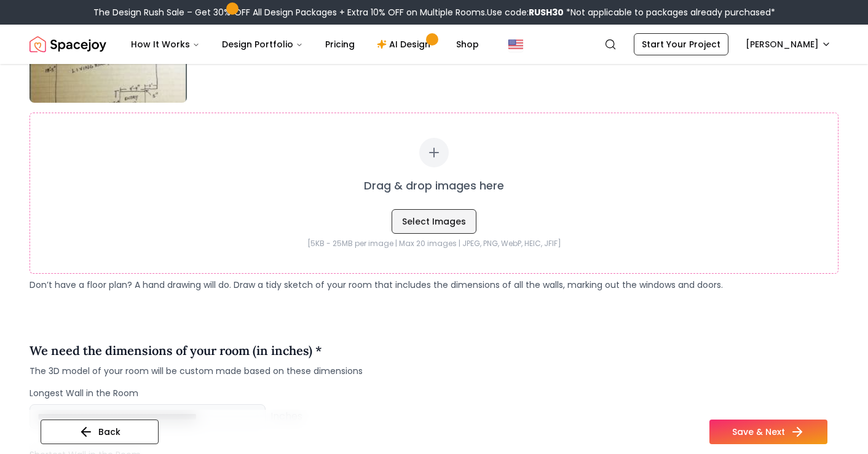
scroll to position [807, 0]
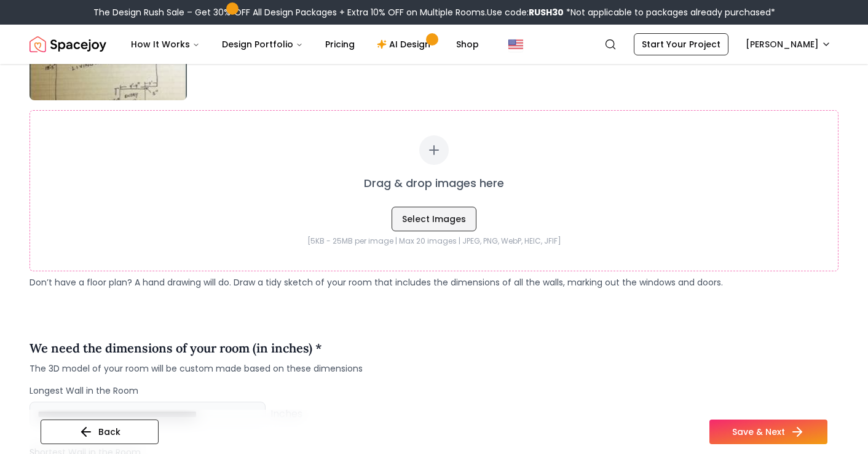
click at [426, 231] on button "Select Images" at bounding box center [434, 219] width 85 height 25
type input "**********"
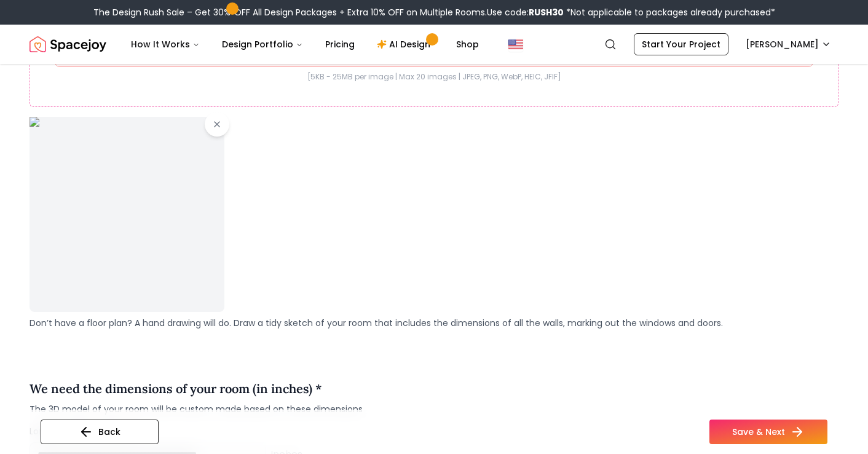
scroll to position [1083, 0]
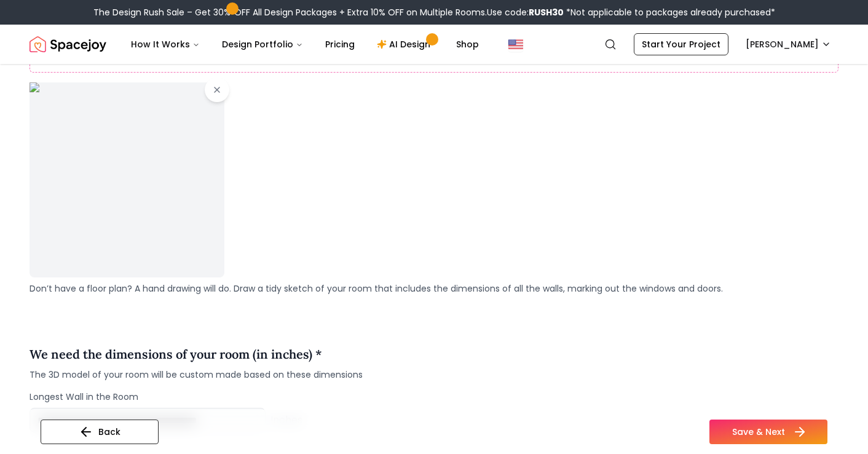
click at [786, 429] on button "Save & Next" at bounding box center [768, 431] width 118 height 25
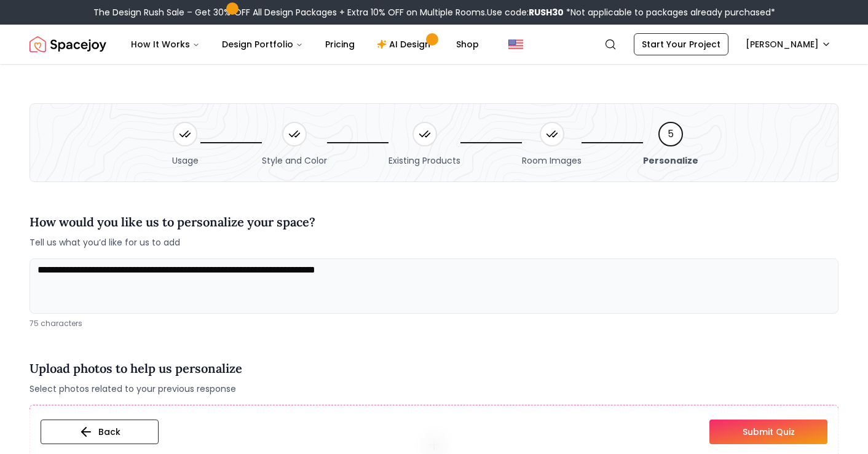
click at [792, 428] on button "Submit Quiz" at bounding box center [768, 431] width 118 height 25
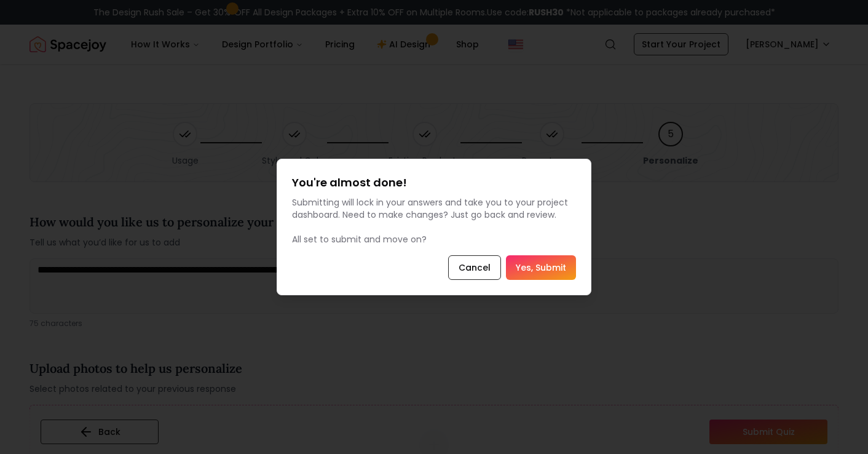
click at [534, 272] on button "Yes, Submit" at bounding box center [541, 267] width 70 height 25
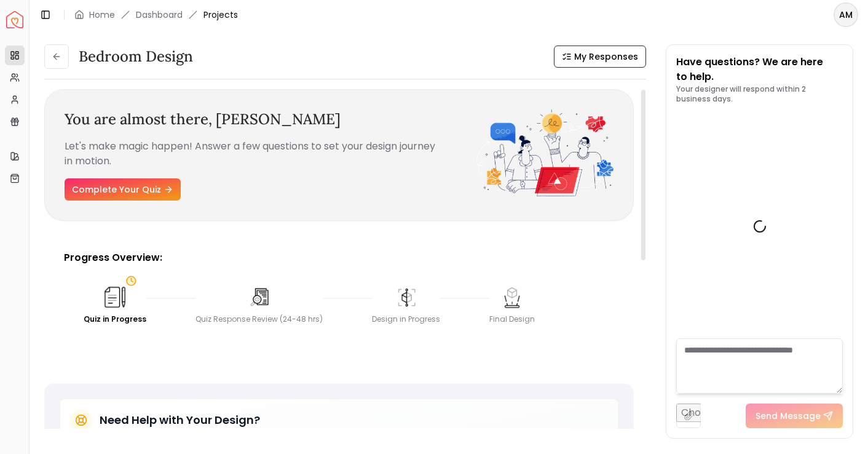
scroll to position [501, 0]
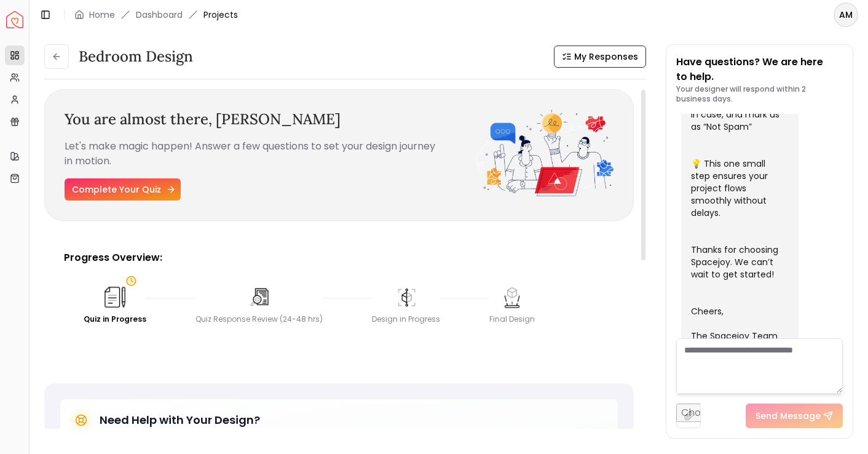
click at [125, 188] on link "Complete Your Quiz" at bounding box center [123, 189] width 116 height 22
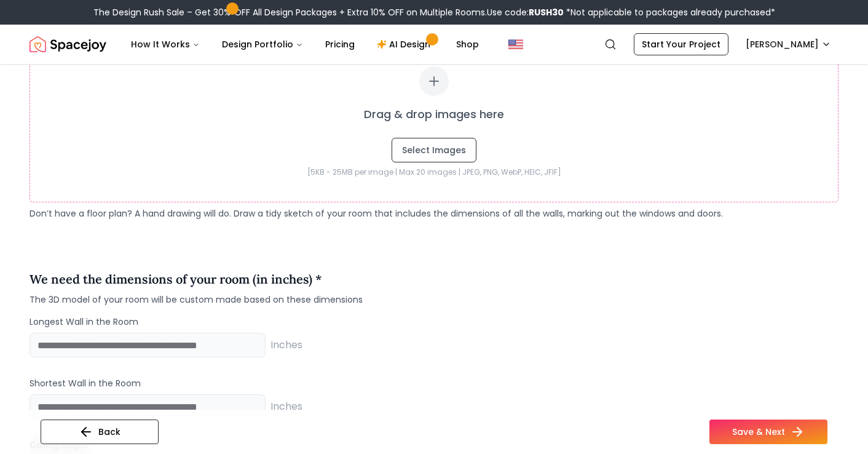
scroll to position [877, 0]
click at [443, 151] on button "Select Images" at bounding box center [434, 148] width 85 height 25
type input "**********"
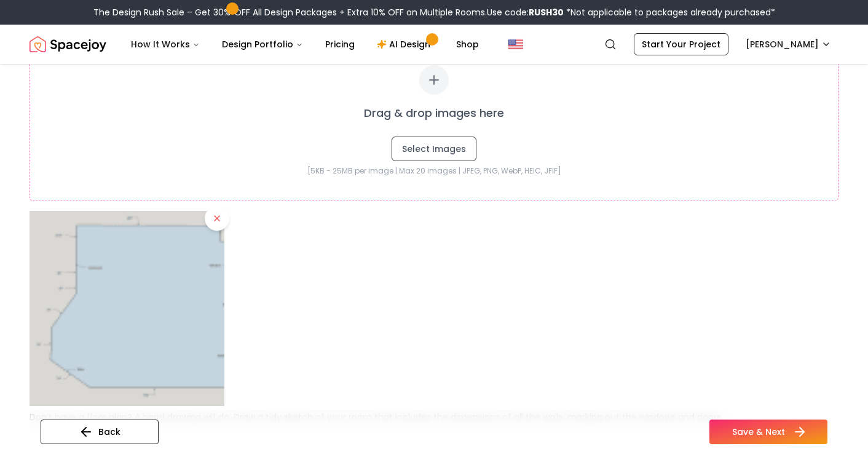
click at [756, 425] on button "Save & Next" at bounding box center [768, 431] width 118 height 25
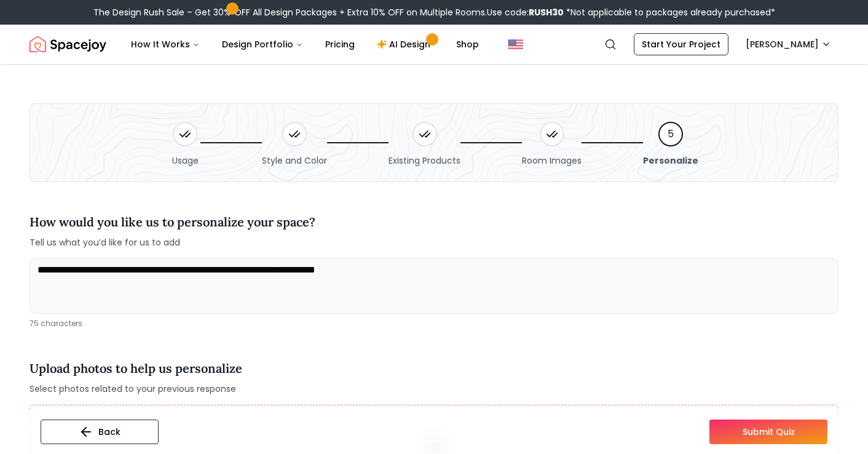
click at [787, 424] on button "Submit Quiz" at bounding box center [768, 431] width 118 height 25
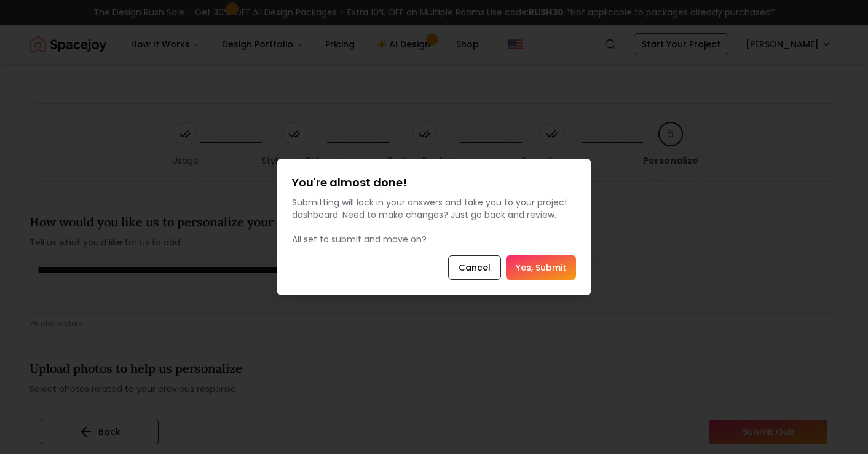
click at [548, 264] on button "Yes, Submit" at bounding box center [541, 267] width 70 height 25
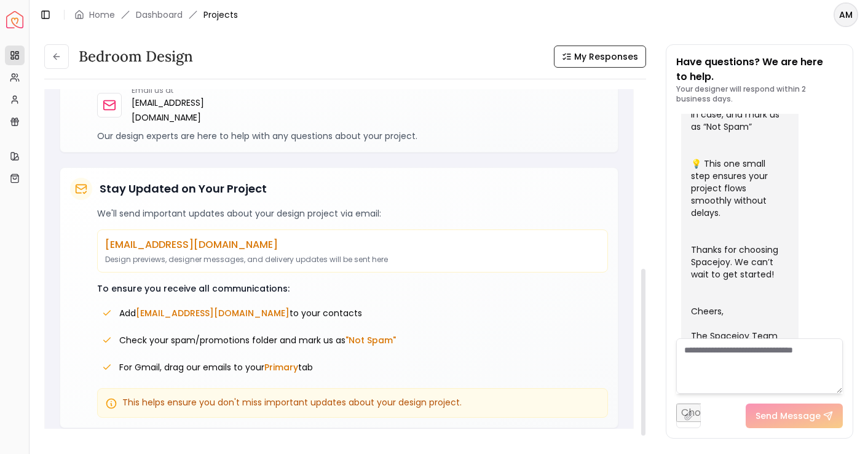
scroll to position [369, 0]
